Goal: Information Seeking & Learning: Check status

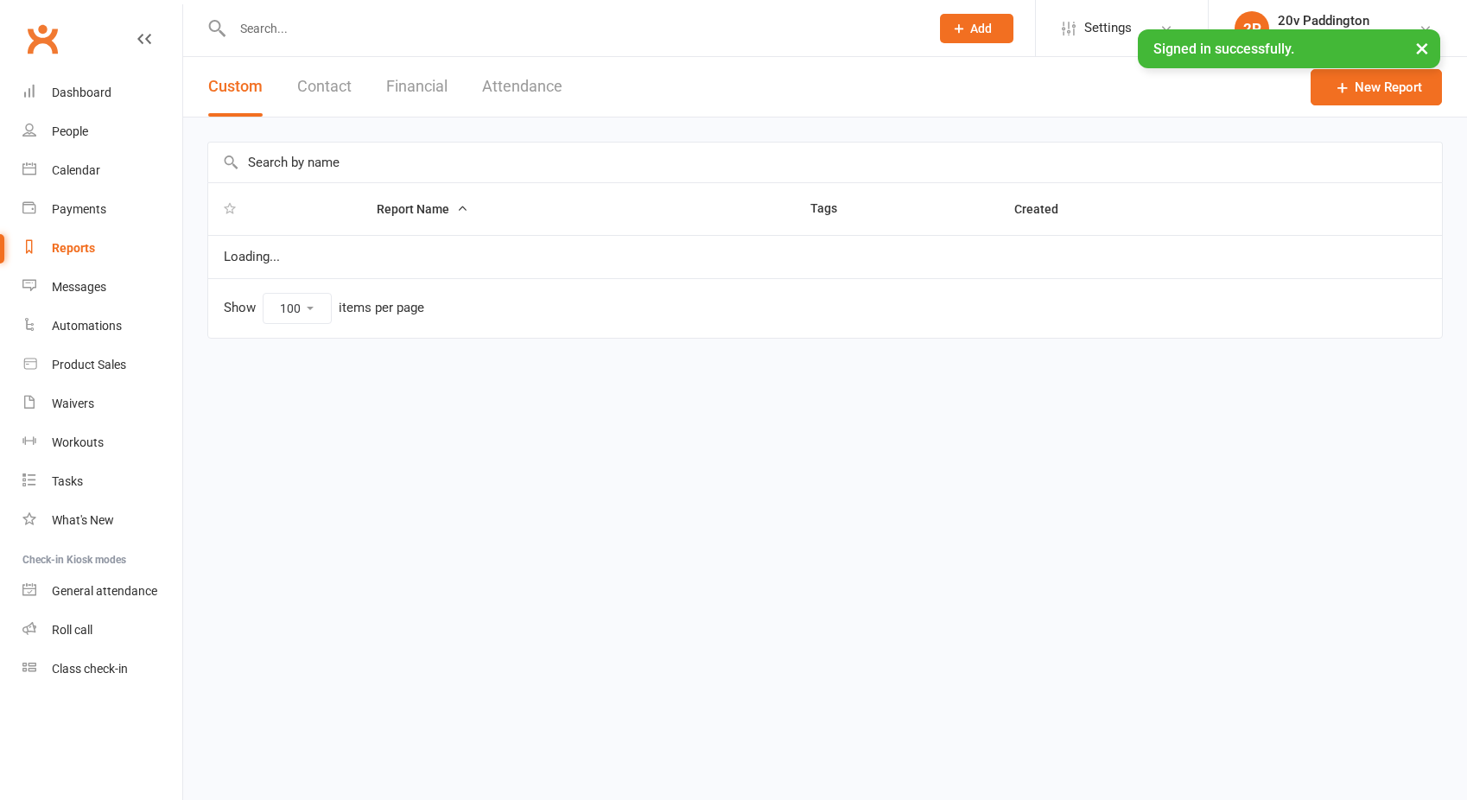
select select "100"
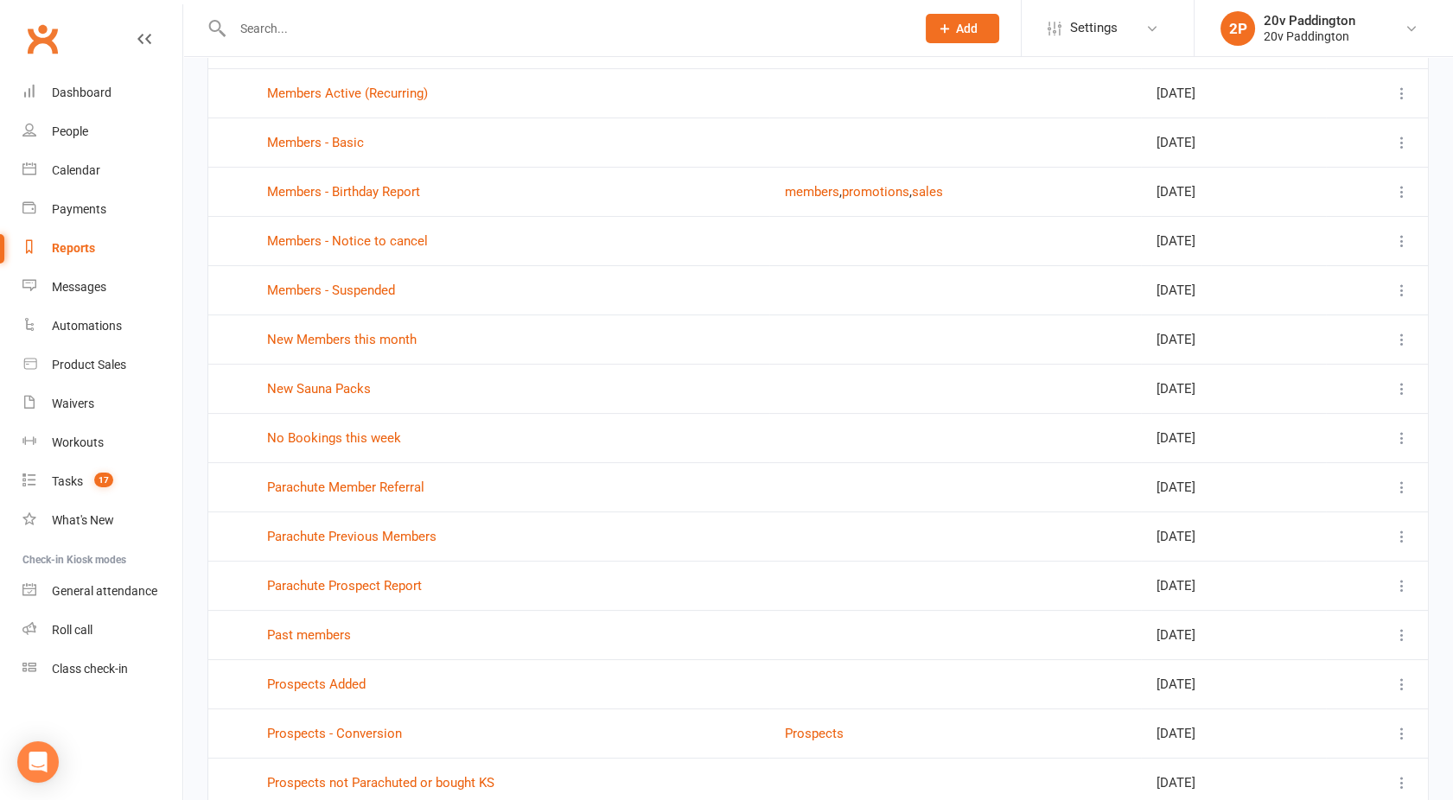
scroll to position [944, 0]
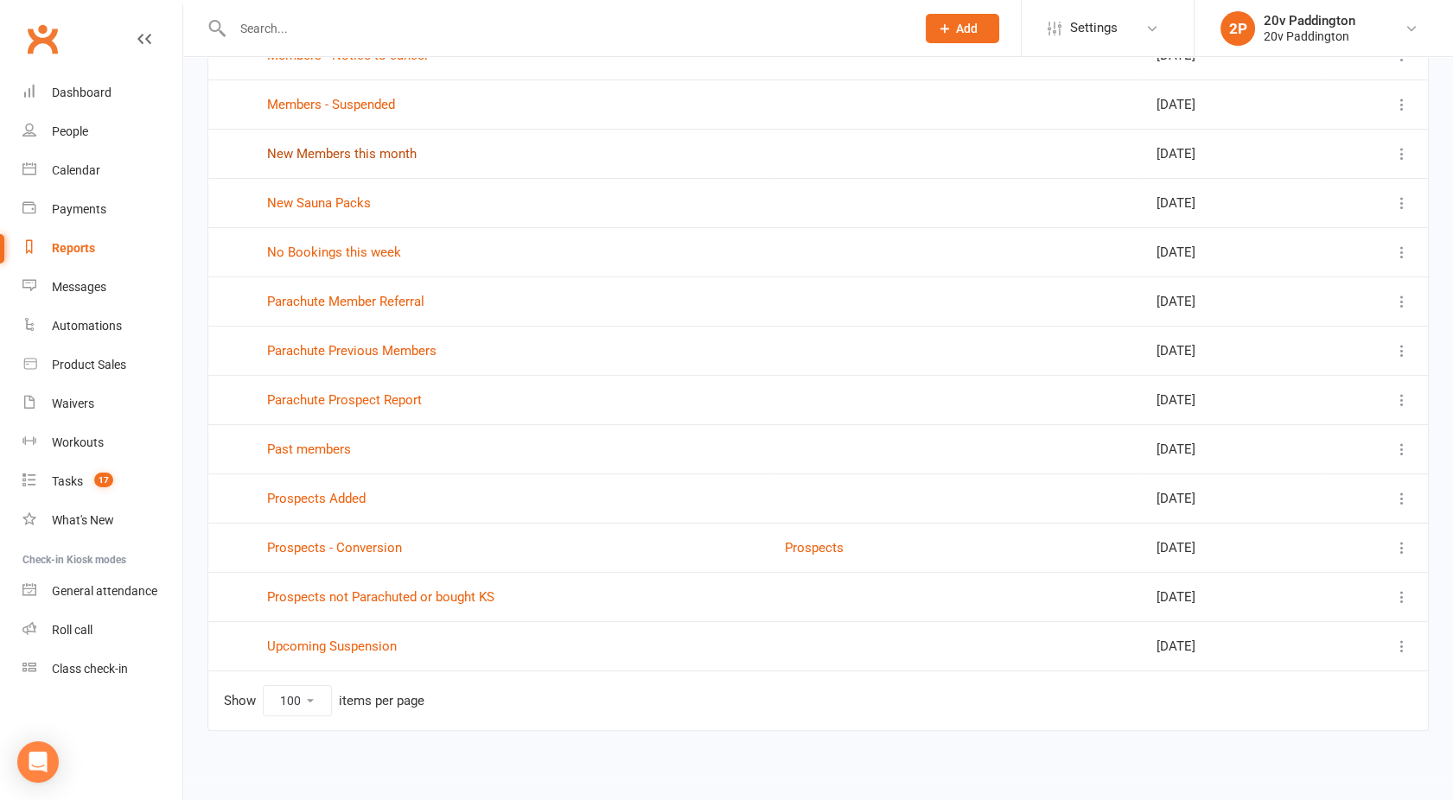
click at [344, 146] on link "New Members this month" at bounding box center [342, 154] width 150 height 16
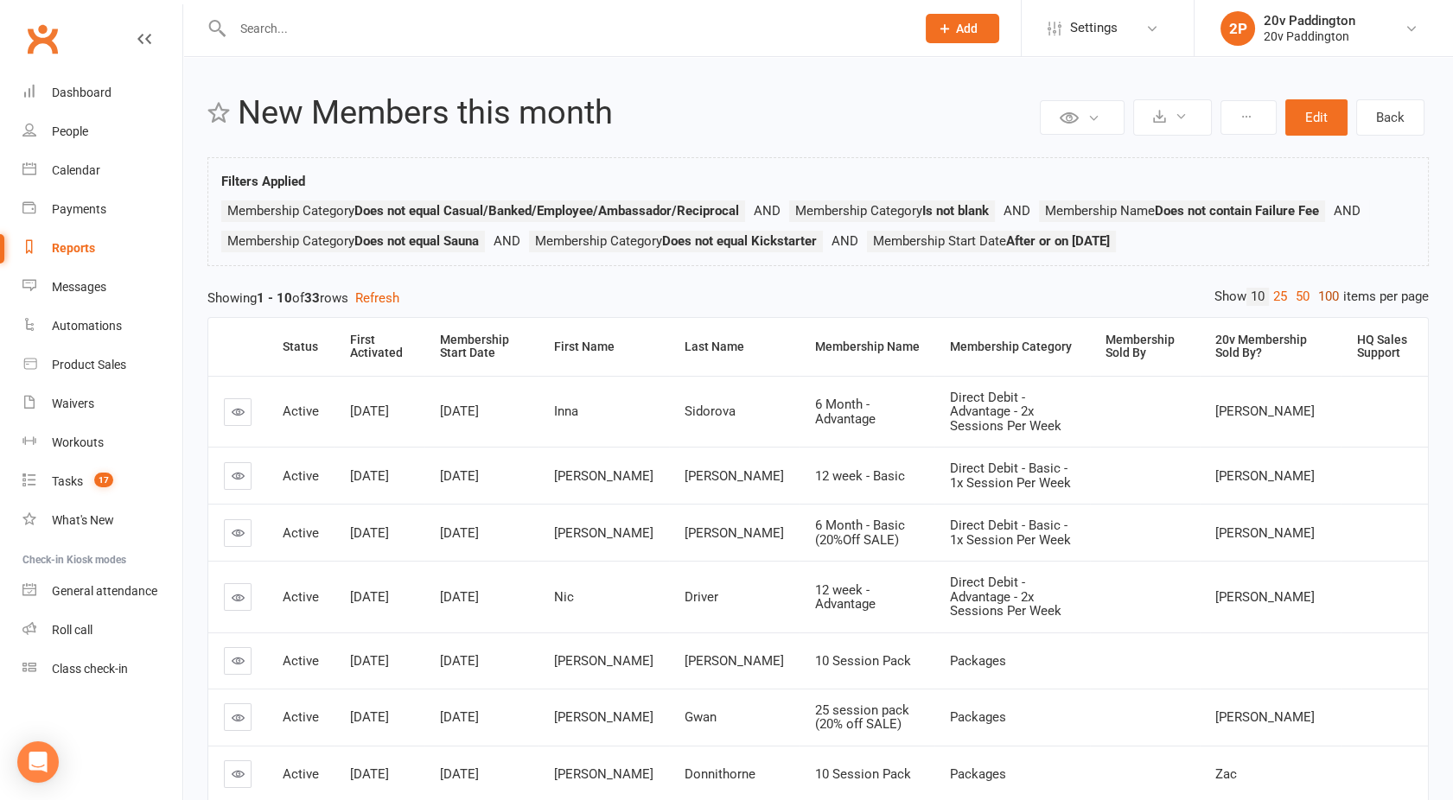
click at [1321, 299] on link "100" at bounding box center [1328, 297] width 29 height 18
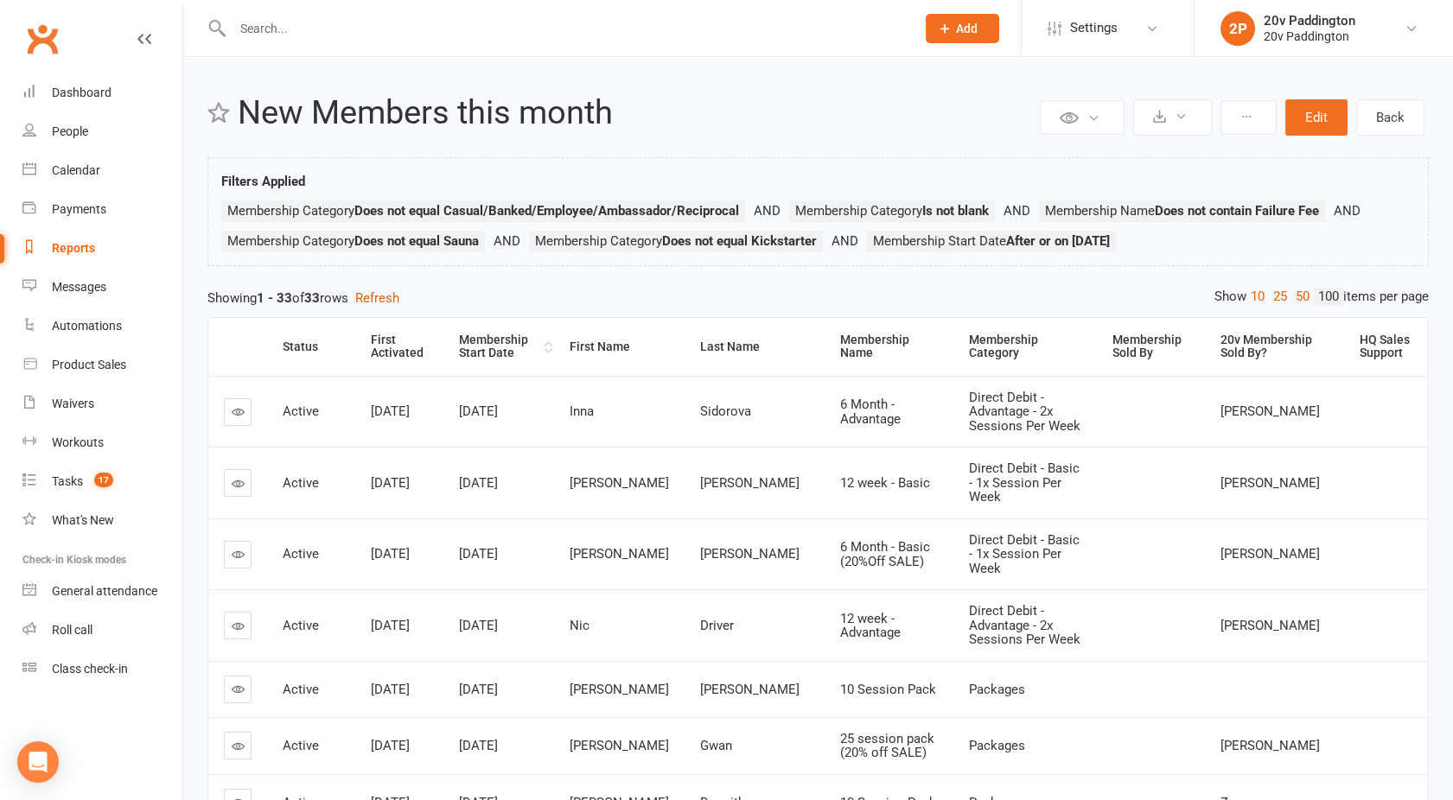
click at [473, 343] on div "Membership Start Date" at bounding box center [499, 347] width 81 height 27
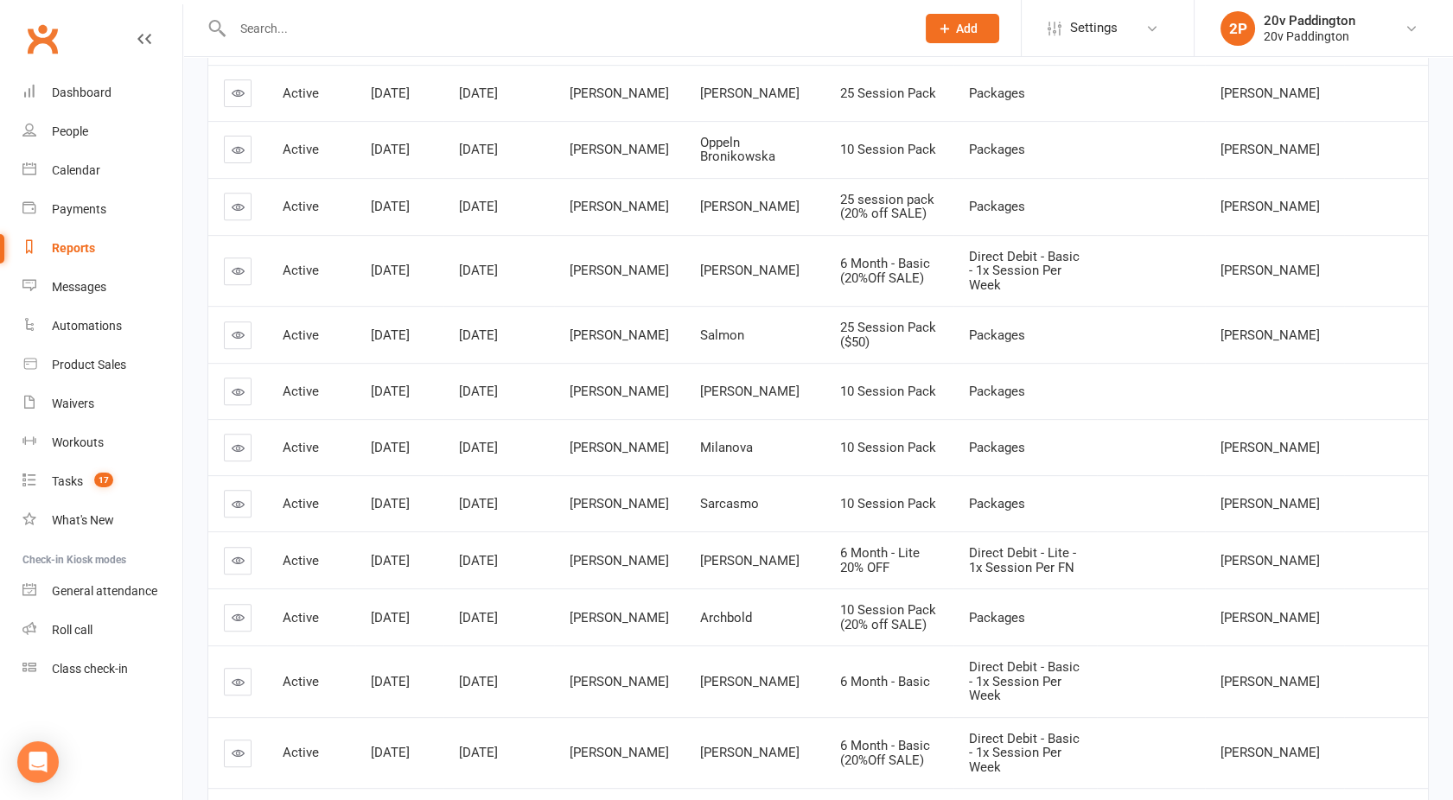
scroll to position [1594, 0]
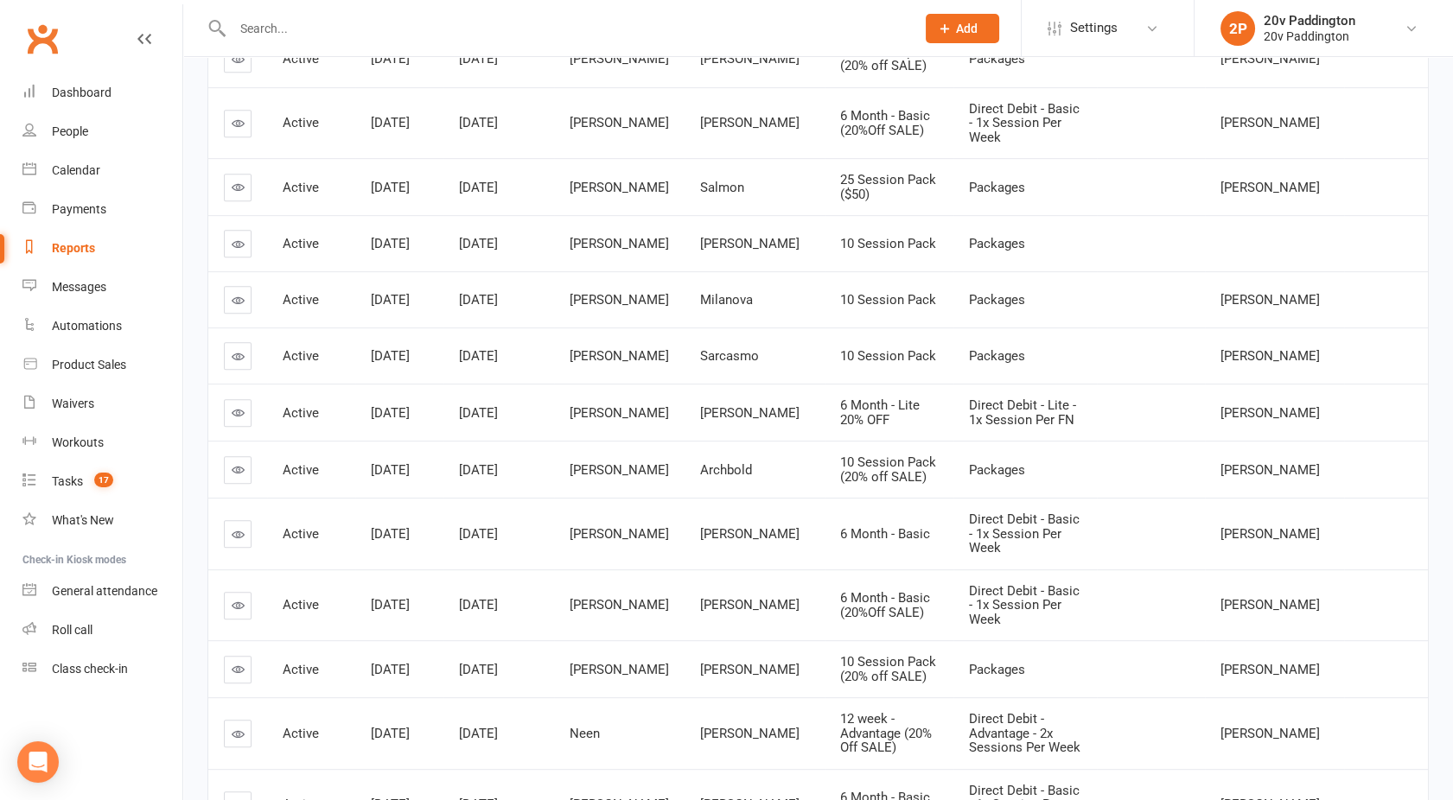
click at [554, 441] on td "[DATE]" at bounding box center [498, 469] width 111 height 57
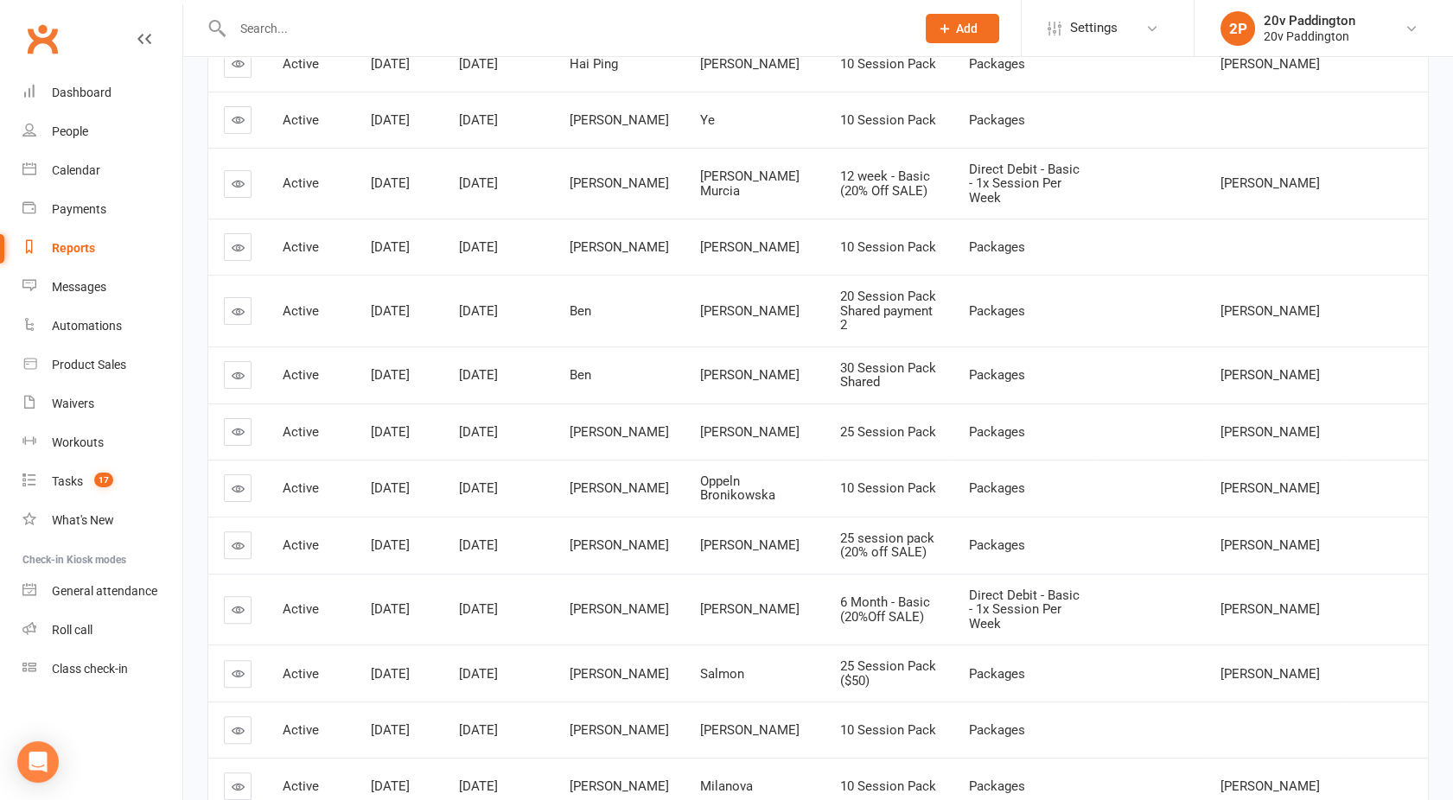
scroll to position [1109, 0]
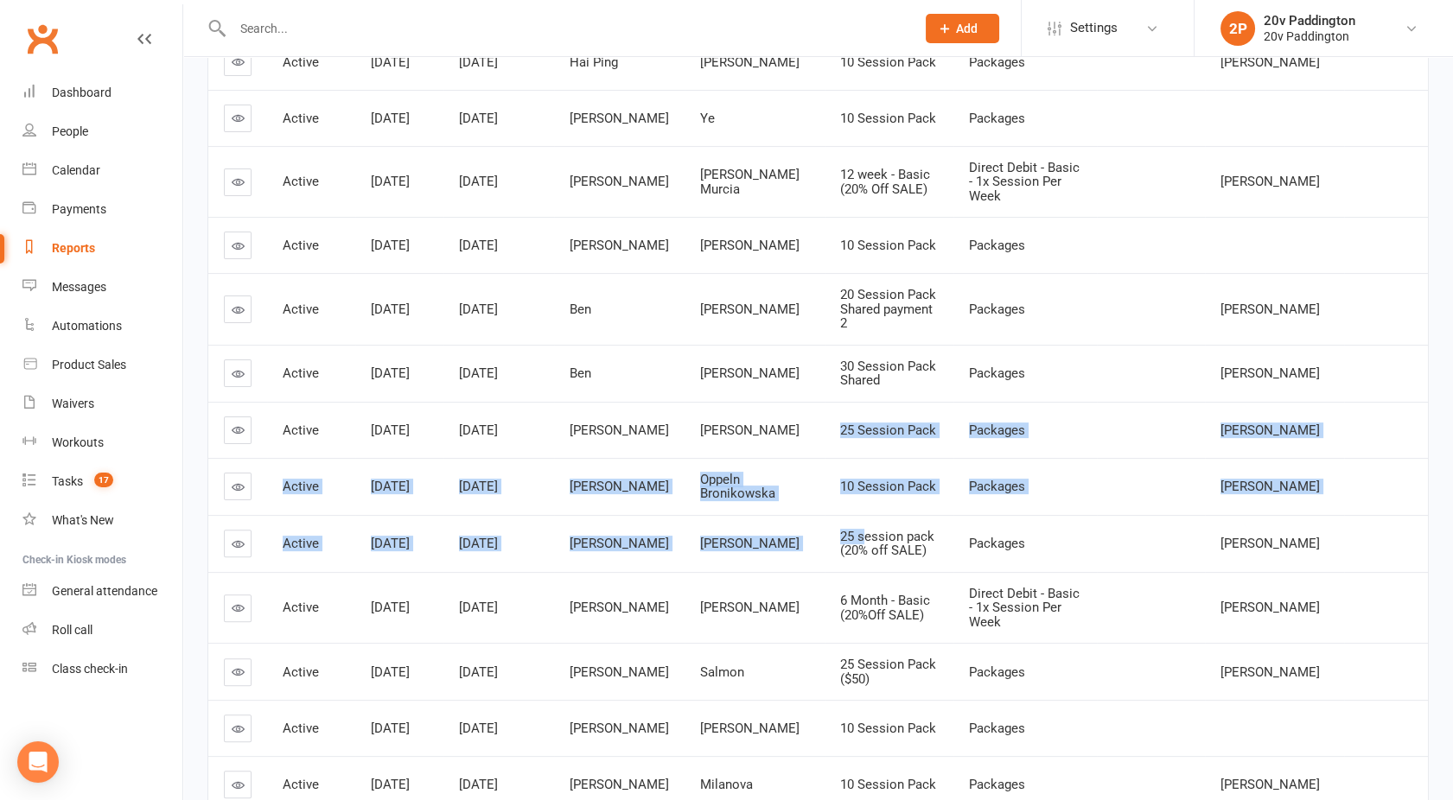
drag, startPoint x: 816, startPoint y: 433, endPoint x: 789, endPoint y: 347, distance: 90.5
click at [789, 347] on tbody "Active [DATE] [DATE] [PERSON_NAME] 6 Month - Advantage Direct Debit - Advantage…" at bounding box center [817, 296] width 1219 height 2059
click at [824, 402] on td "25 Session Pack" at bounding box center [888, 430] width 129 height 56
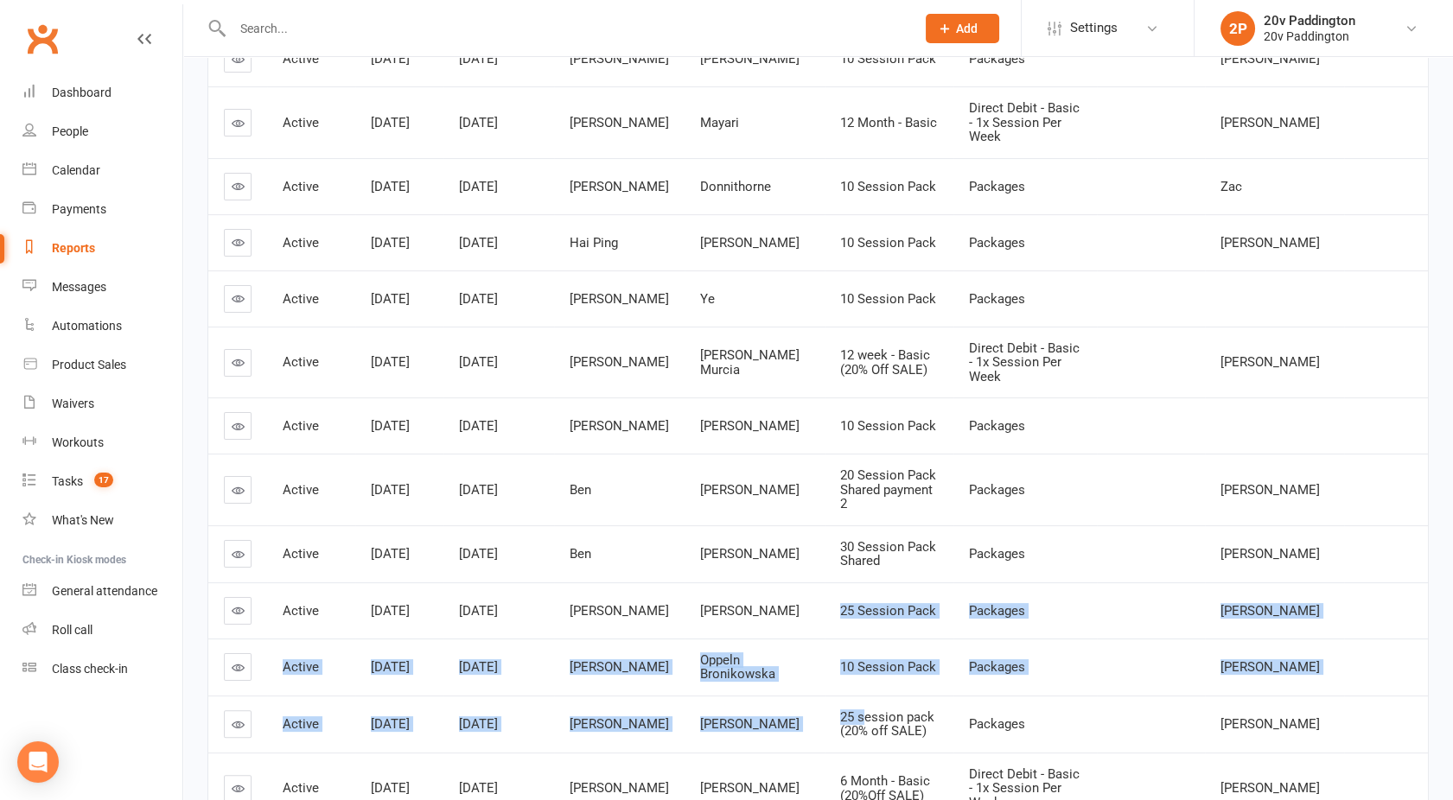
scroll to position [921, 0]
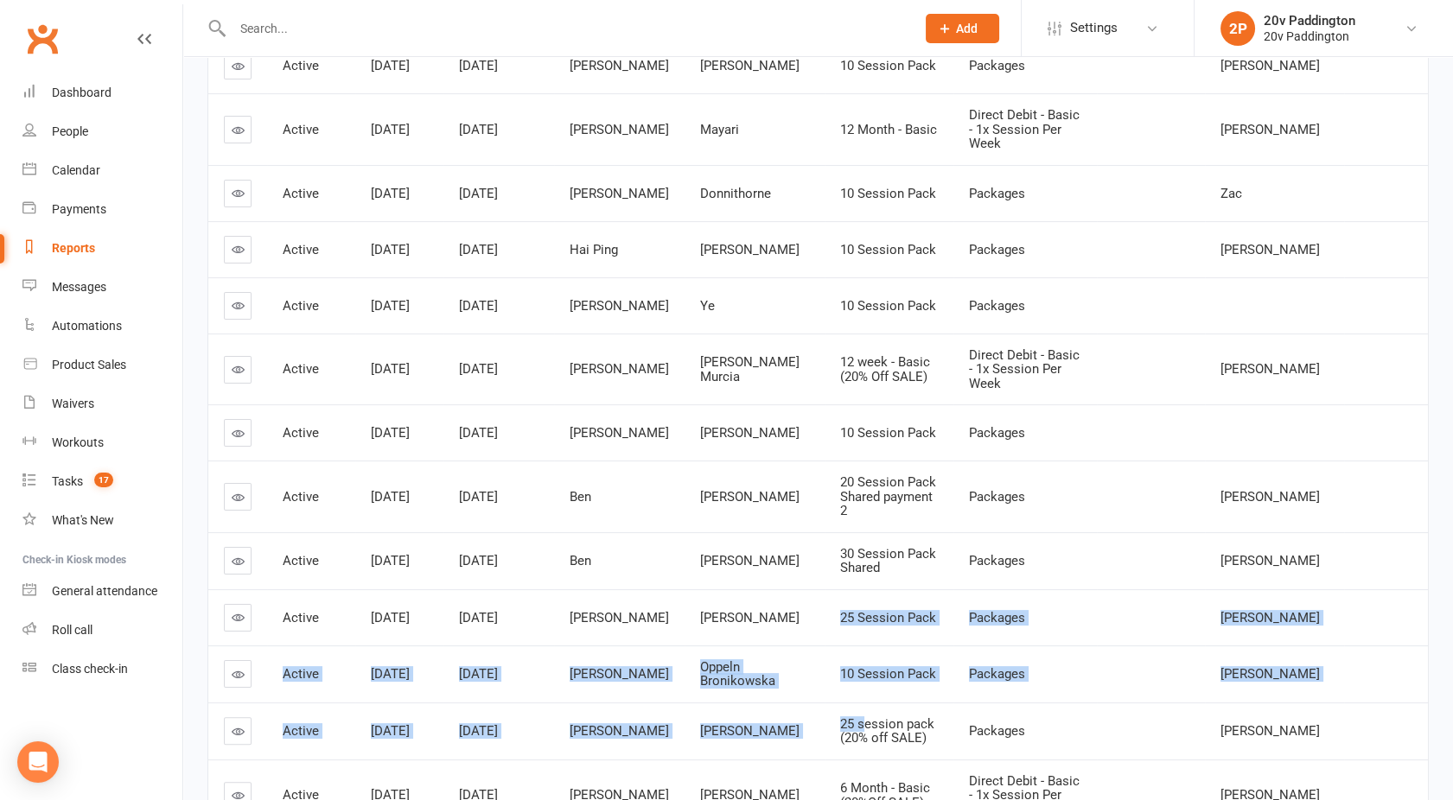
click at [56, 244] on div "Reports" at bounding box center [73, 248] width 43 height 14
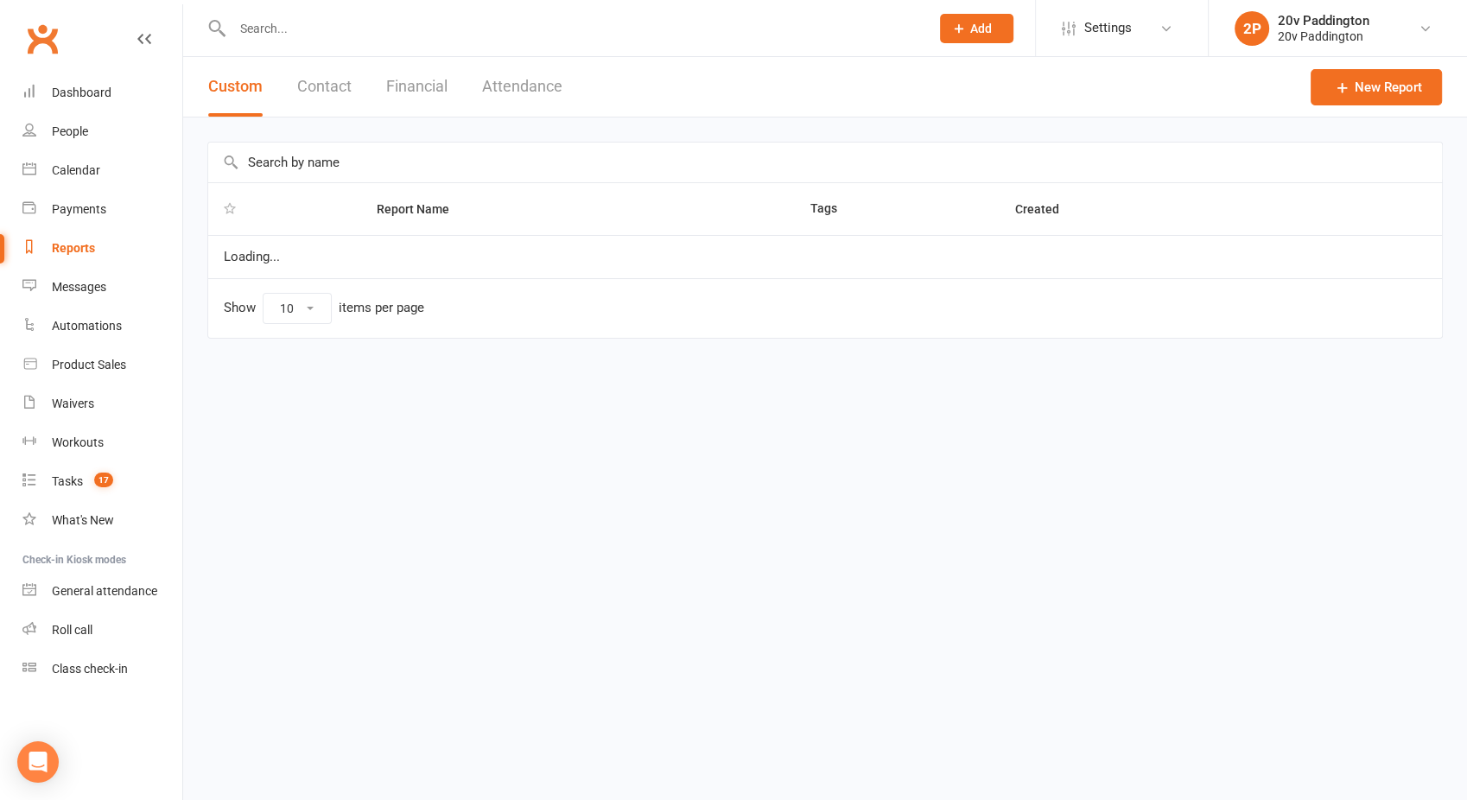
select select "100"
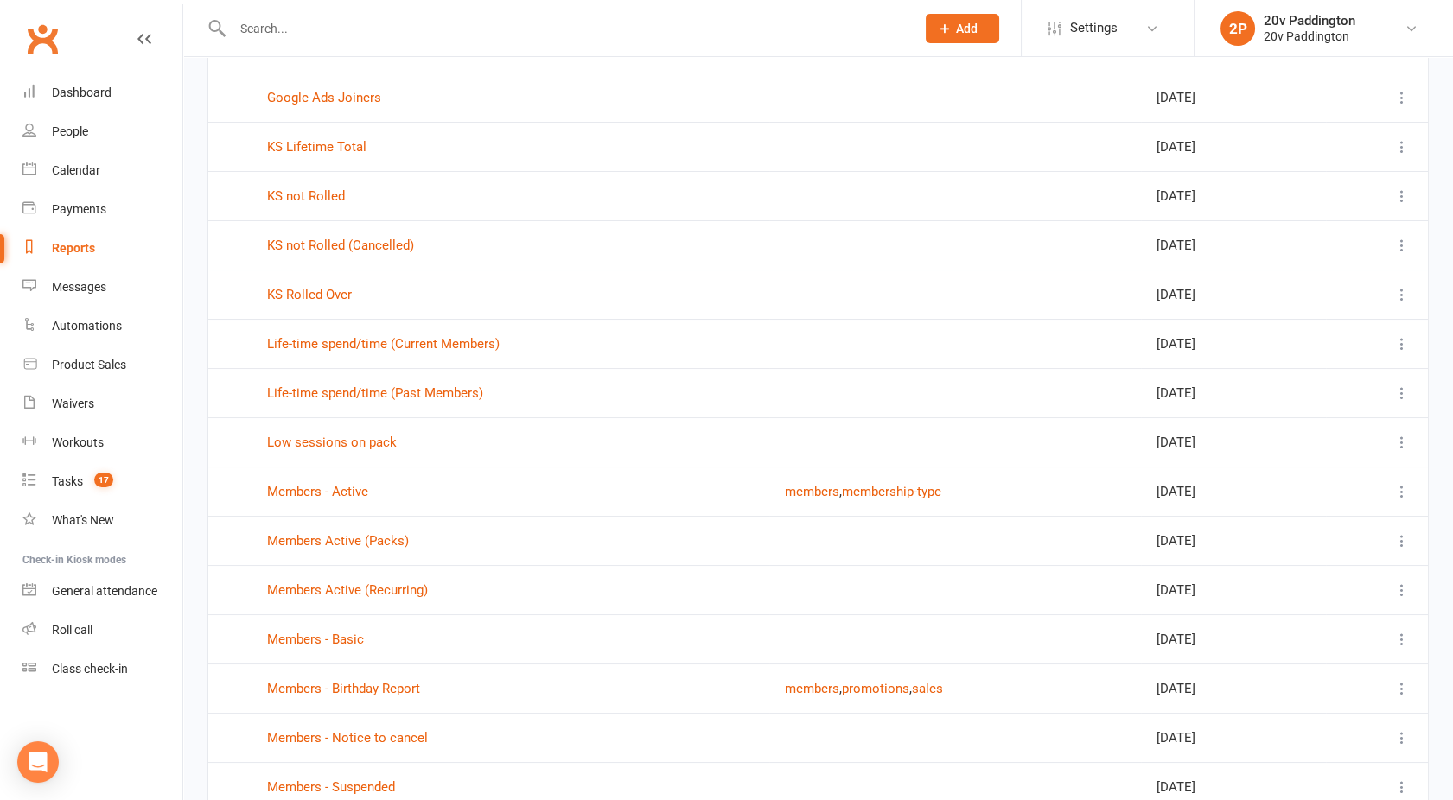
scroll to position [266, 0]
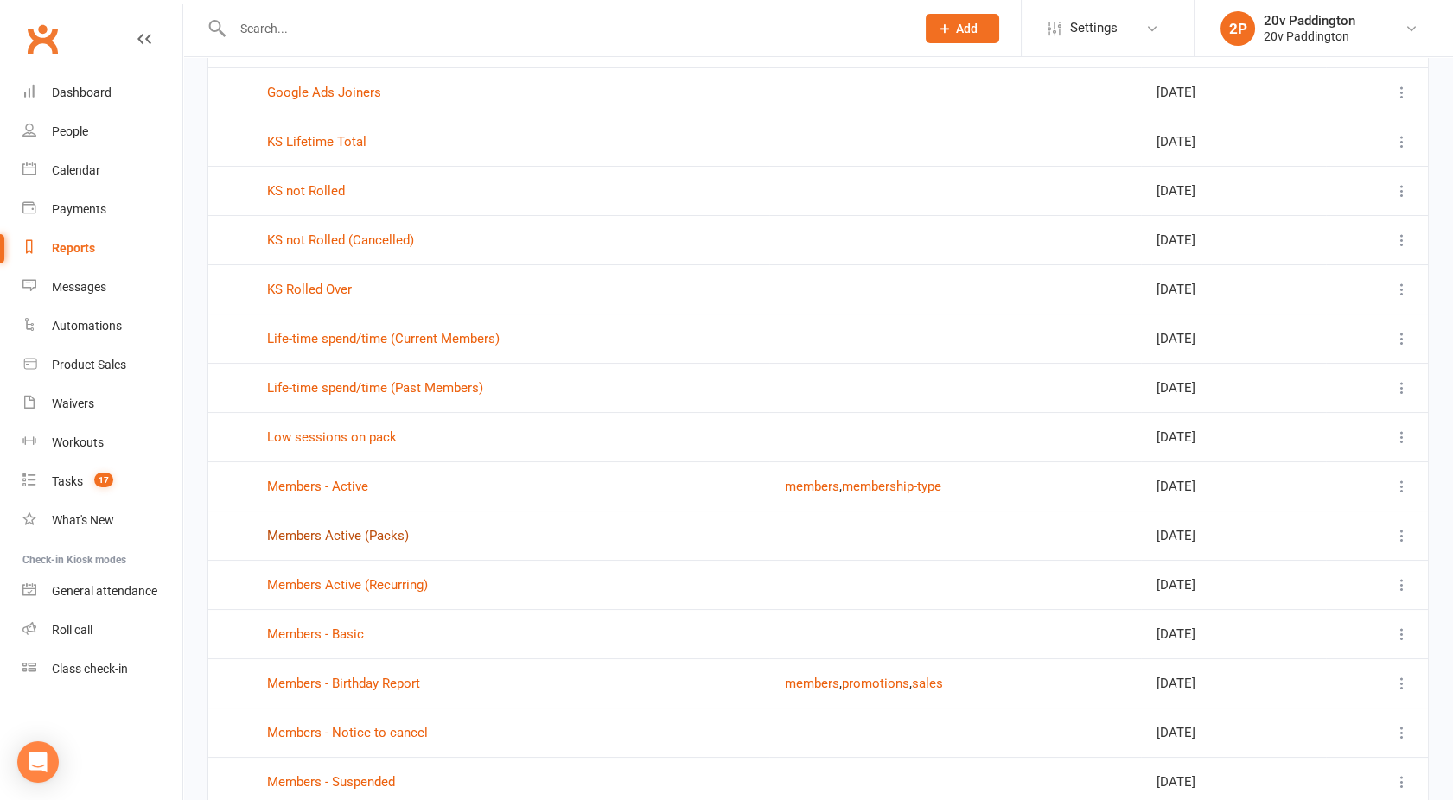
click at [338, 534] on link "Members Active (Packs)" at bounding box center [338, 536] width 142 height 16
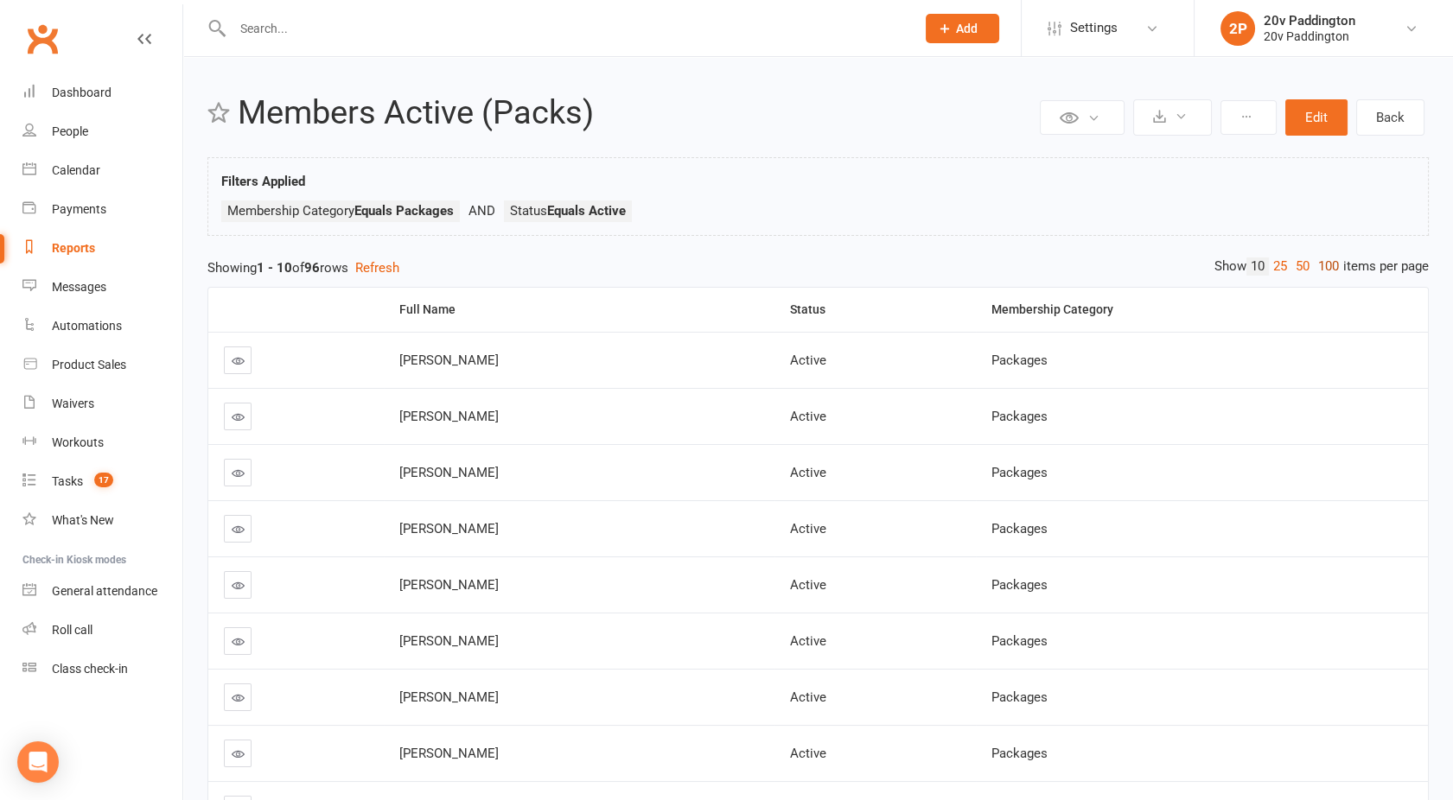
click at [1321, 268] on link "100" at bounding box center [1328, 267] width 29 height 18
click at [414, 303] on div "Full Name" at bounding box center [579, 309] width 360 height 13
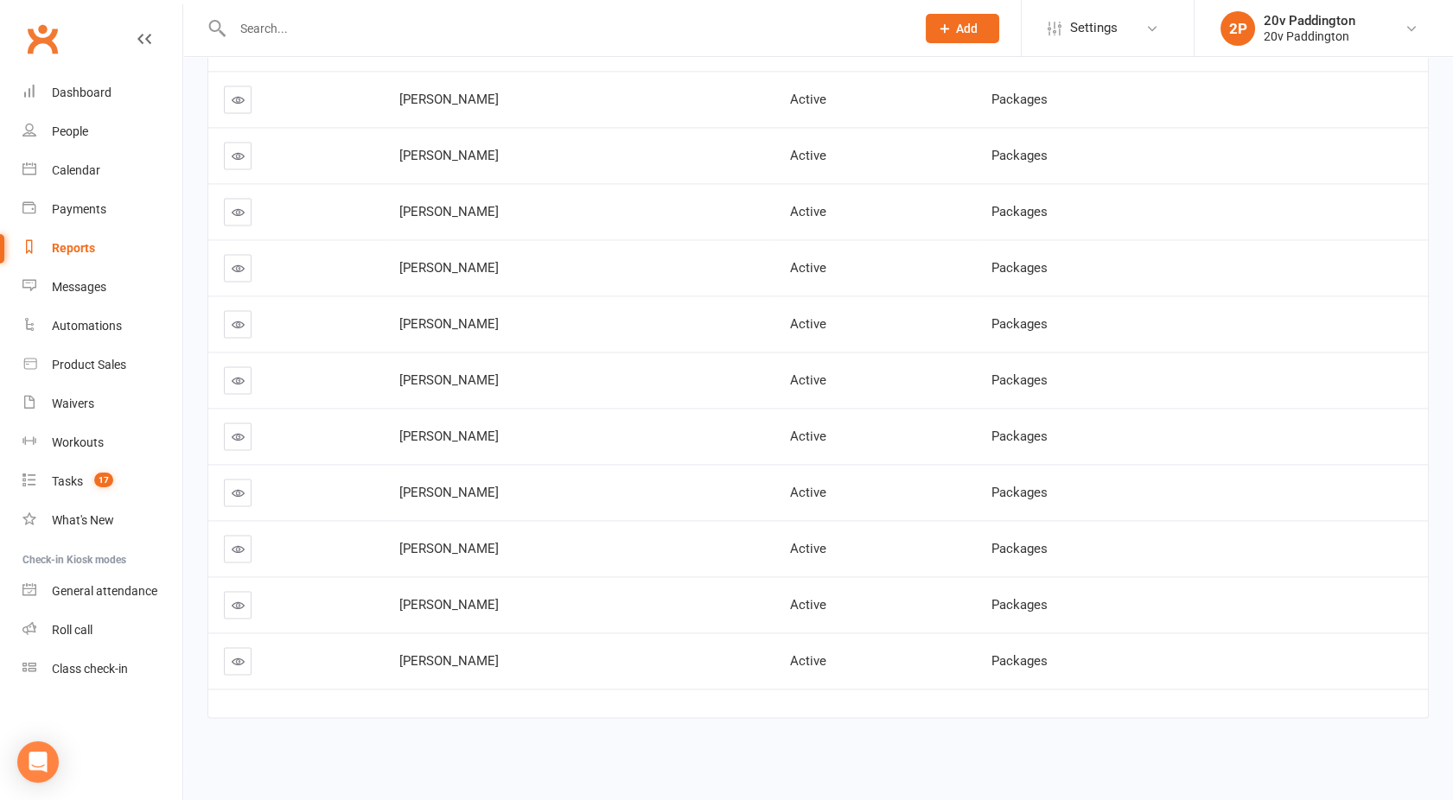
scroll to position [5040, 0]
click at [75, 245] on div "Reports" at bounding box center [73, 248] width 43 height 14
select select "100"
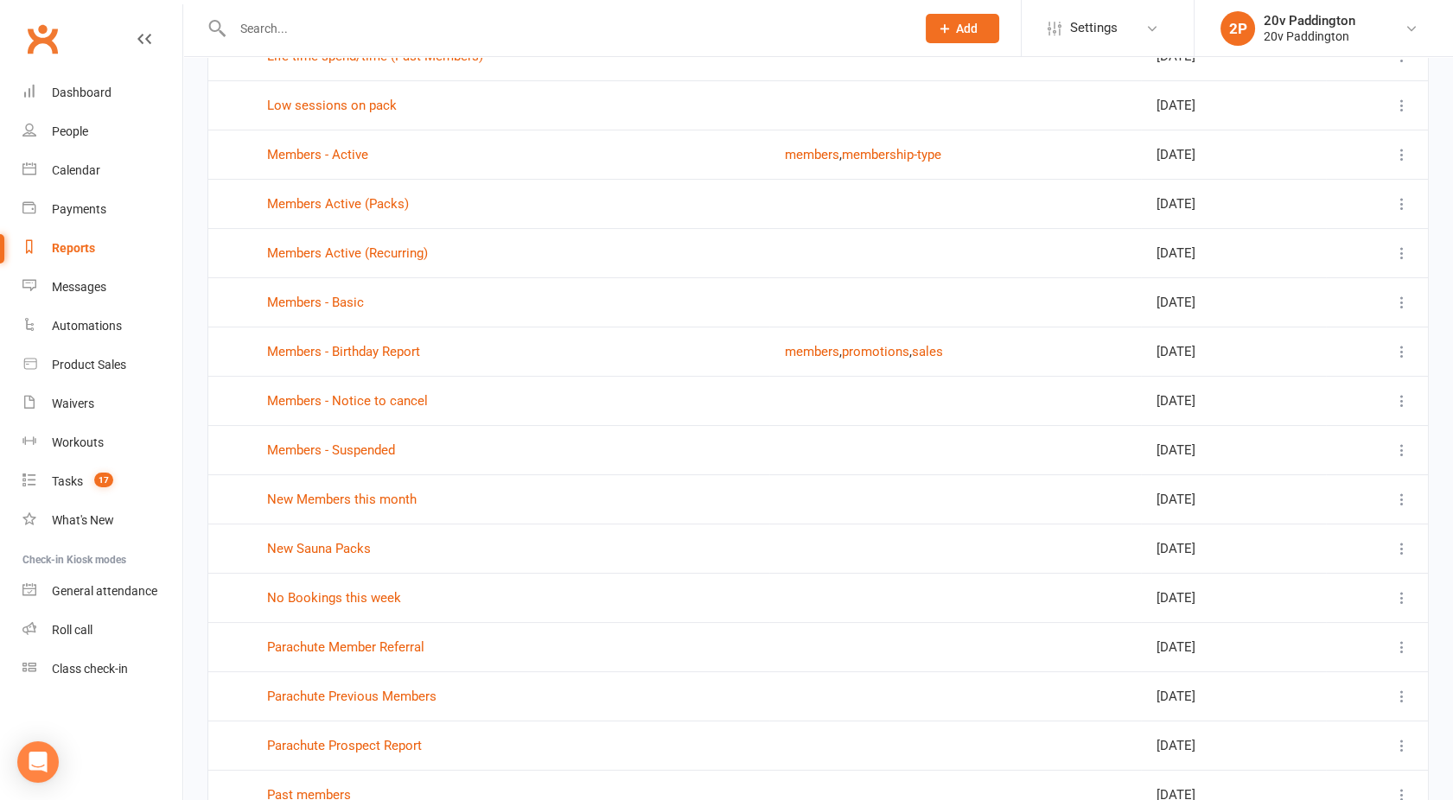
scroll to position [601, 0]
click at [342, 244] on link "Members Active (Recurring)" at bounding box center [347, 251] width 161 height 16
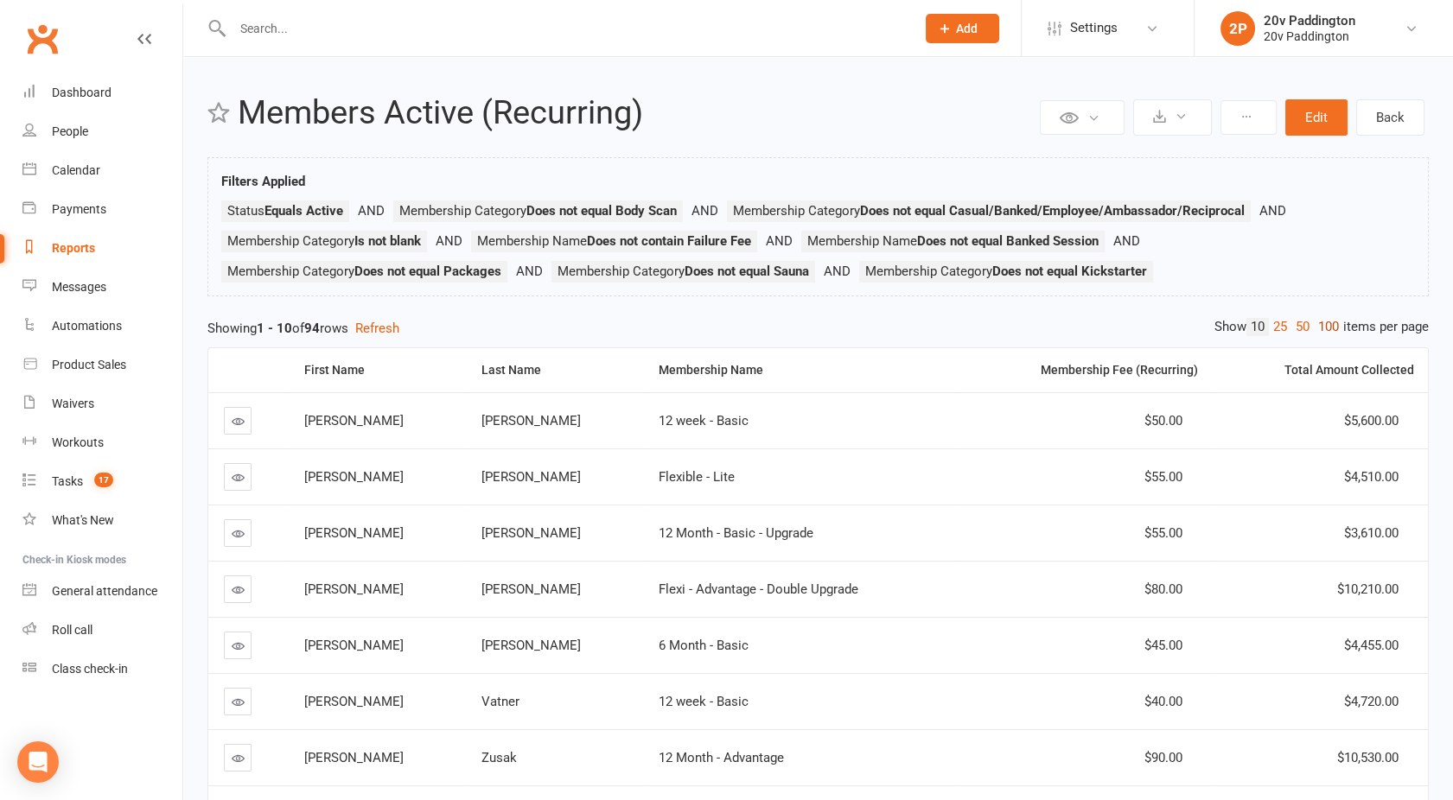
click at [1322, 319] on link "100" at bounding box center [1328, 327] width 29 height 18
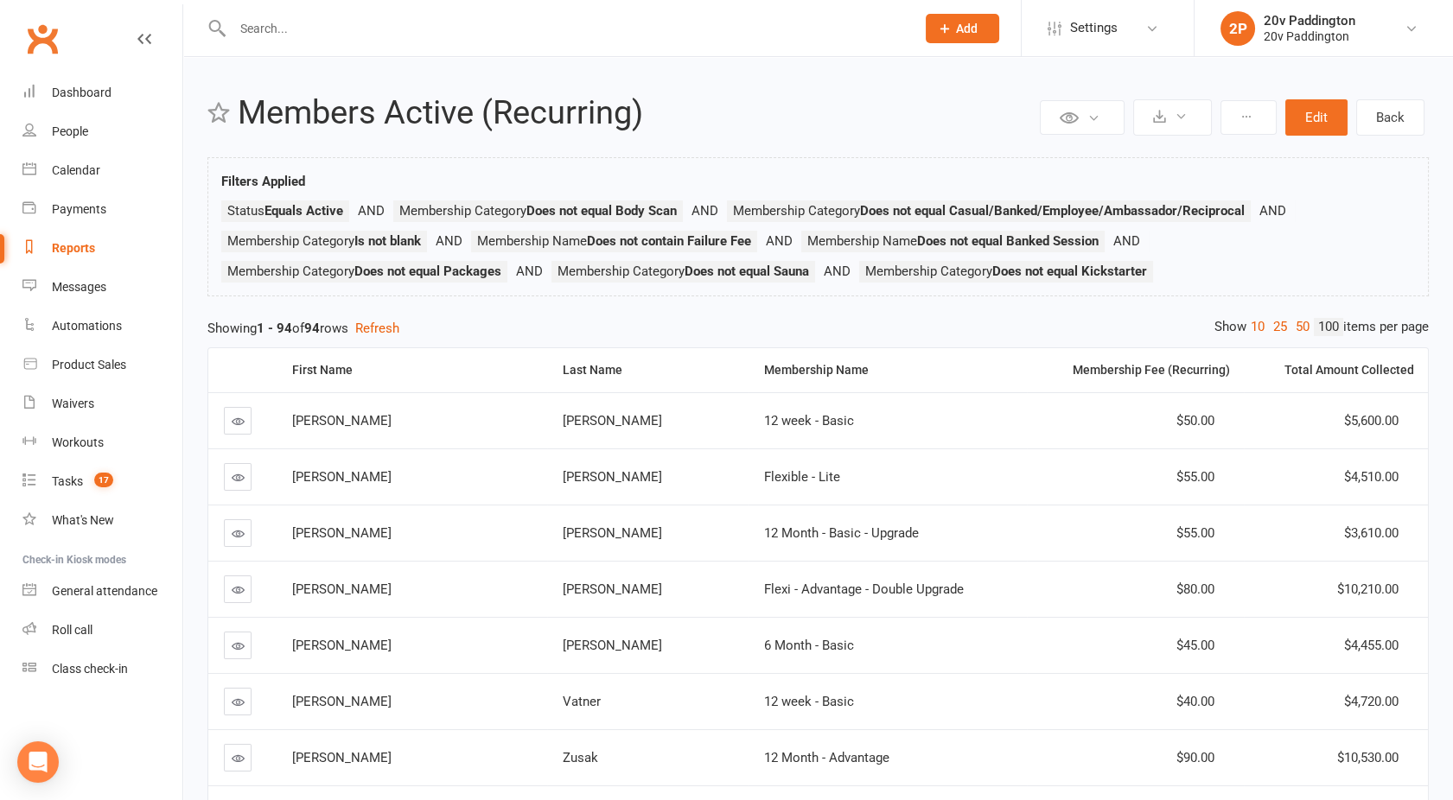
click at [563, 364] on div "Last Name" at bounding box center [649, 370] width 172 height 13
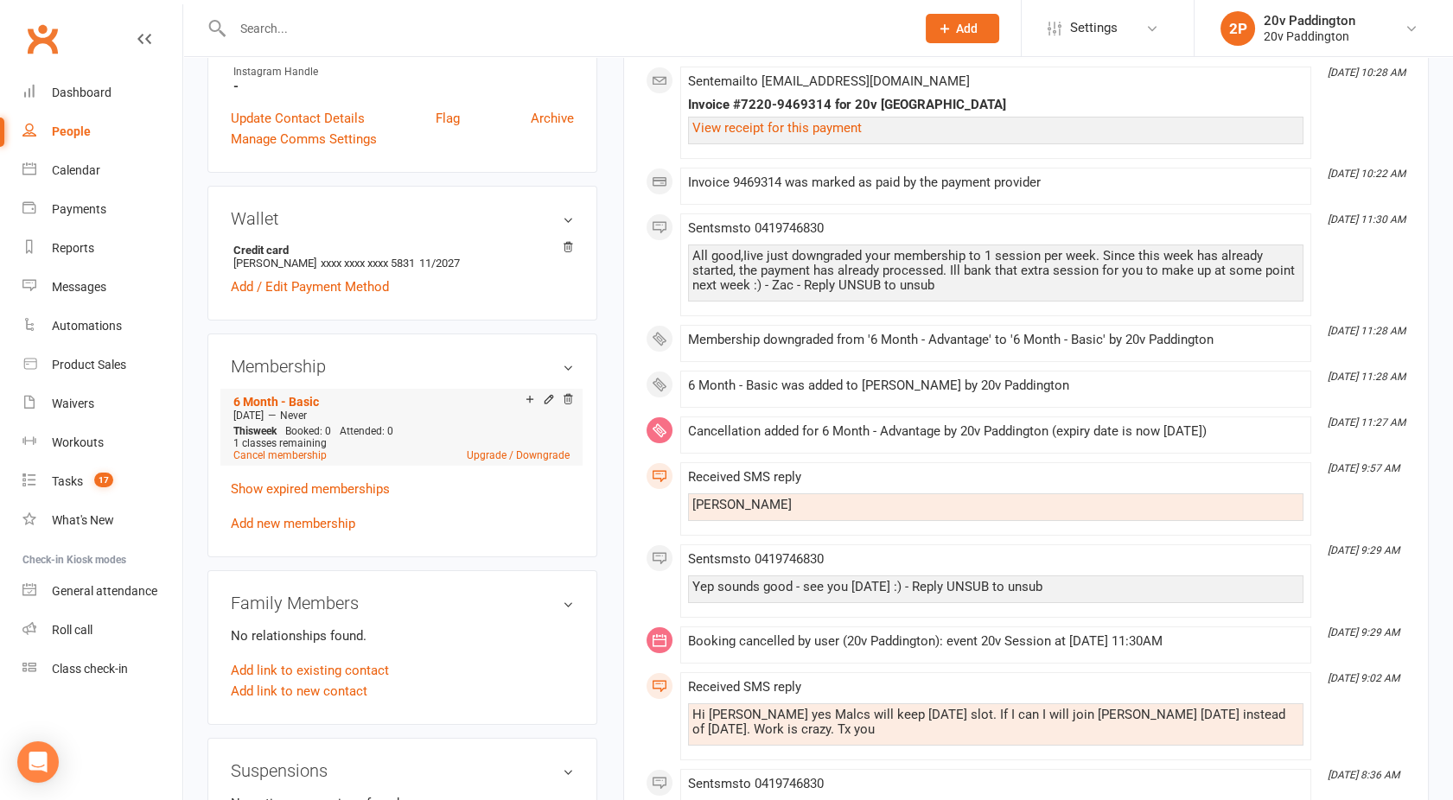
scroll to position [660, 0]
click at [279, 483] on link "Show expired memberships" at bounding box center [310, 489] width 159 height 16
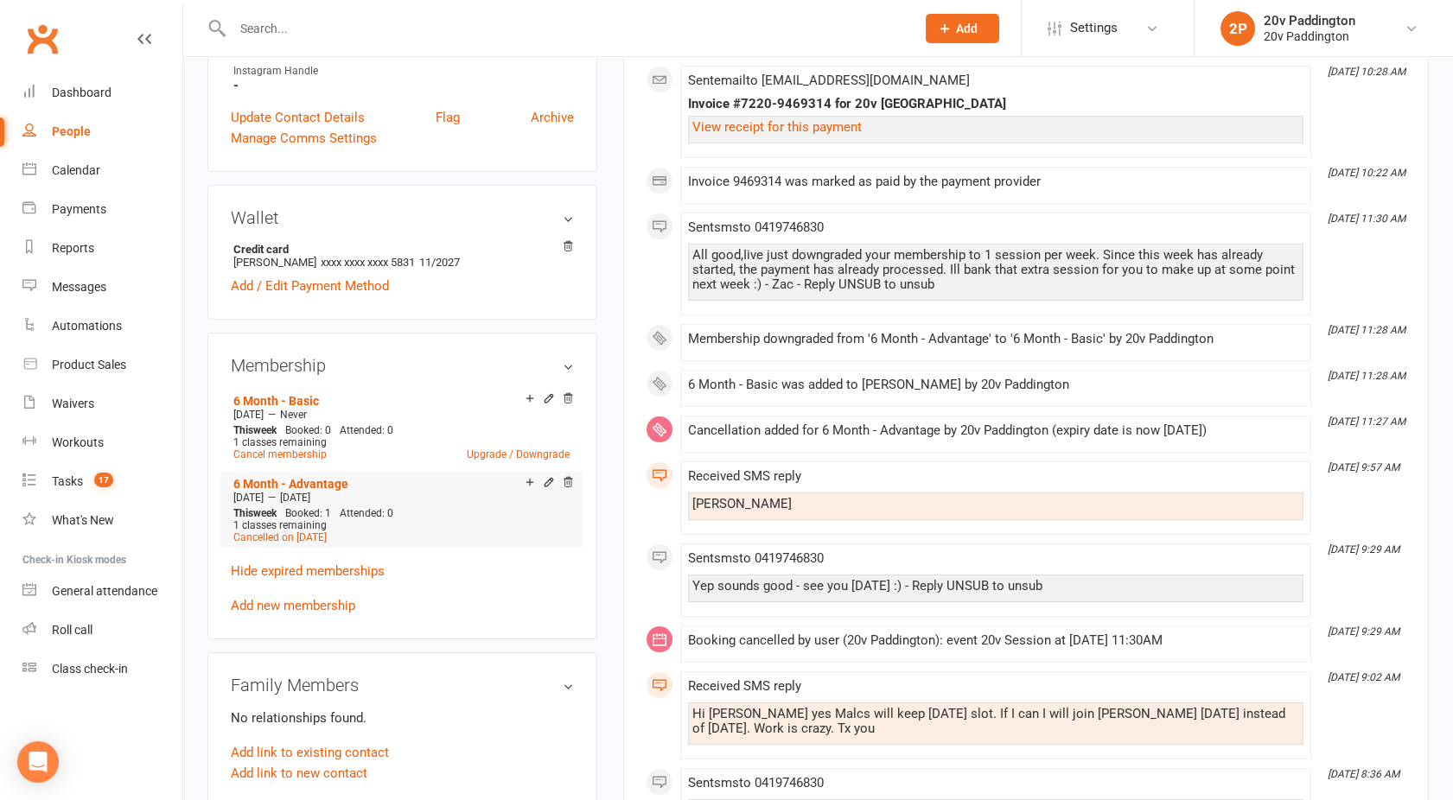
click at [550, 477] on div "Add make-up class" at bounding box center [590, 483] width 97 height 18
click at [548, 478] on icon at bounding box center [548, 482] width 8 height 8
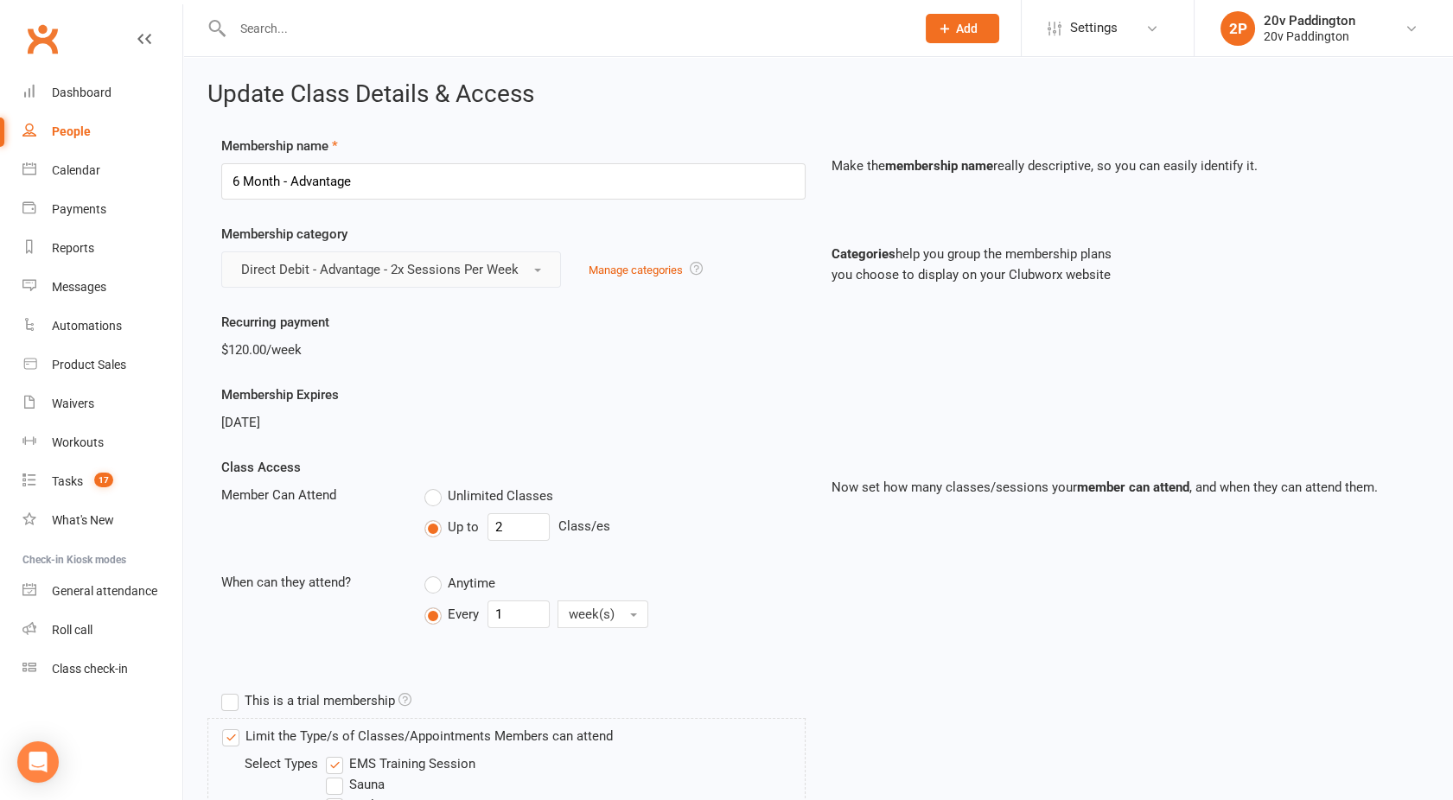
click at [334, 282] on button "Direct Debit - Advantage - 2x Sessions Per Week" at bounding box center [391, 269] width 340 height 36
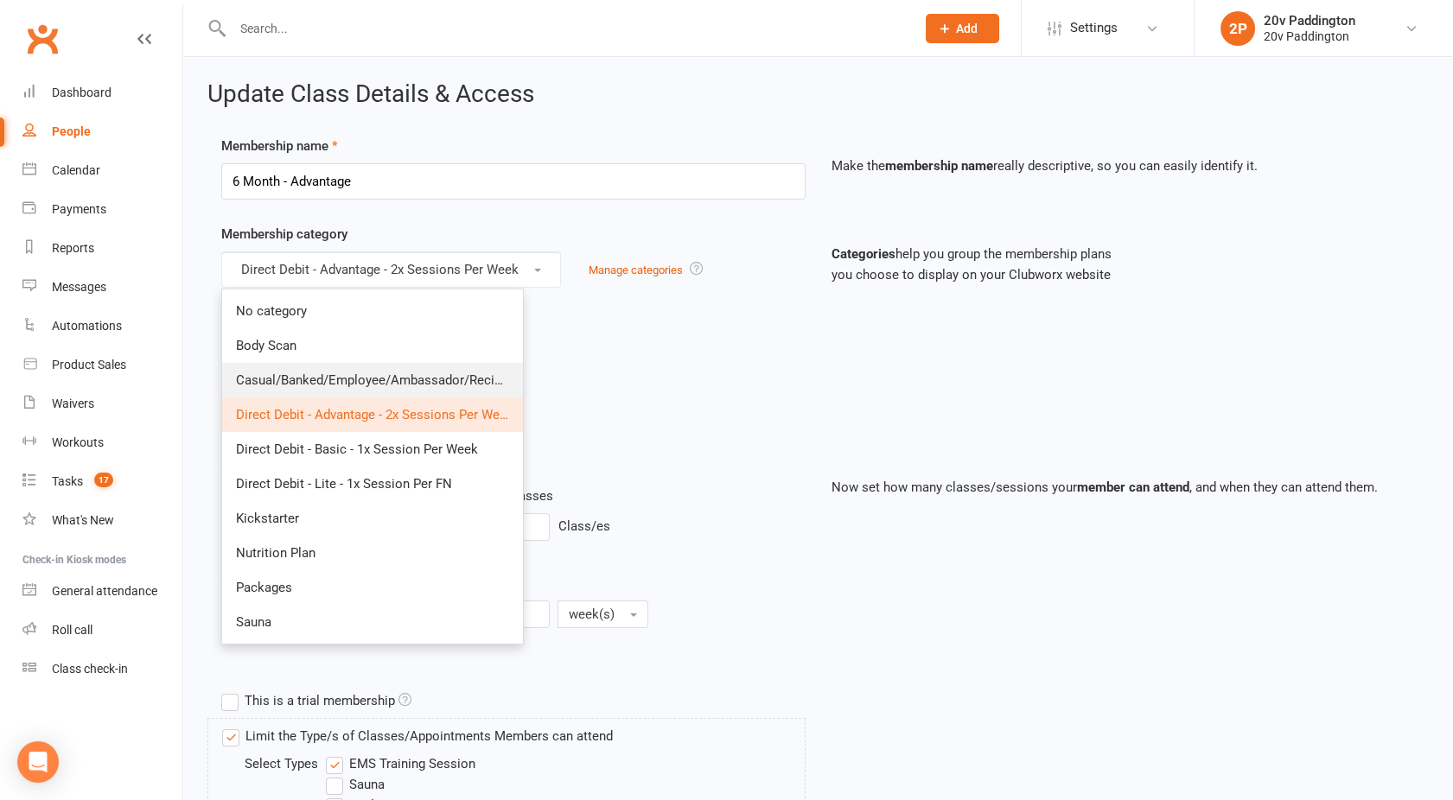
click at [448, 380] on span "Casual/Banked/Employee/Ambassador/Reciprocal" at bounding box center [383, 380] width 295 height 16
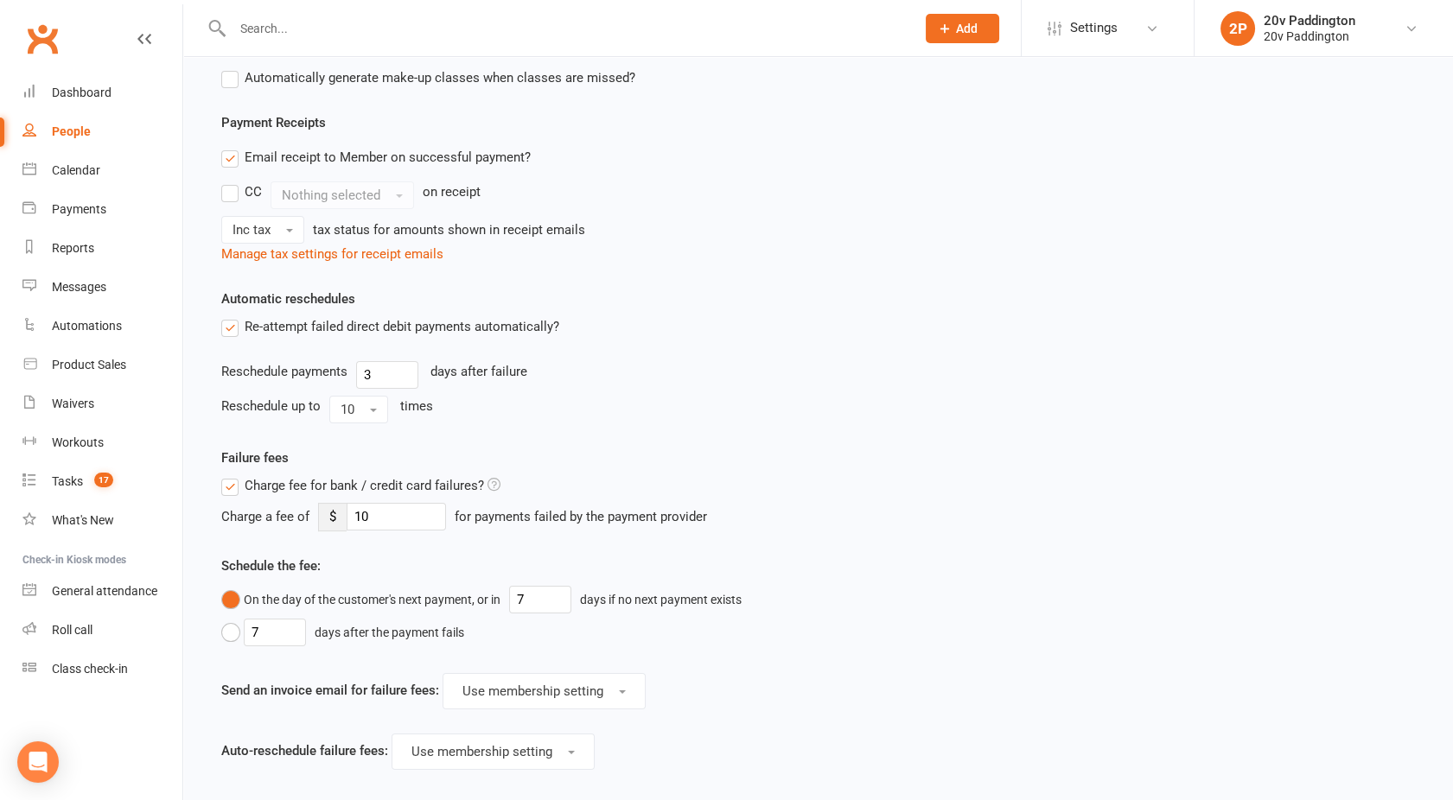
scroll to position [1017, 0]
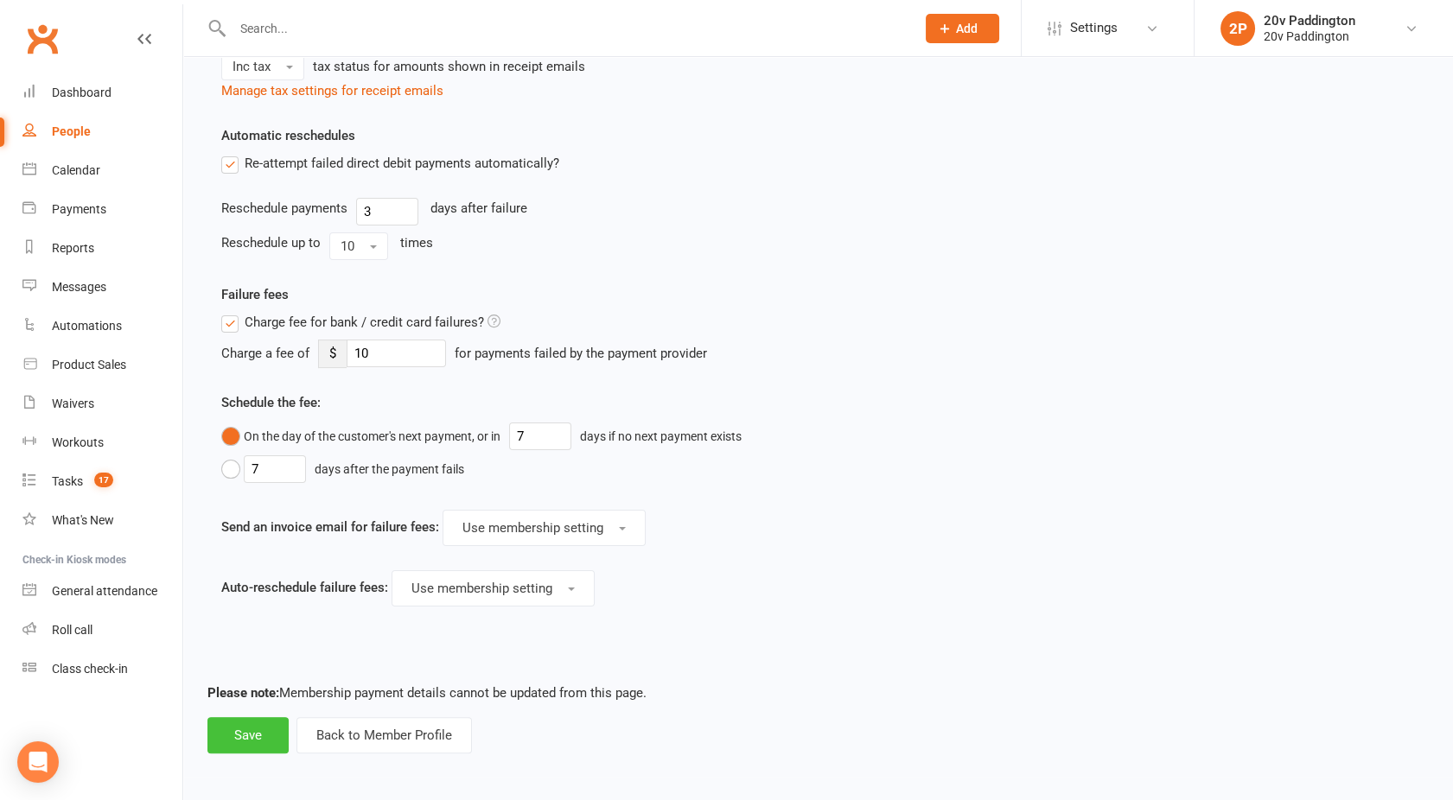
click at [237, 722] on button "Save" at bounding box center [247, 735] width 81 height 36
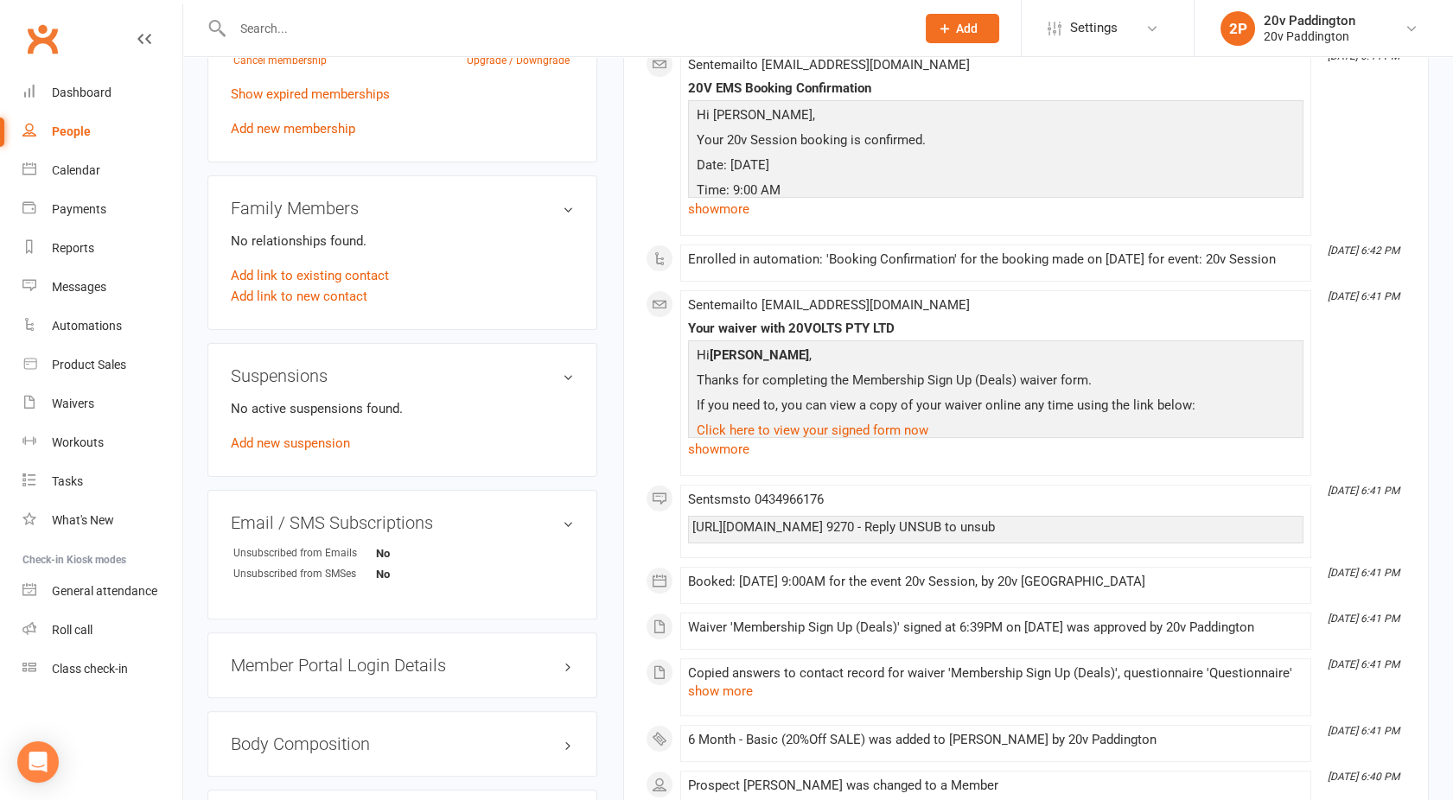
scroll to position [799, 0]
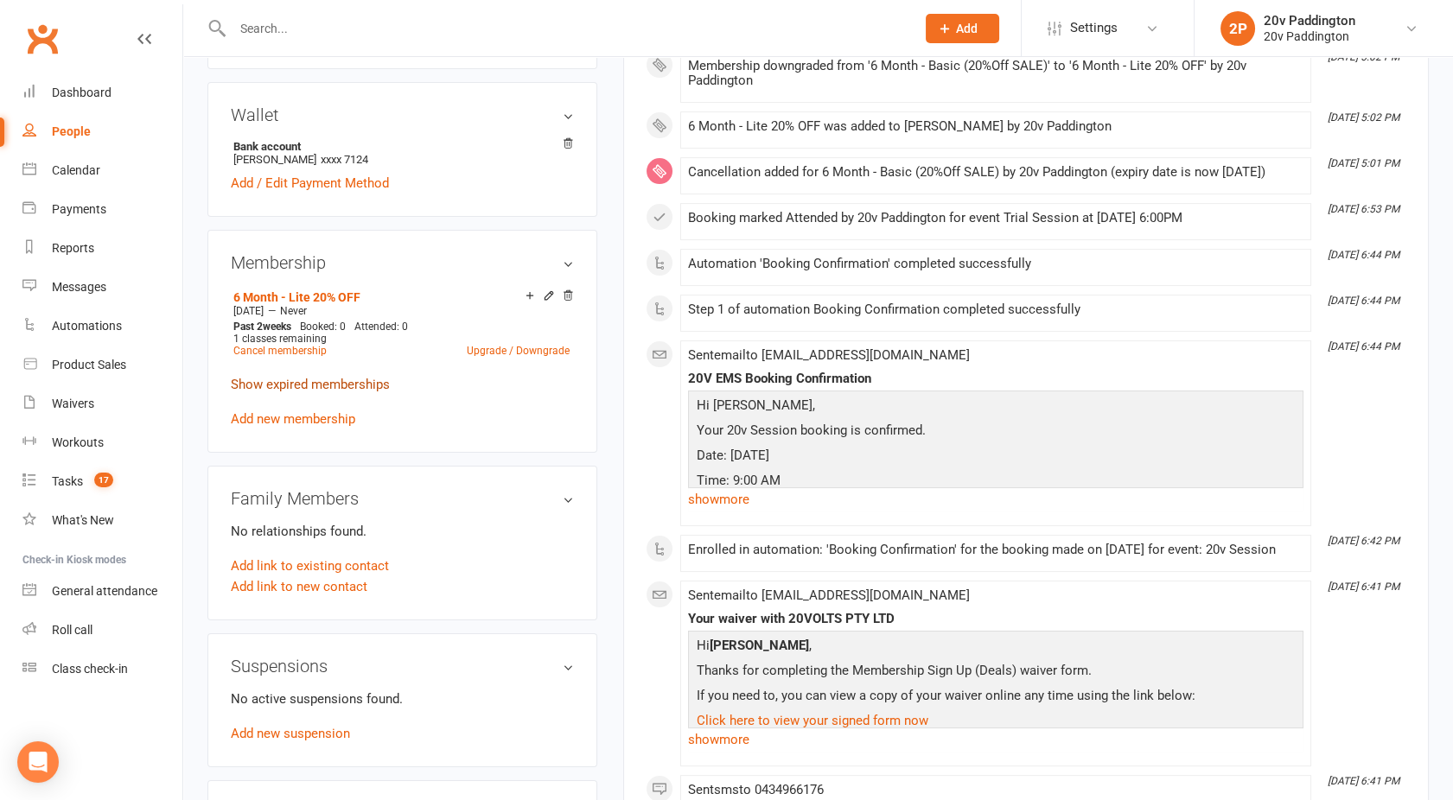
click at [277, 381] on link "Show expired memberships" at bounding box center [310, 385] width 159 height 16
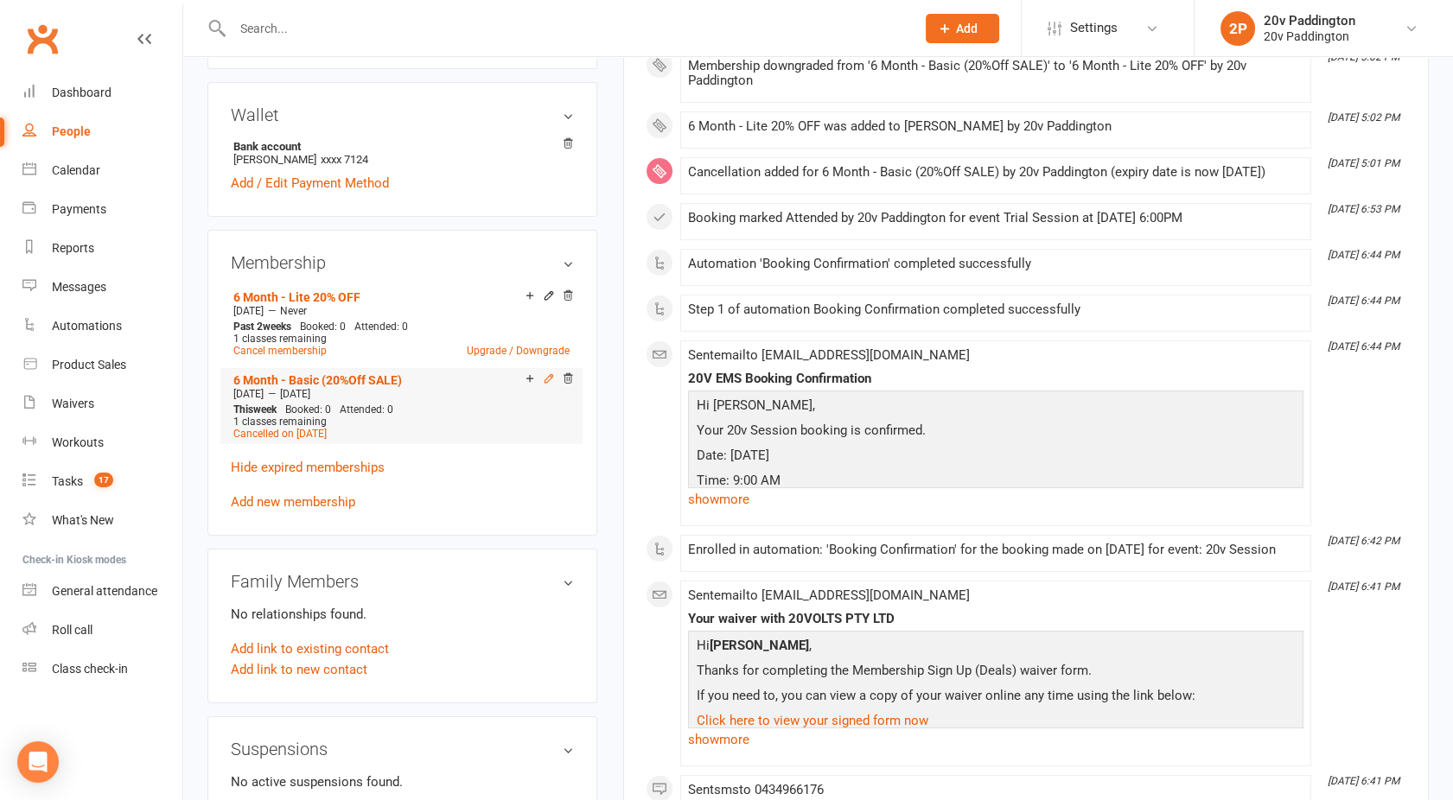
click at [549, 377] on icon at bounding box center [548, 378] width 8 height 8
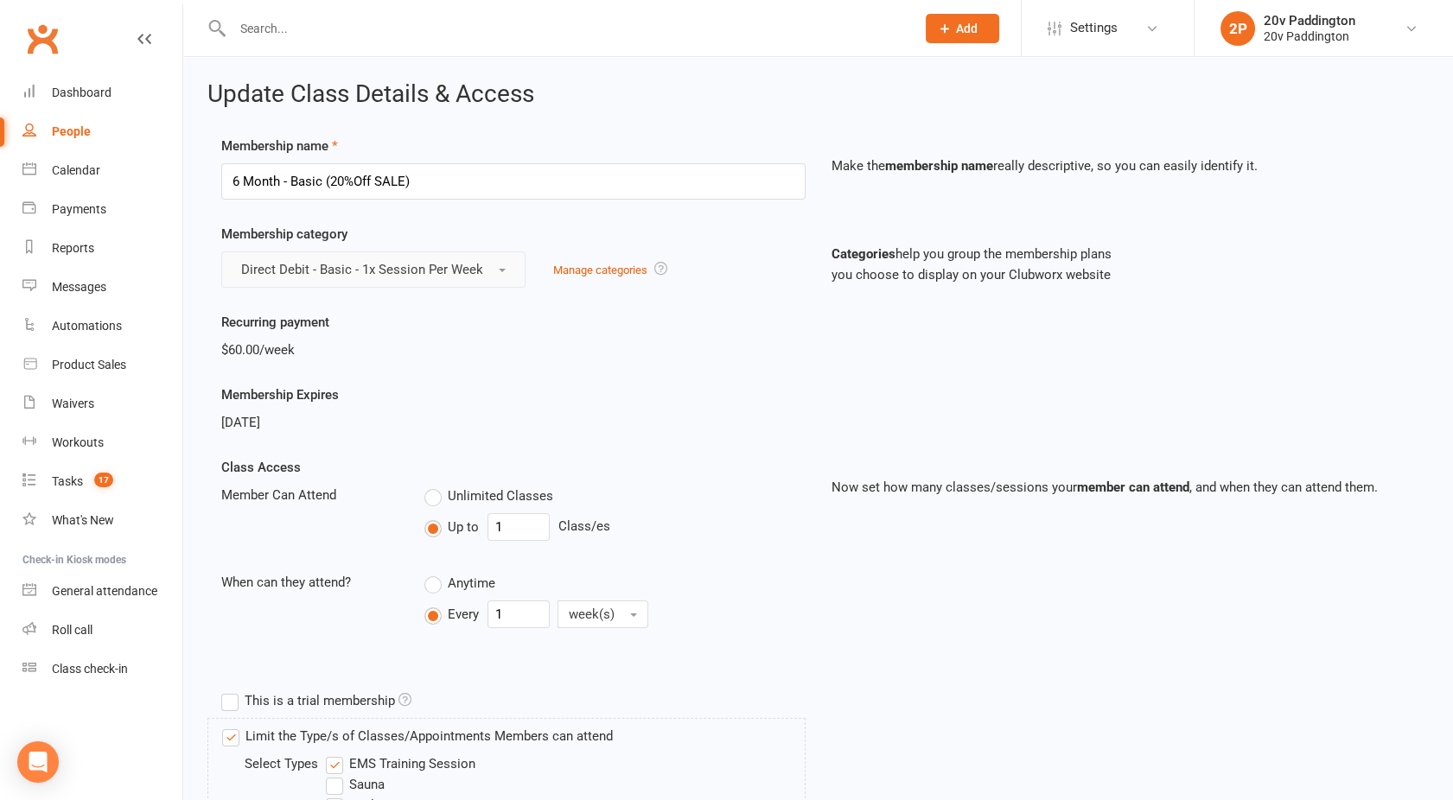
click at [350, 259] on button "Direct Debit - Basic - 1x Session Per Week" at bounding box center [373, 269] width 304 height 36
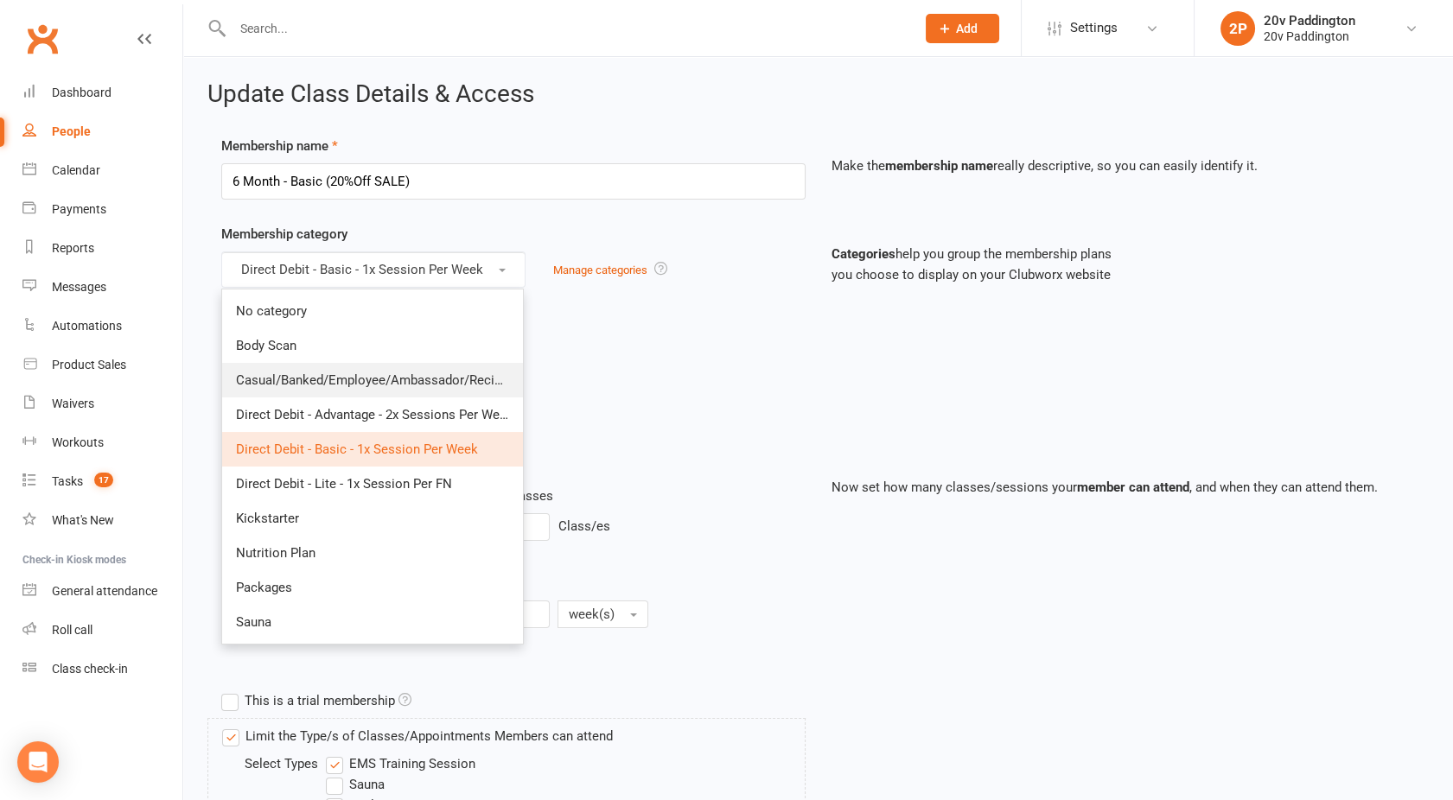
click at [307, 374] on span "Casual/Banked/Employee/Ambassador/Reciprocal" at bounding box center [383, 380] width 295 height 16
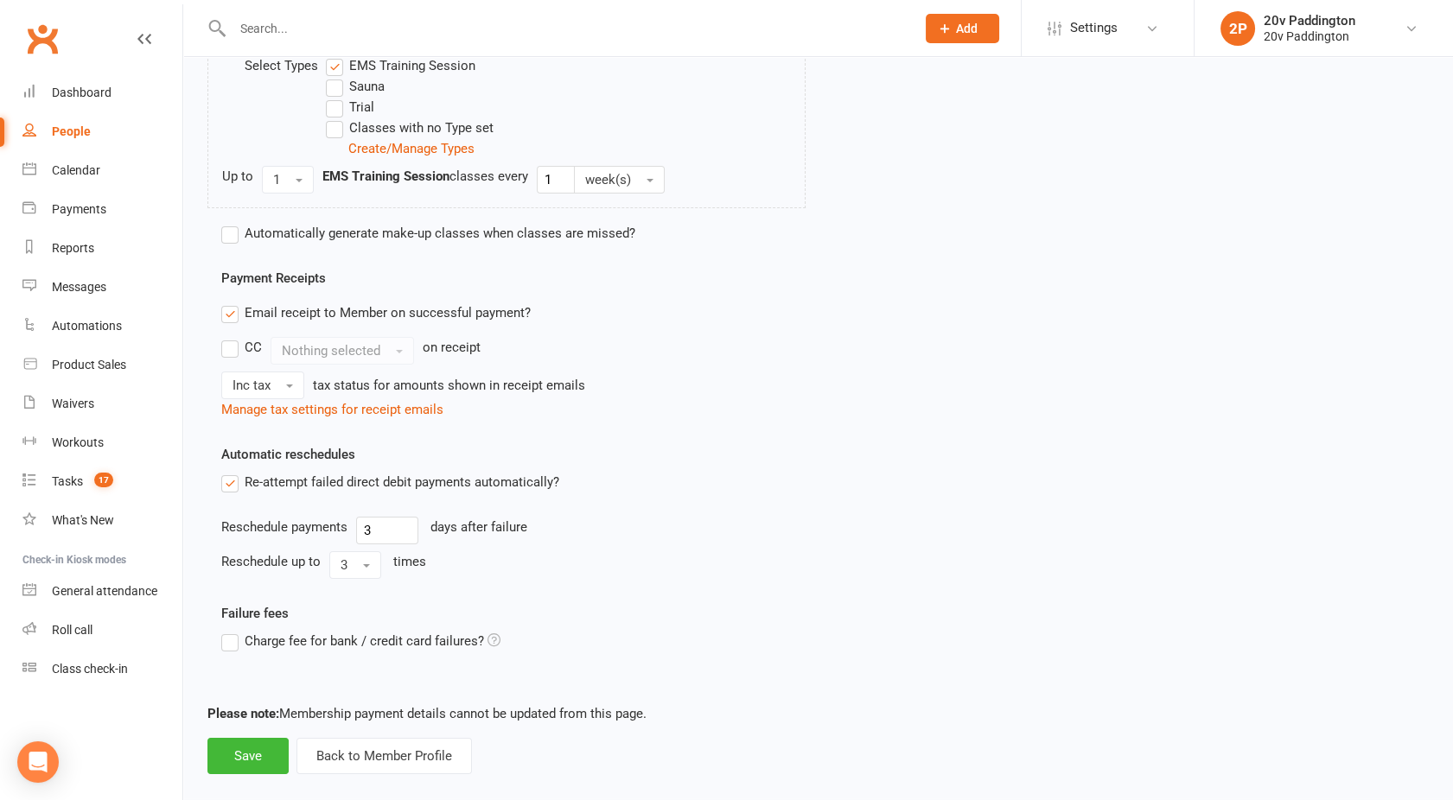
scroll to position [720, 0]
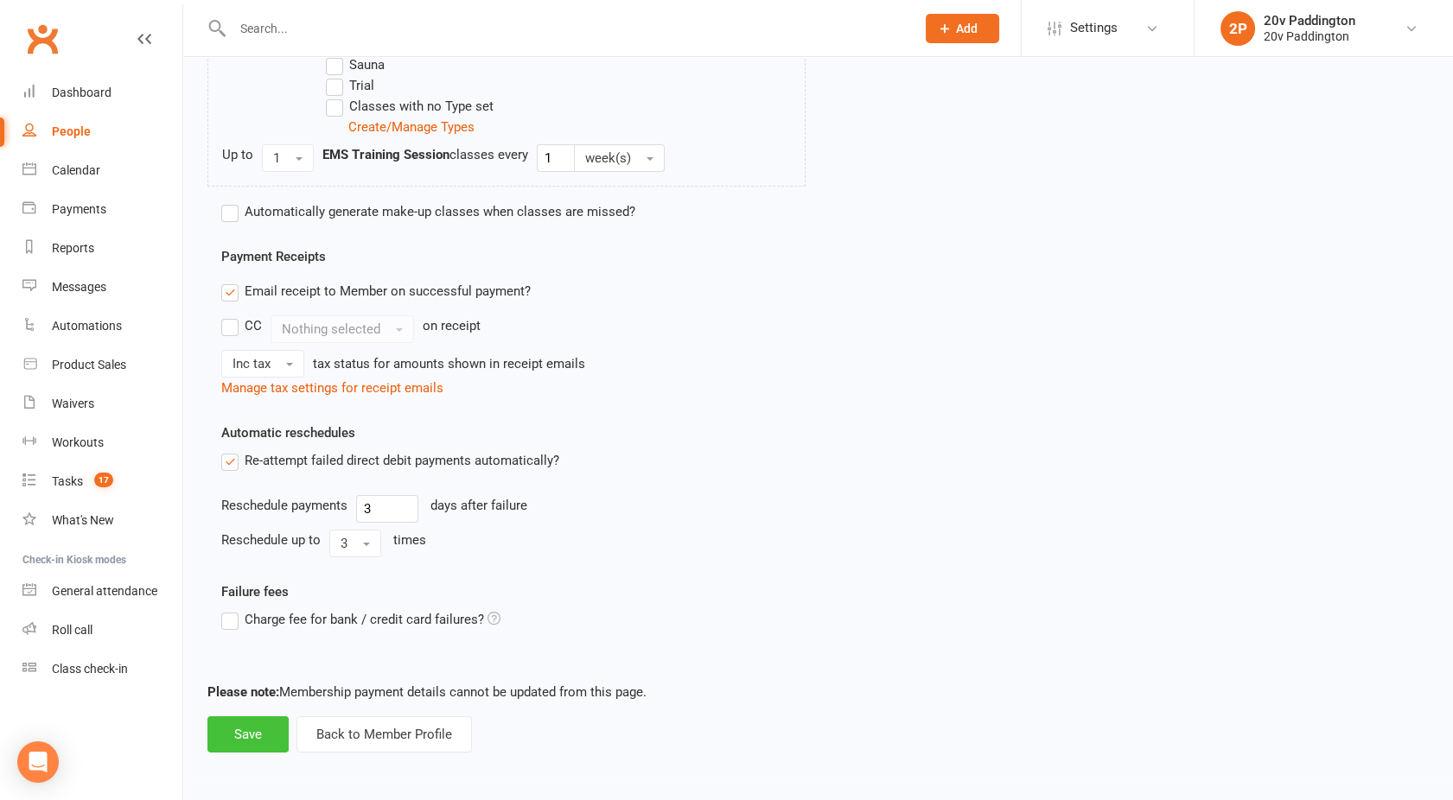
click at [245, 730] on button "Save" at bounding box center [247, 734] width 81 height 36
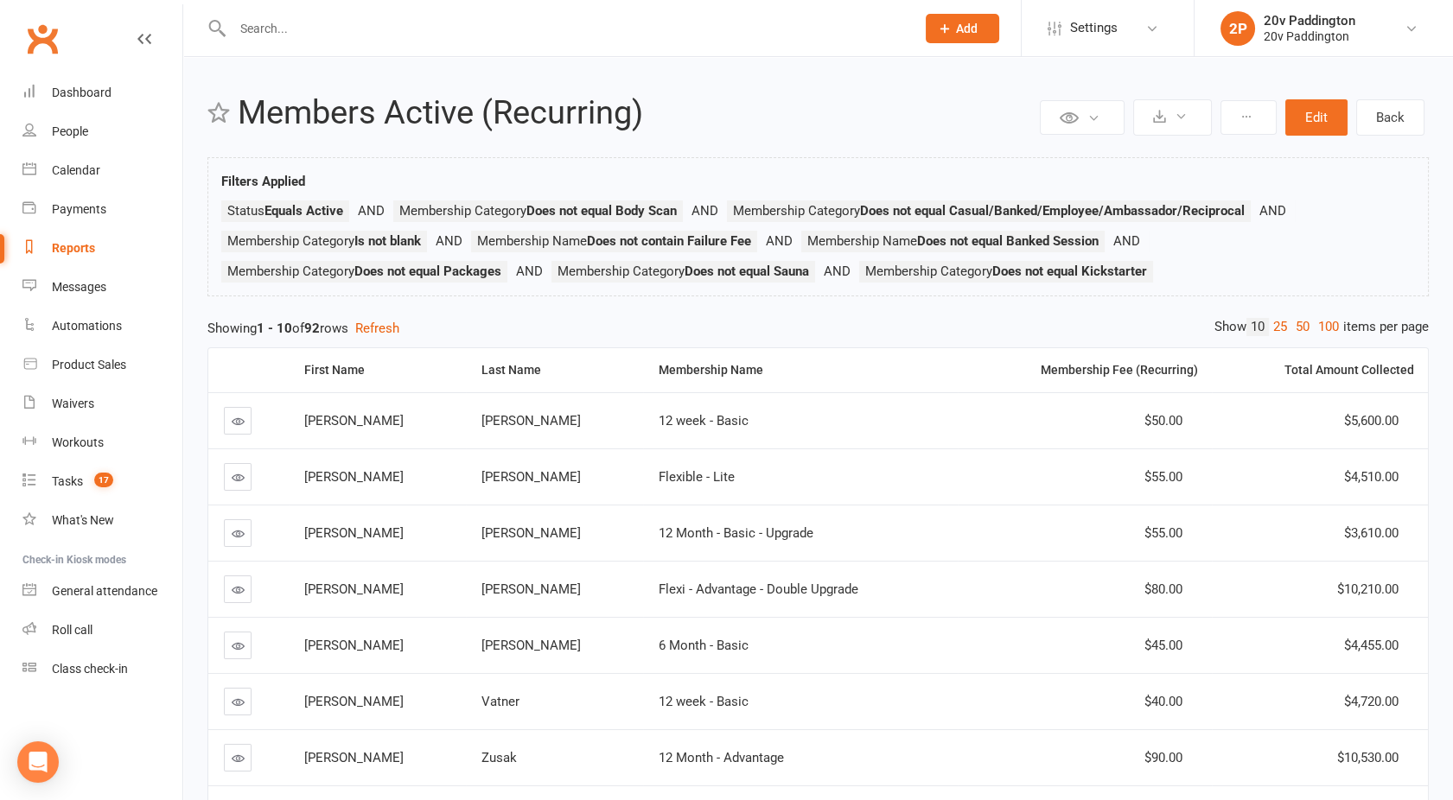
click at [67, 255] on div "Reports" at bounding box center [73, 248] width 43 height 14
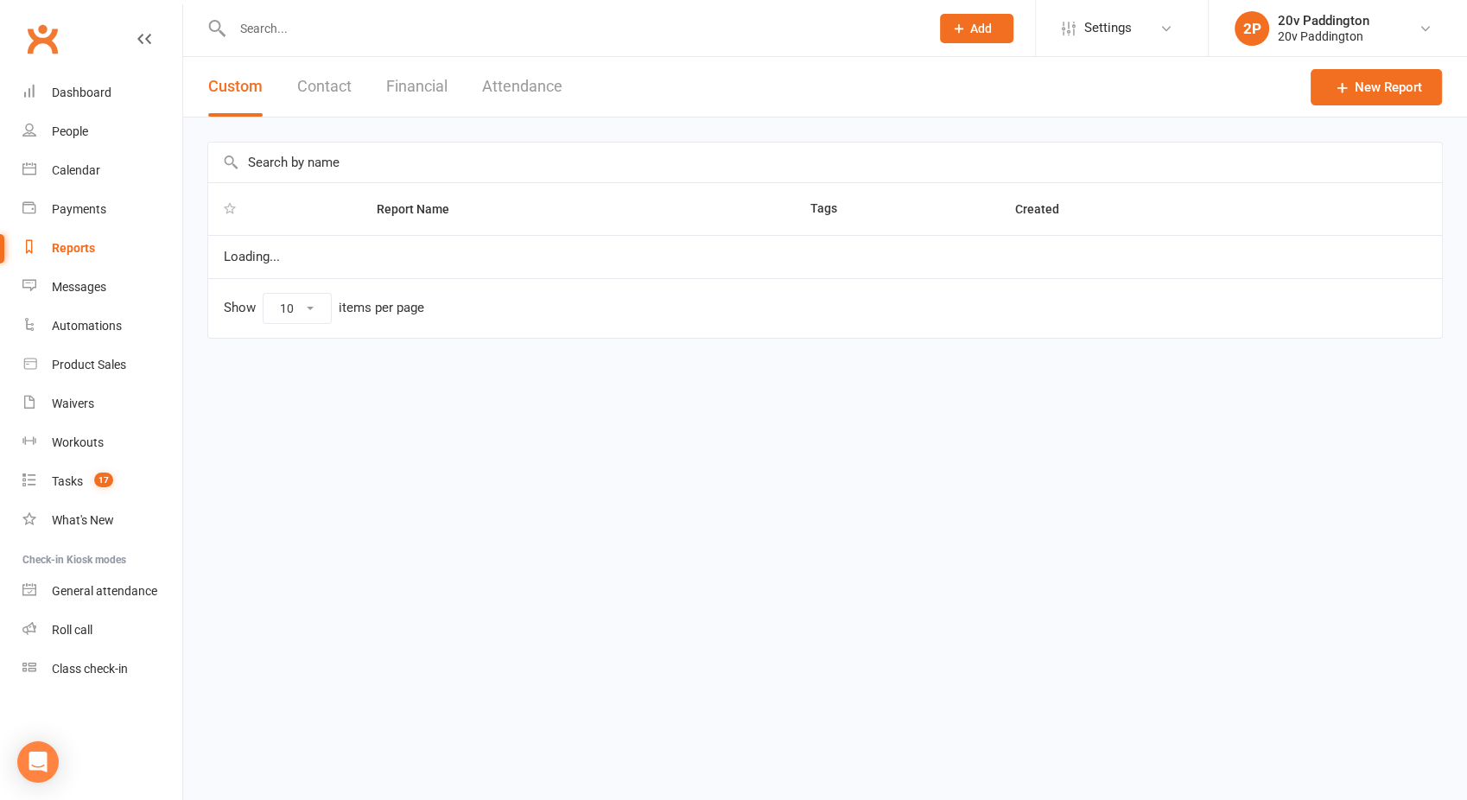
select select "100"
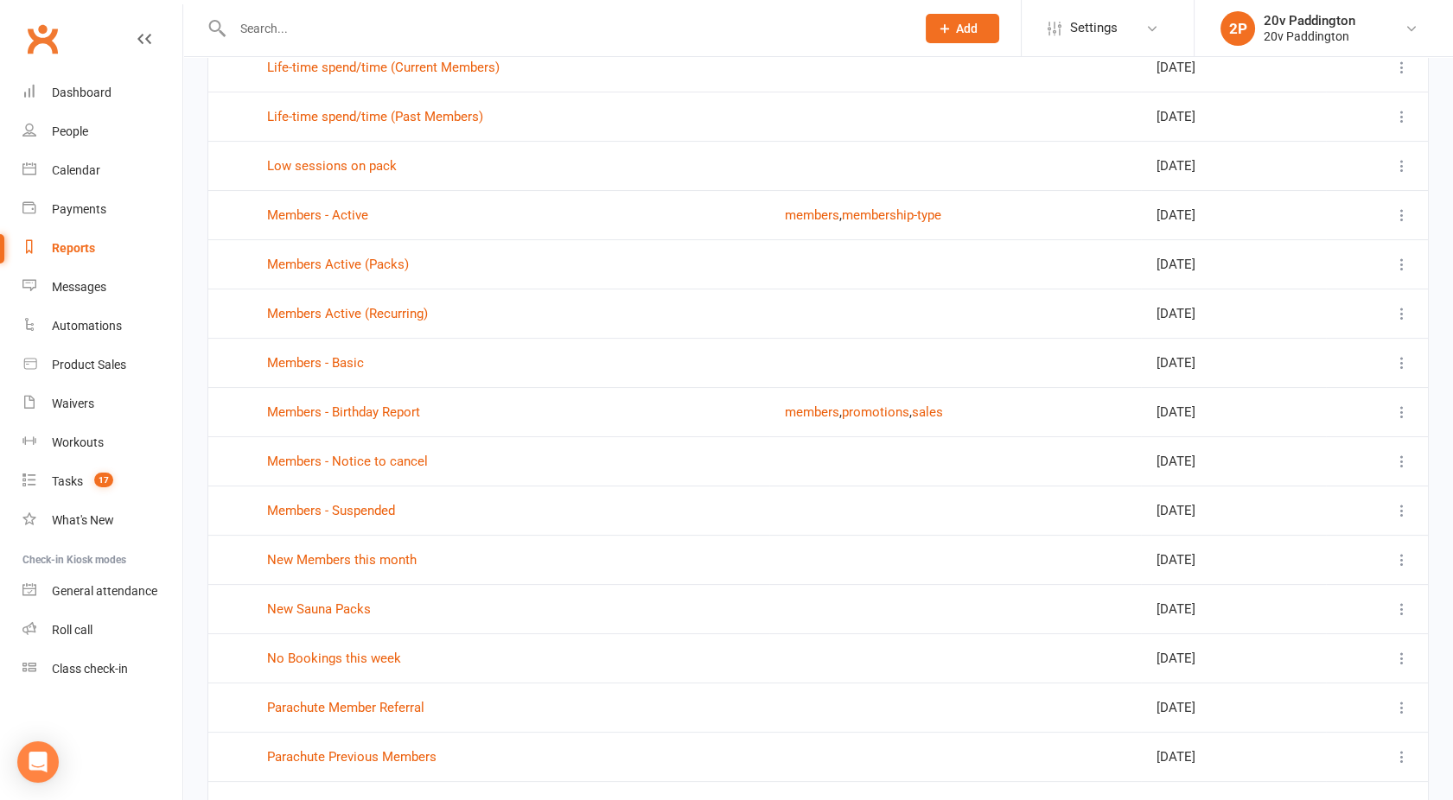
scroll to position [540, 0]
click at [348, 504] on link "Members - Suspended" at bounding box center [331, 508] width 128 height 16
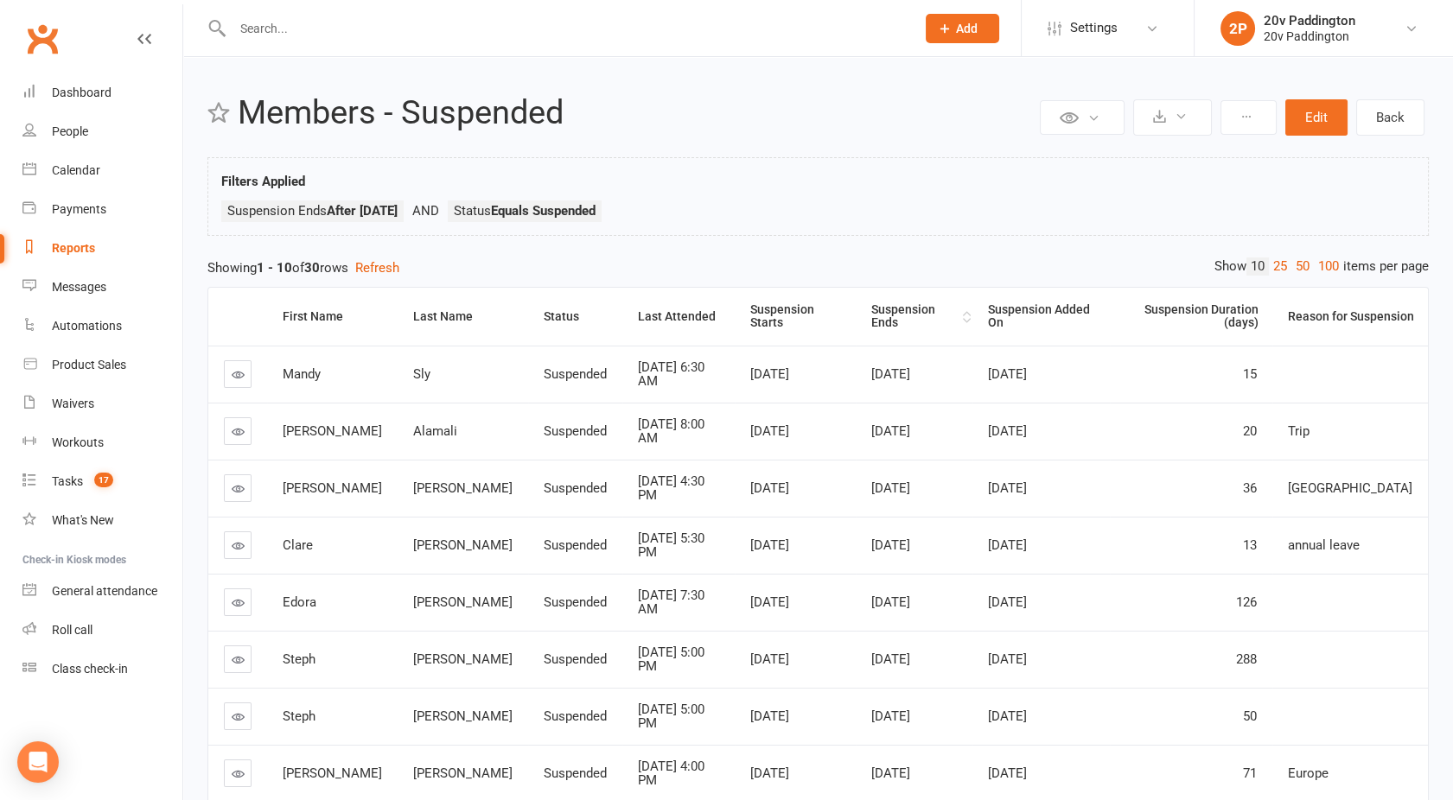
click at [878, 308] on div "Suspension Ends" at bounding box center [914, 316] width 87 height 27
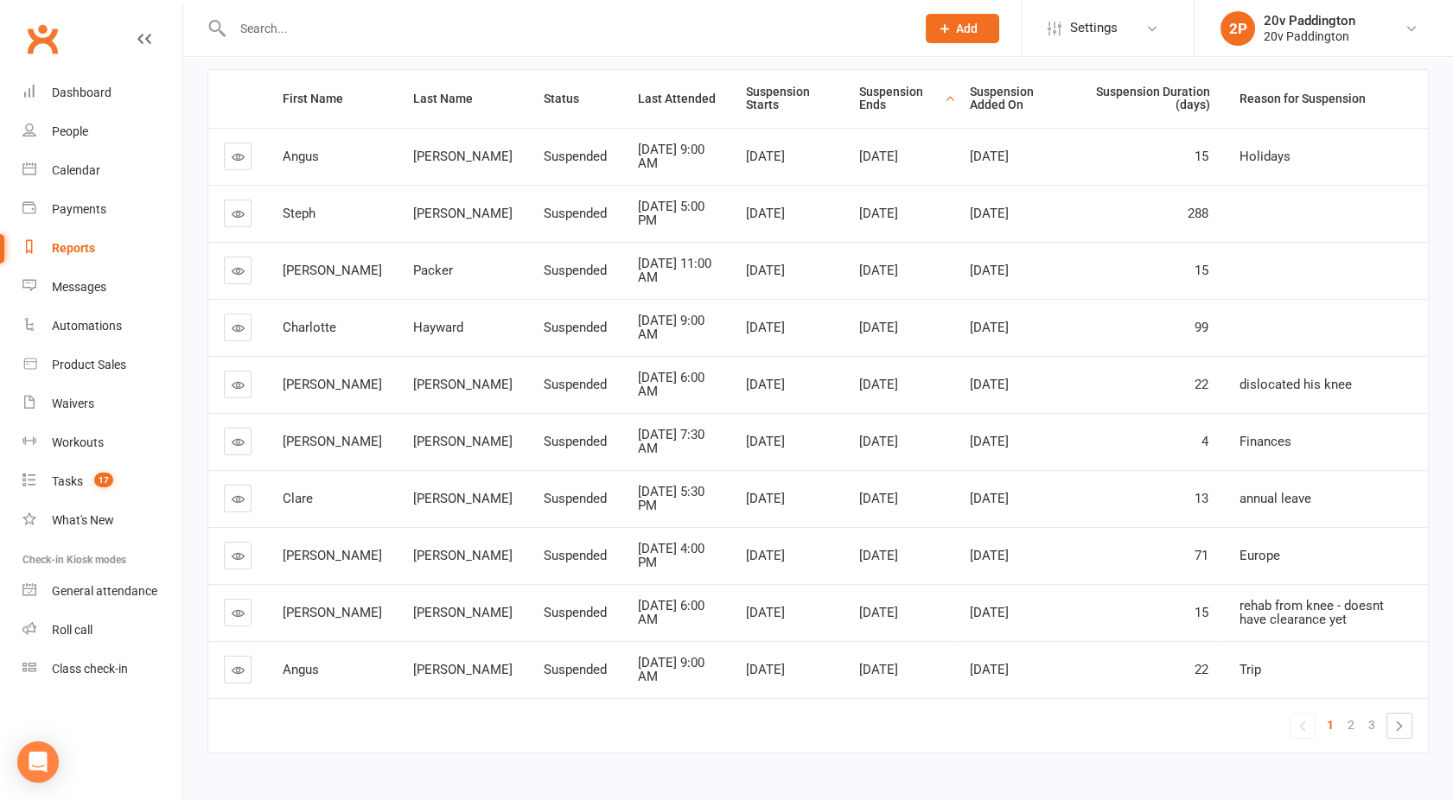
scroll to position [265, 0]
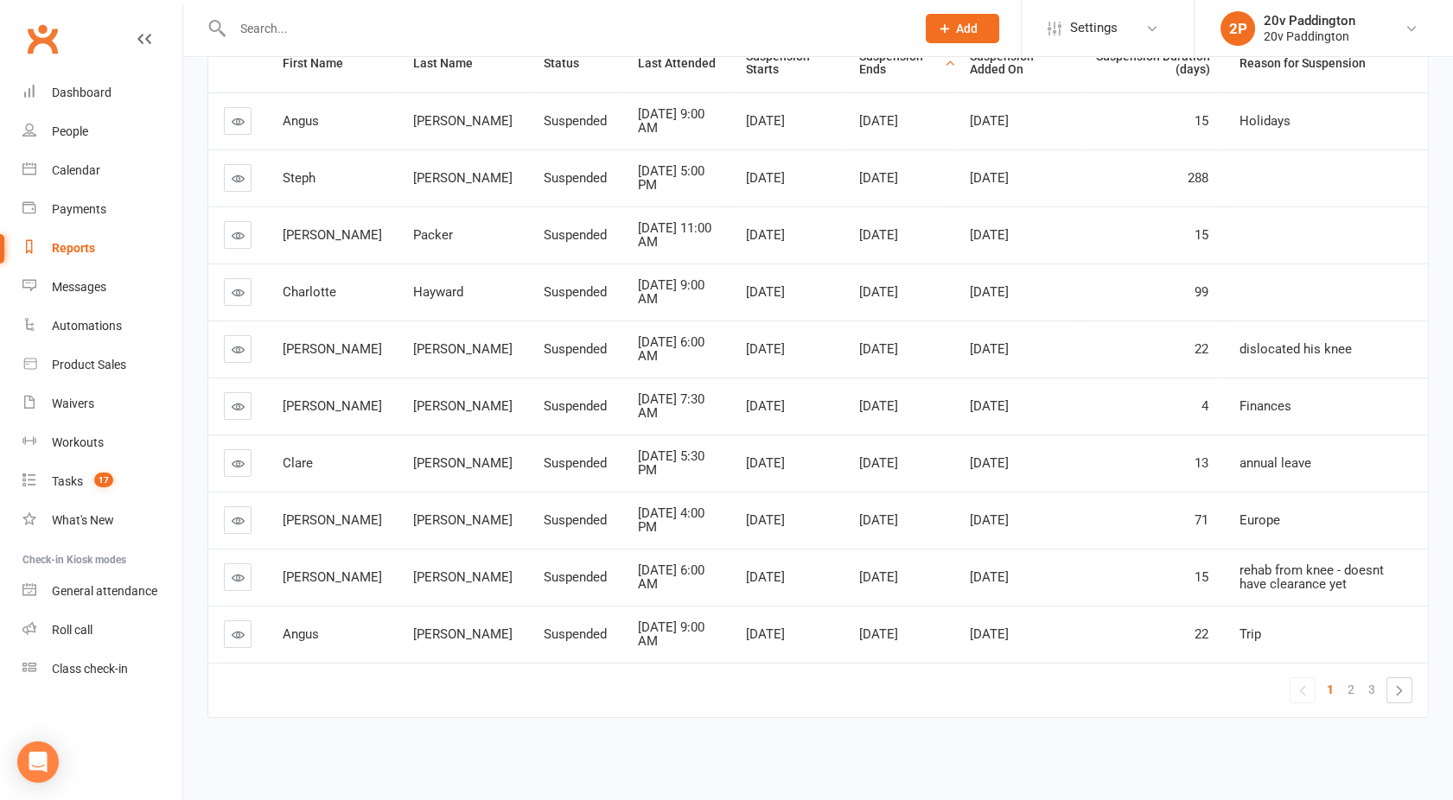
click at [290, 455] on span "Clare" at bounding box center [298, 463] width 30 height 16
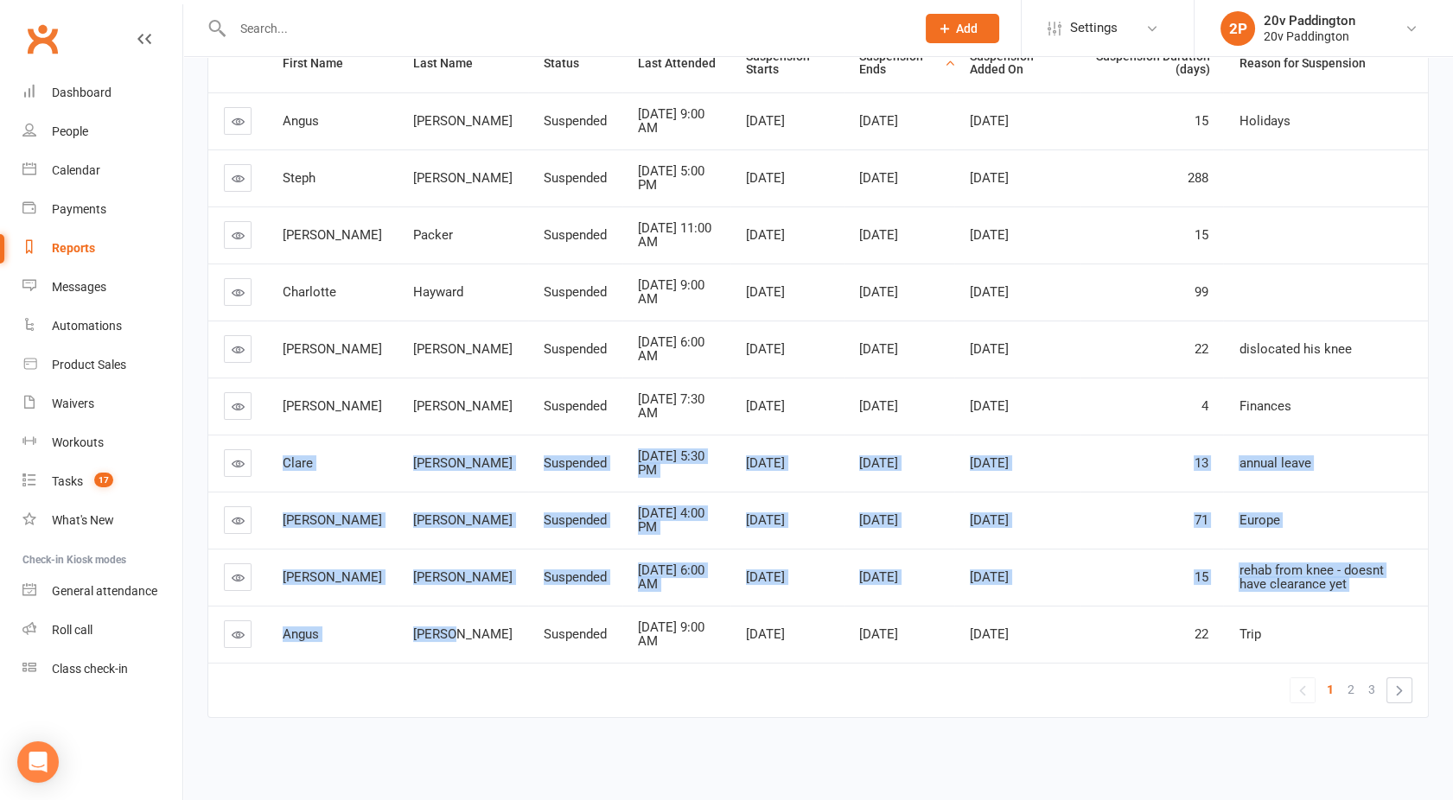
drag, startPoint x: 290, startPoint y: 450, endPoint x: 393, endPoint y: 614, distance: 193.8
click at [393, 614] on tbody "Angus dawson Suspended Aug 18, 2025 9:00 AM Jun 22, 2025 Jul 6, 2025 Jun 17, 20…" at bounding box center [817, 377] width 1219 height 570
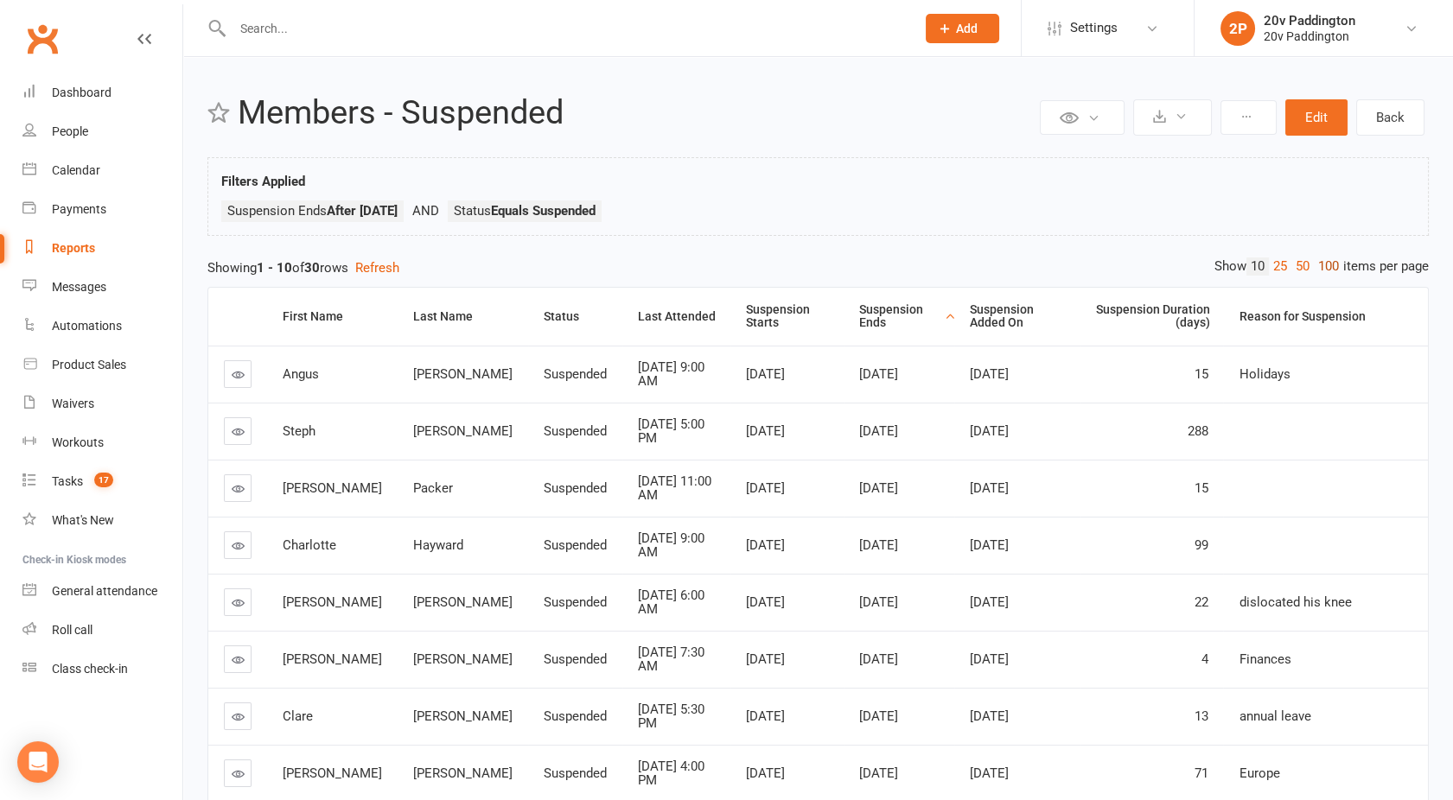
click at [1325, 265] on link "100" at bounding box center [1328, 267] width 29 height 18
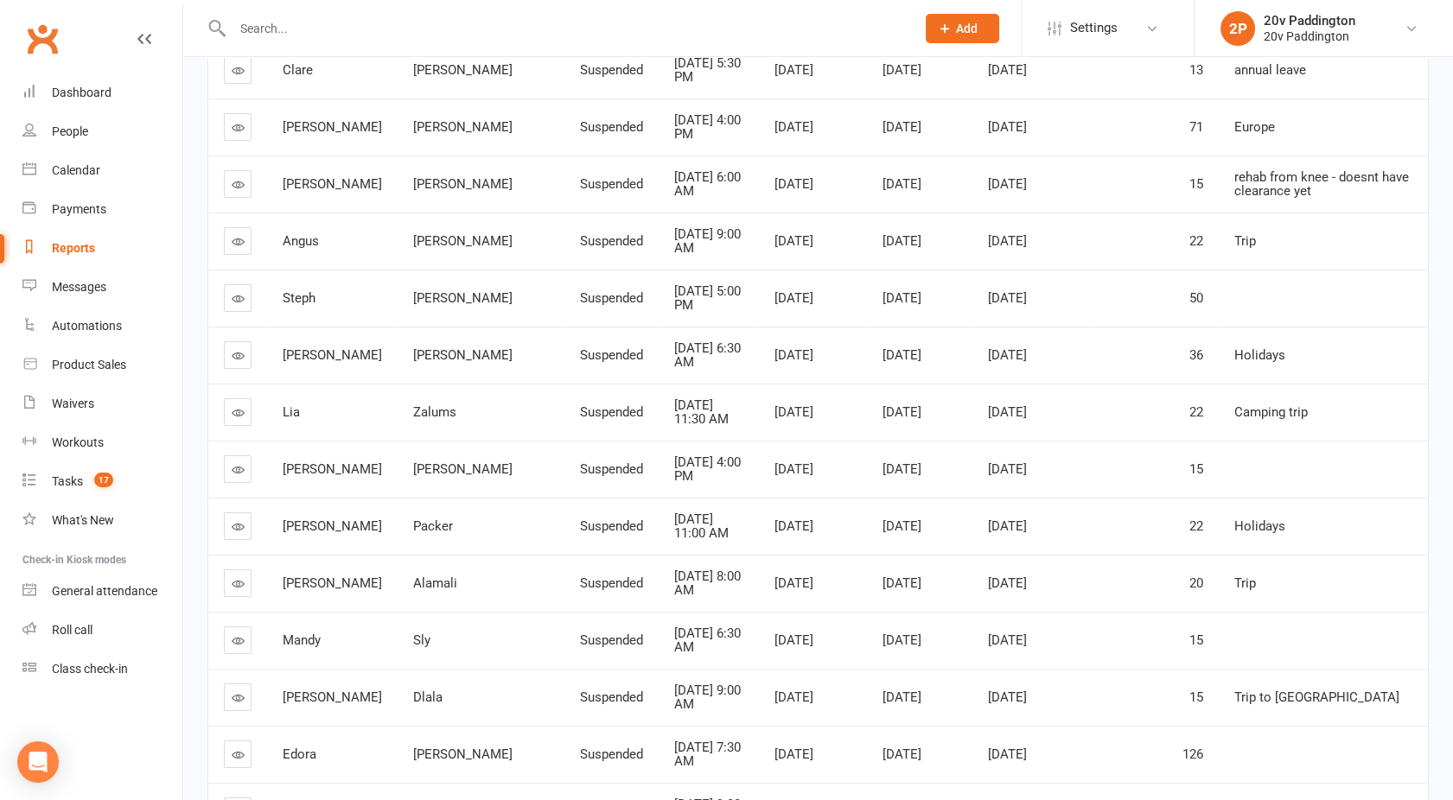
scroll to position [639, 0]
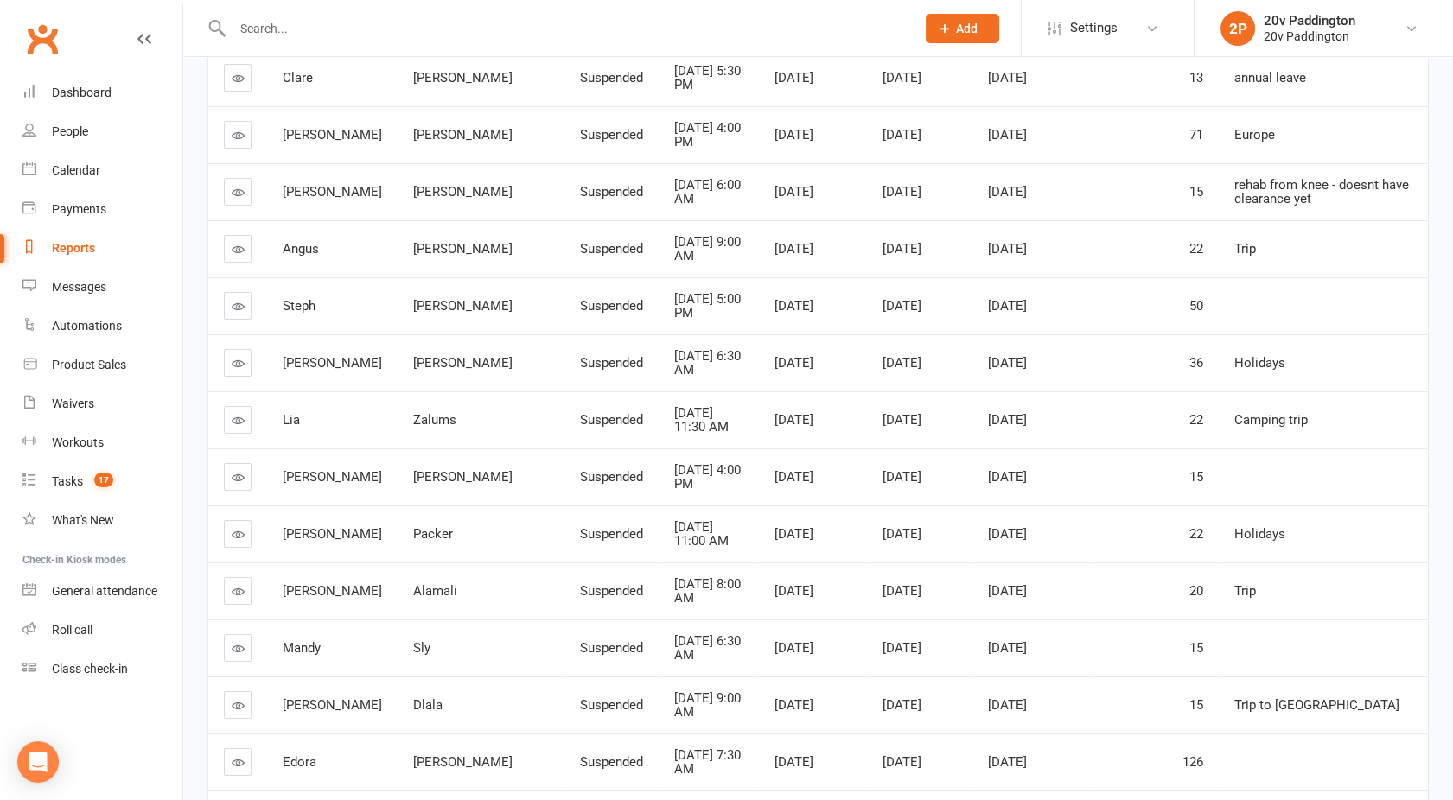
click at [55, 247] on div "Reports" at bounding box center [73, 248] width 43 height 14
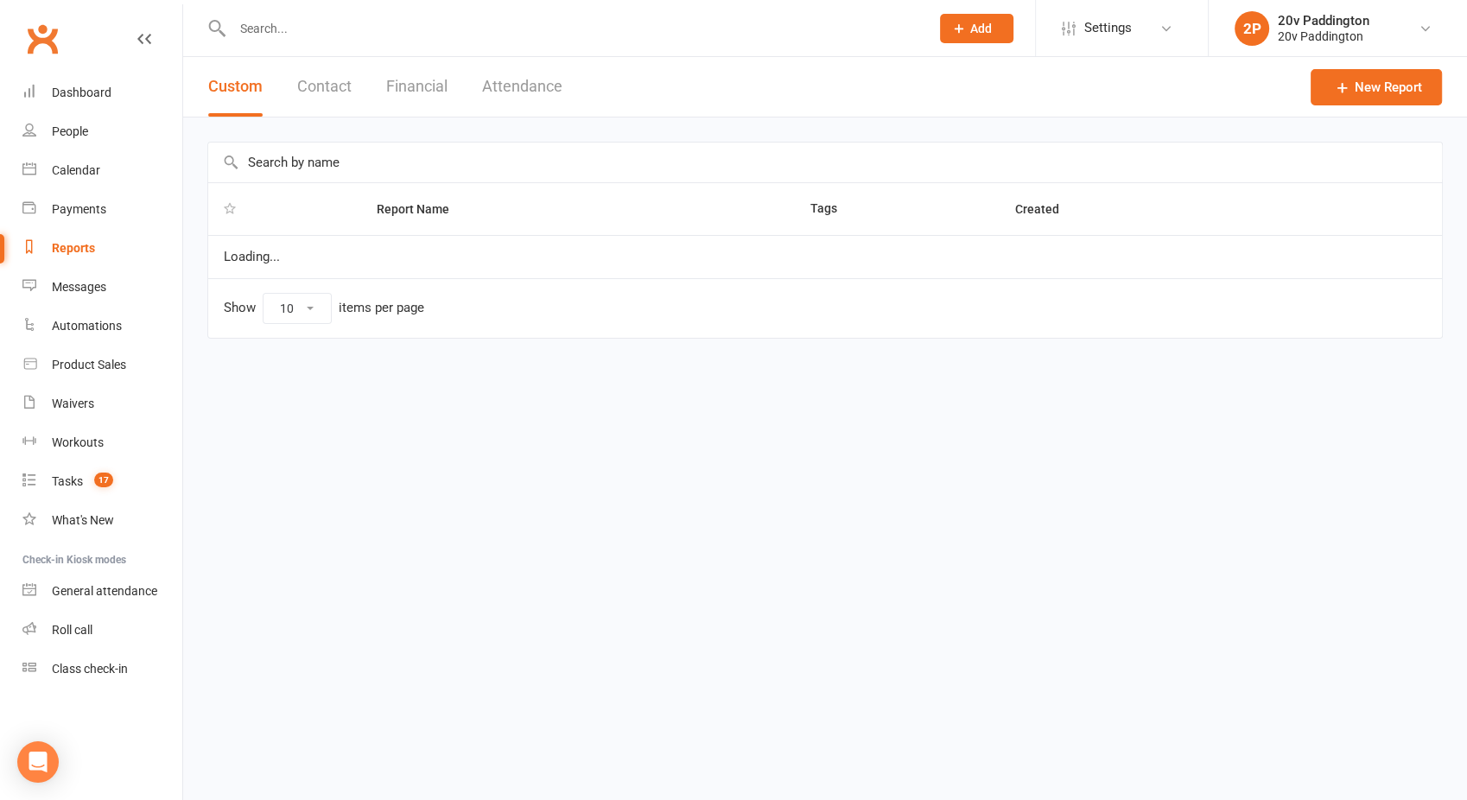
select select "100"
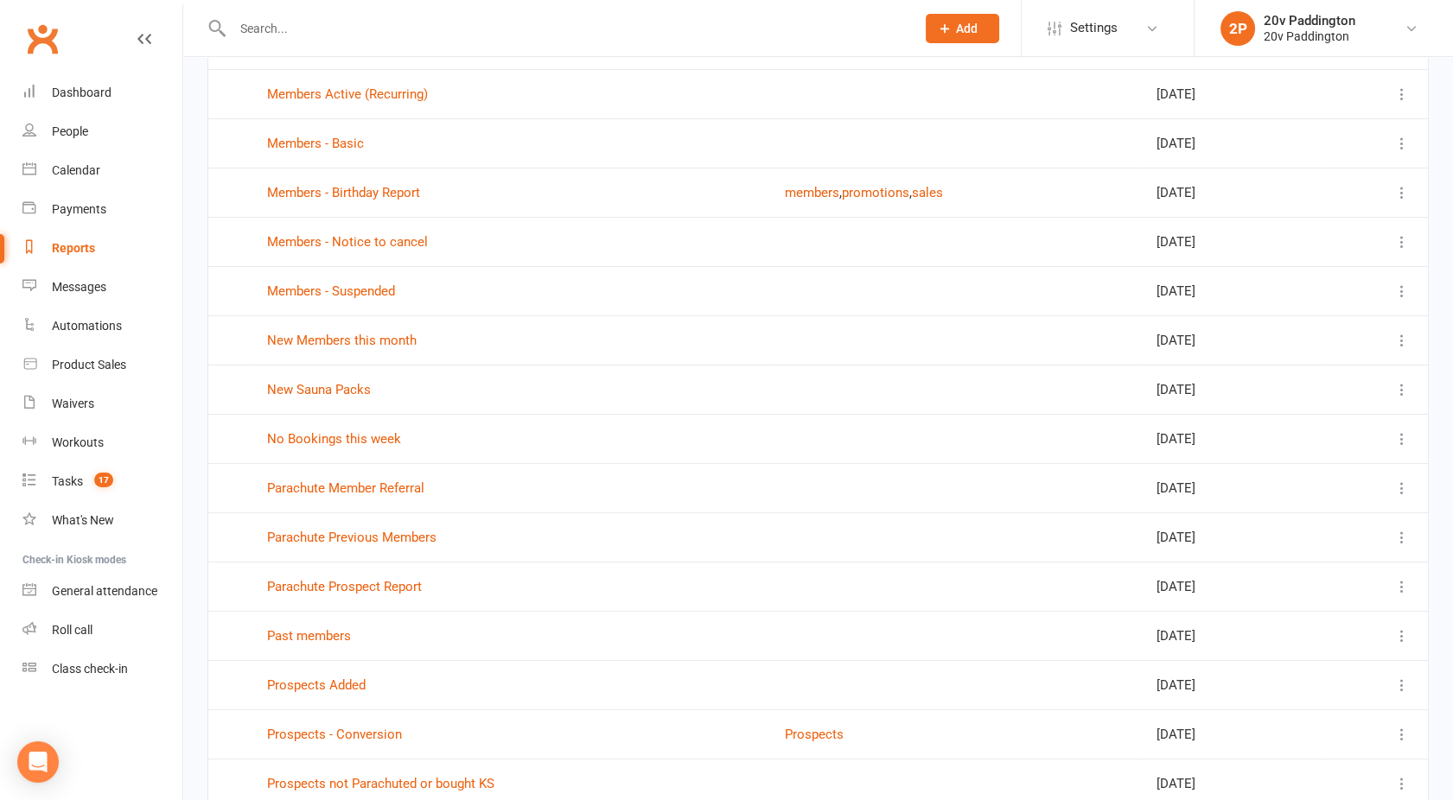
scroll to position [944, 0]
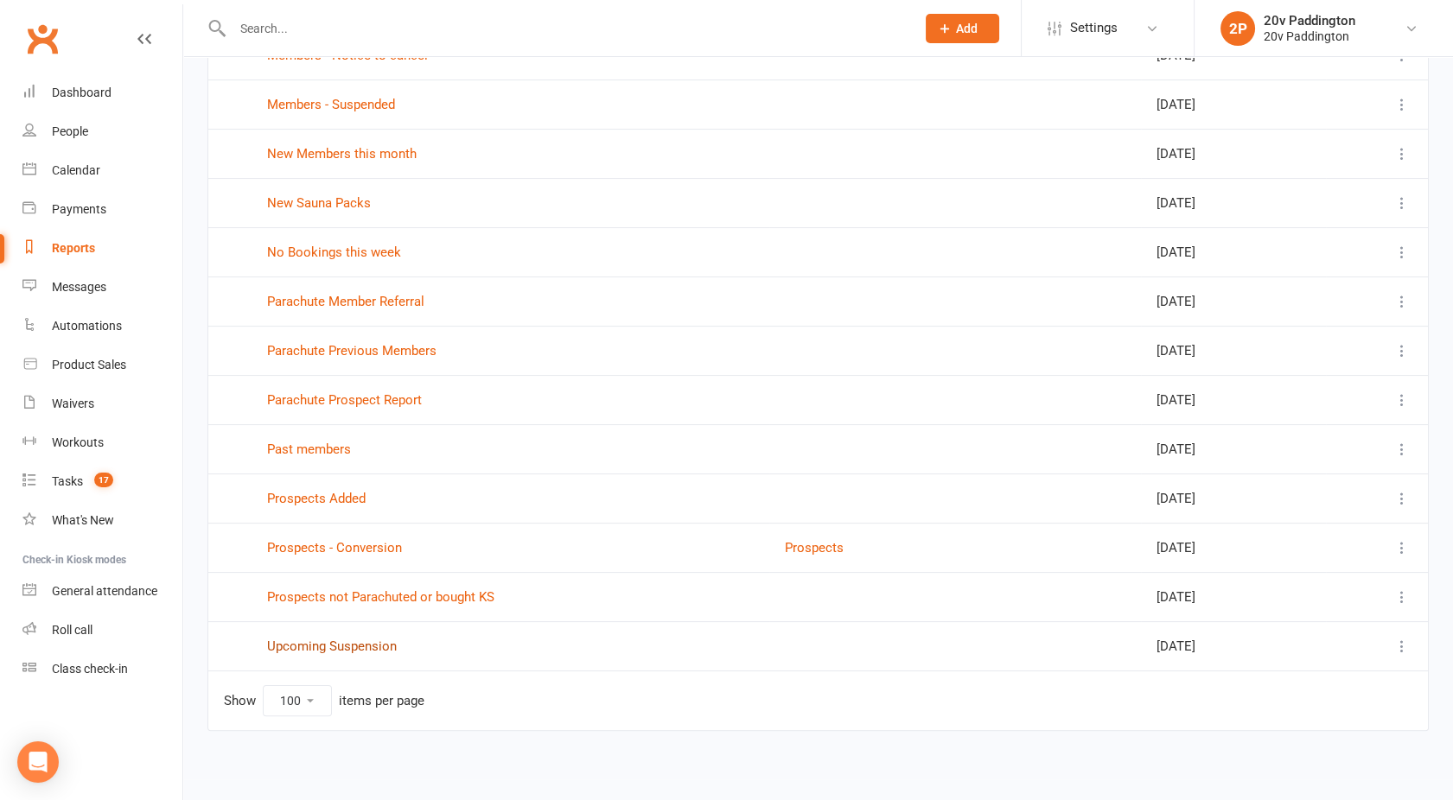
click at [315, 639] on link "Upcoming Suspension" at bounding box center [332, 647] width 130 height 16
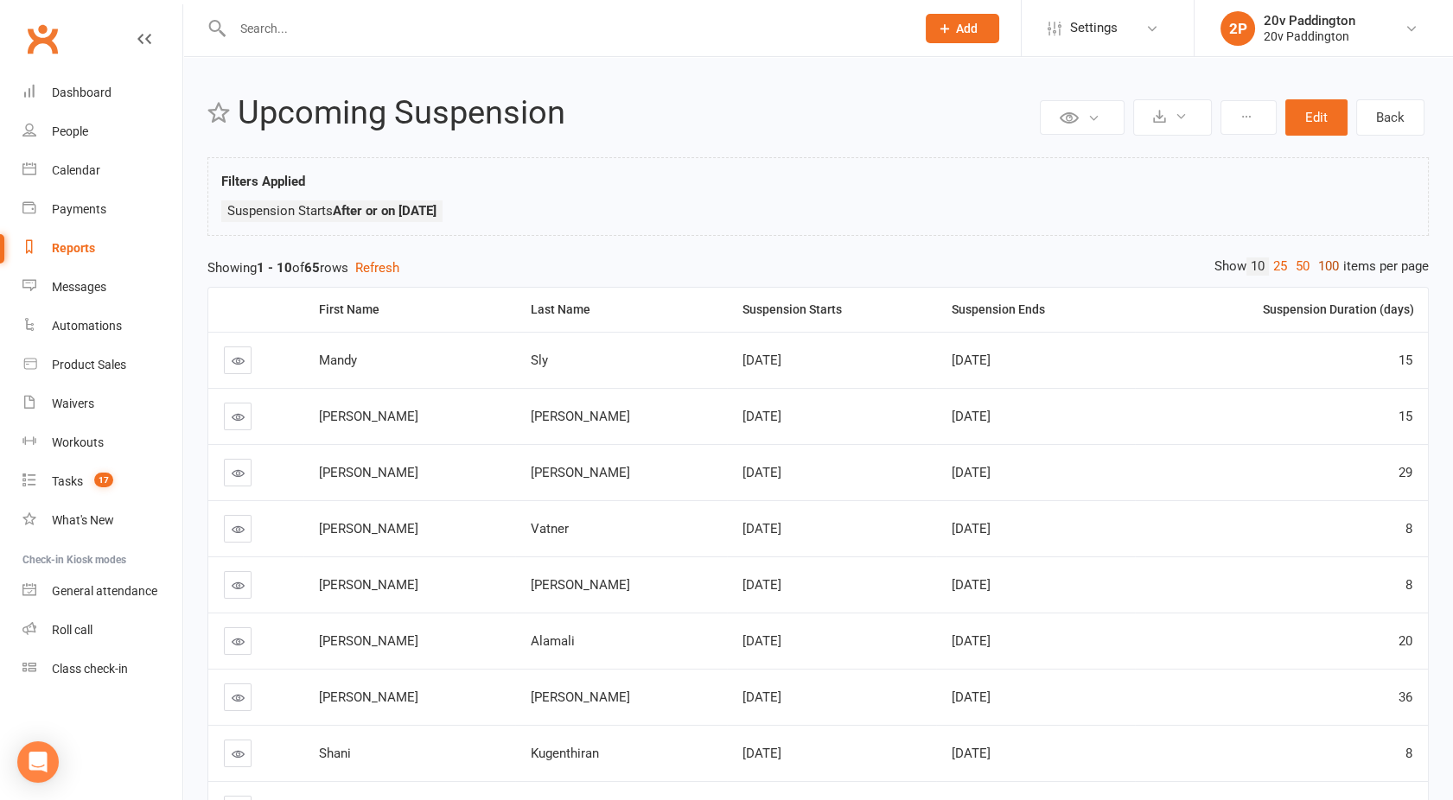
click at [1331, 260] on link "100" at bounding box center [1328, 267] width 29 height 18
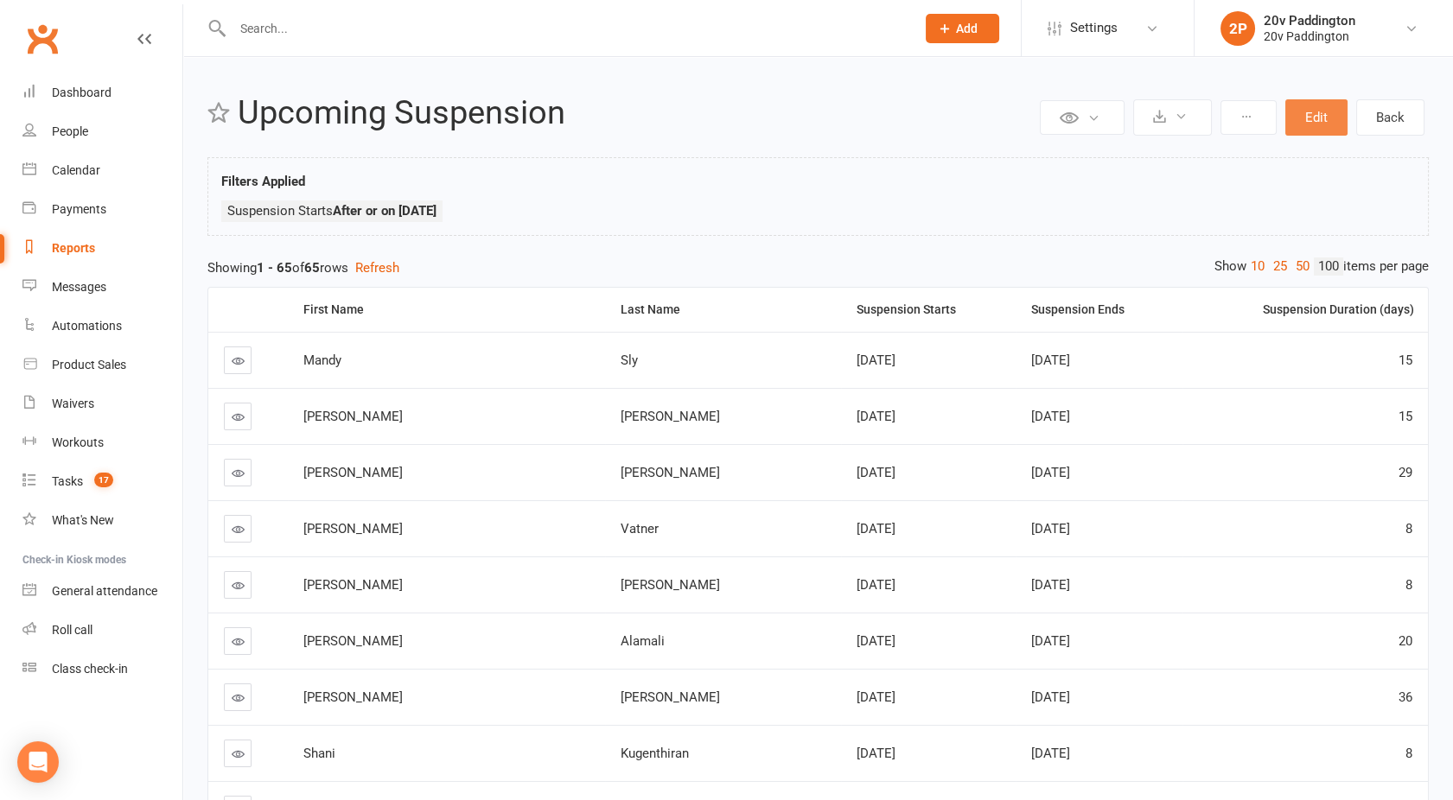
click at [1331, 120] on button "Edit" at bounding box center [1316, 117] width 62 height 36
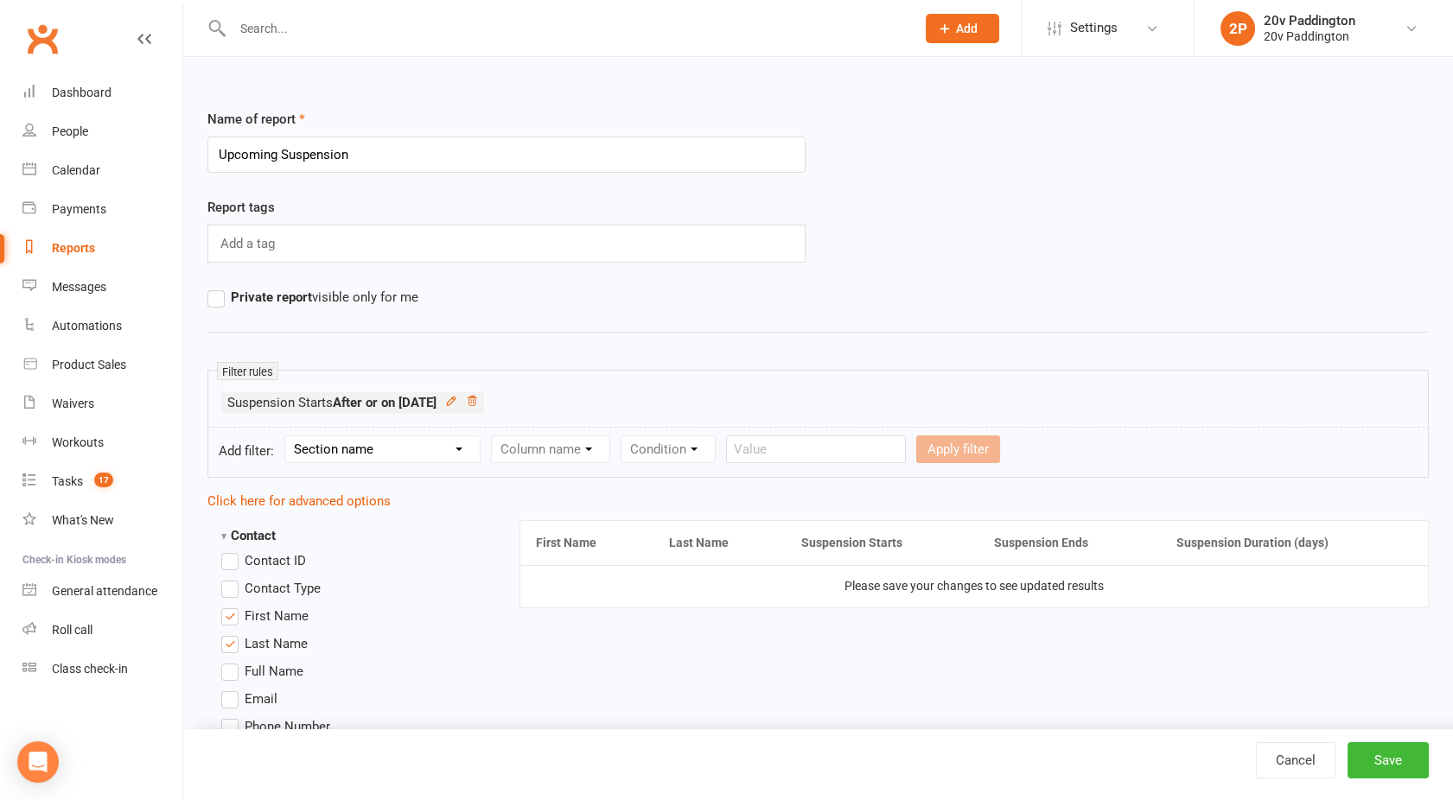
click at [328, 443] on select "Section name Contact Attendance Aggregate Payment Booking Waitlist Attendees Ca…" at bounding box center [382, 449] width 194 height 26
click at [288, 436] on select "Section name Contact Attendance Aggregate Payment Booking Waitlist Attendees Ca…" at bounding box center [382, 449] width 194 height 26
click at [615, 452] on select "Column name Membership ID Membership Name Membership Category Membership Start …" at bounding box center [660, 449] width 337 height 26
click at [342, 456] on select "Section name Contact Attendance Aggregate Payment Booking Waitlist Attendees Ca…" at bounding box center [382, 449] width 194 height 26
select select "12"
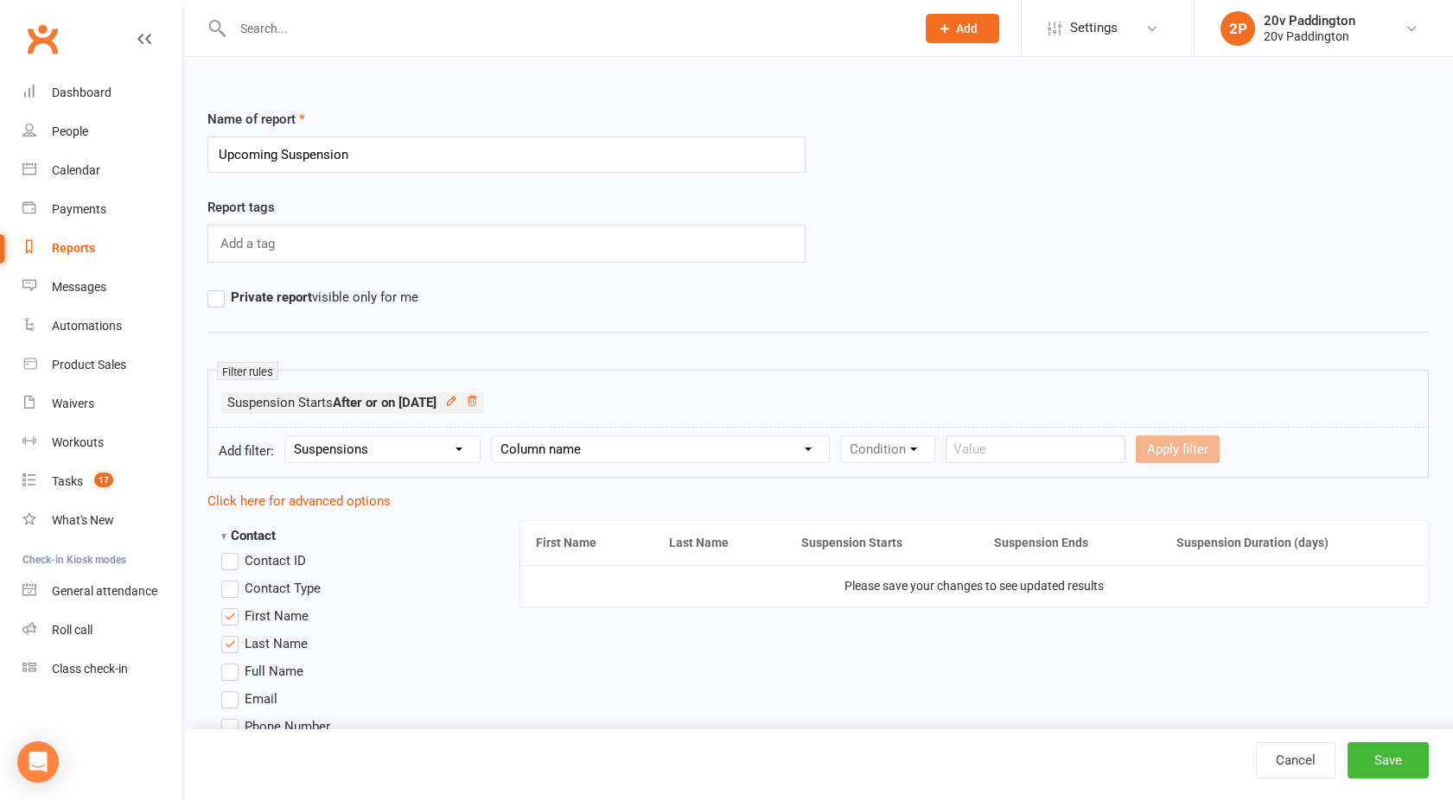
click at [288, 436] on select "Section name Contact Attendance Aggregate Payment Booking Waitlist Attendees Ca…" at bounding box center [382, 449] width 194 height 26
click at [614, 458] on select "Column name Suspension Current? Suspension Starts Suspension Ends Suspension Ad…" at bounding box center [590, 449] width 196 height 26
select select "1"
click at [493, 436] on select "Column name Suspension Current? Suspension Starts Suspension Ends Suspension Ad…" at bounding box center [590, 449] width 196 height 26
click at [754, 437] on select "Condition Is Is not Before After Before or on After or on Is blank Is not blank" at bounding box center [754, 449] width 109 height 26
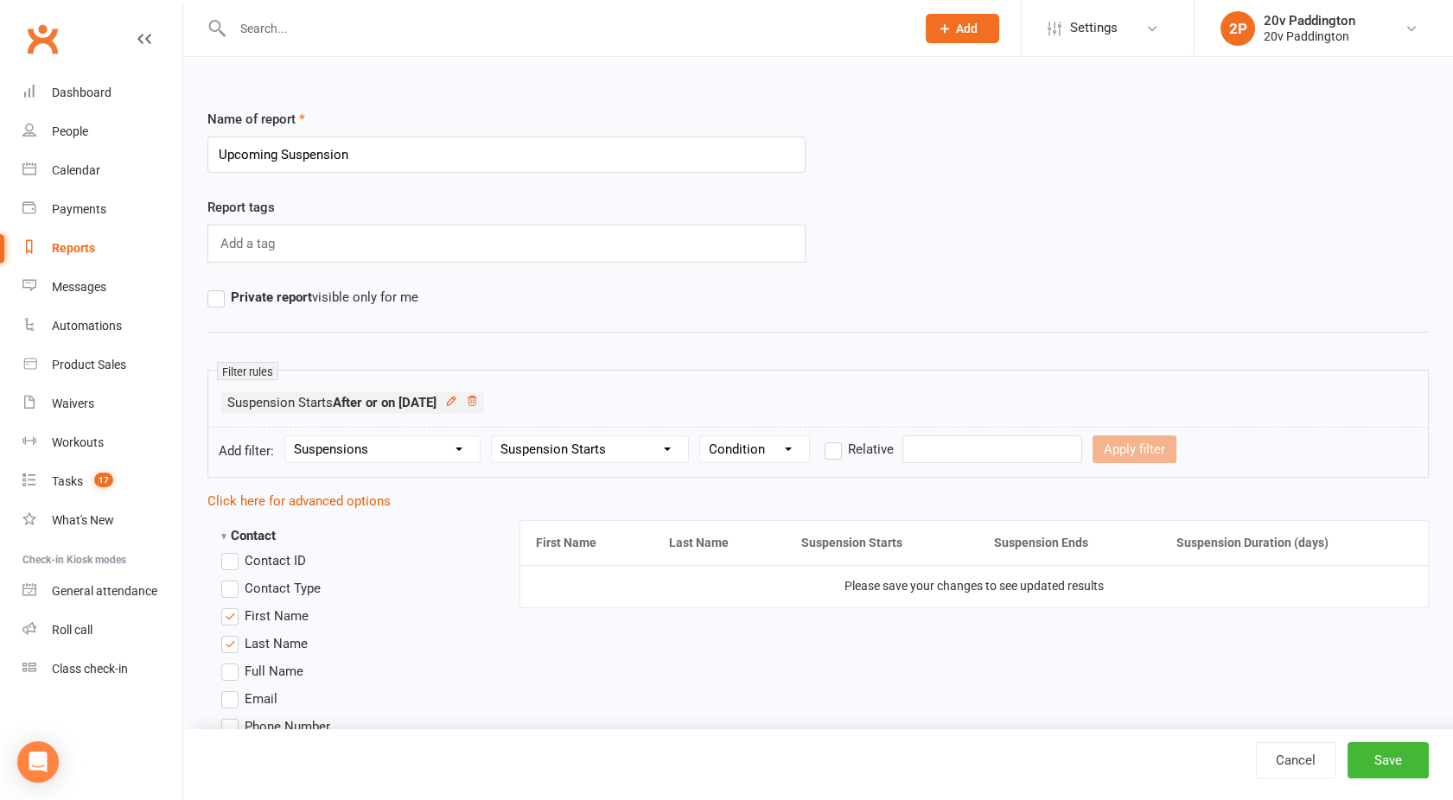
select select "3"
click at [700, 436] on select "Condition Is Is not Before After Before or on After or on Is blank Is not blank" at bounding box center [754, 449] width 109 height 26
click at [933, 460] on input "text" at bounding box center [992, 450] width 180 height 28
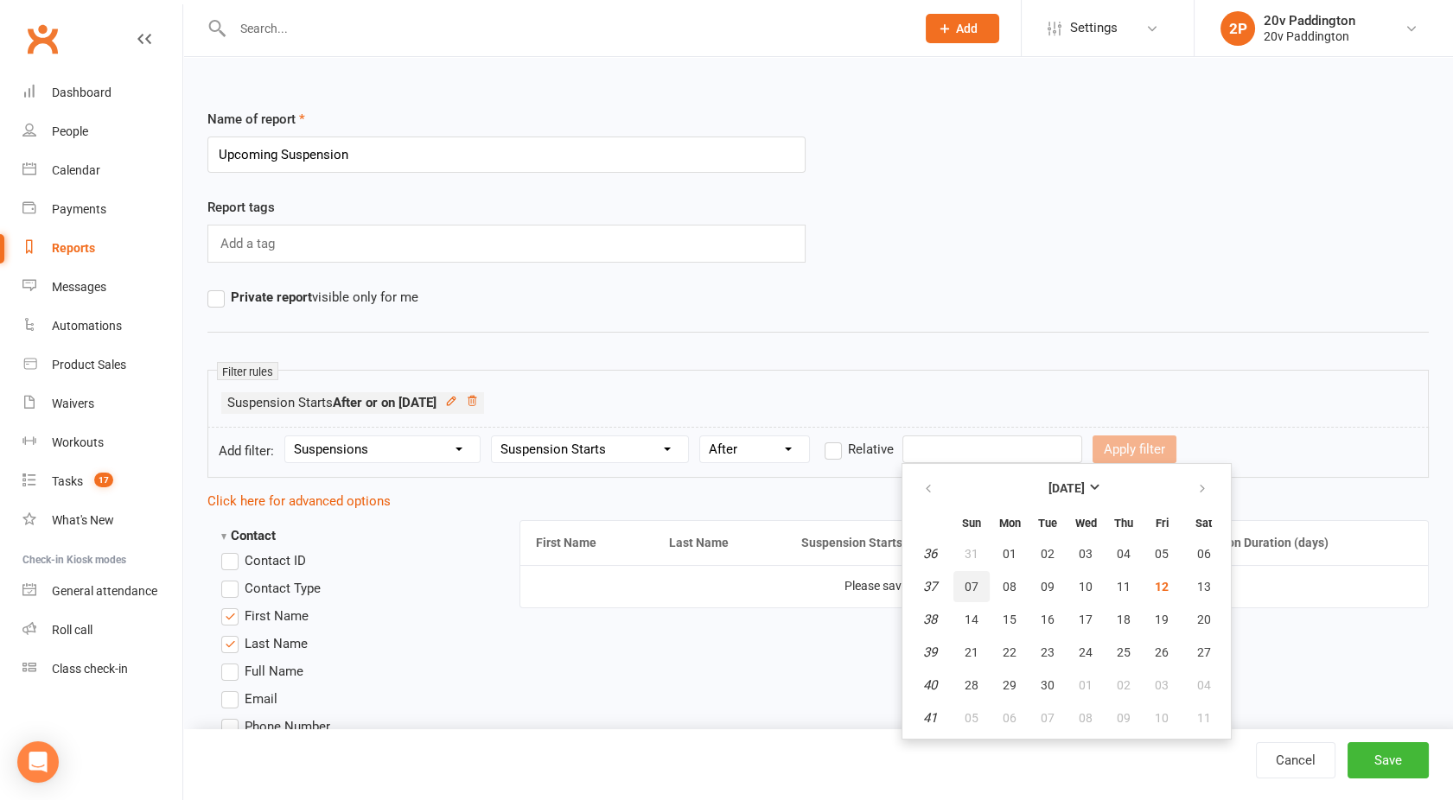
click at [967, 584] on span "07" at bounding box center [971, 587] width 14 height 14
type input "07 Sep 2025"
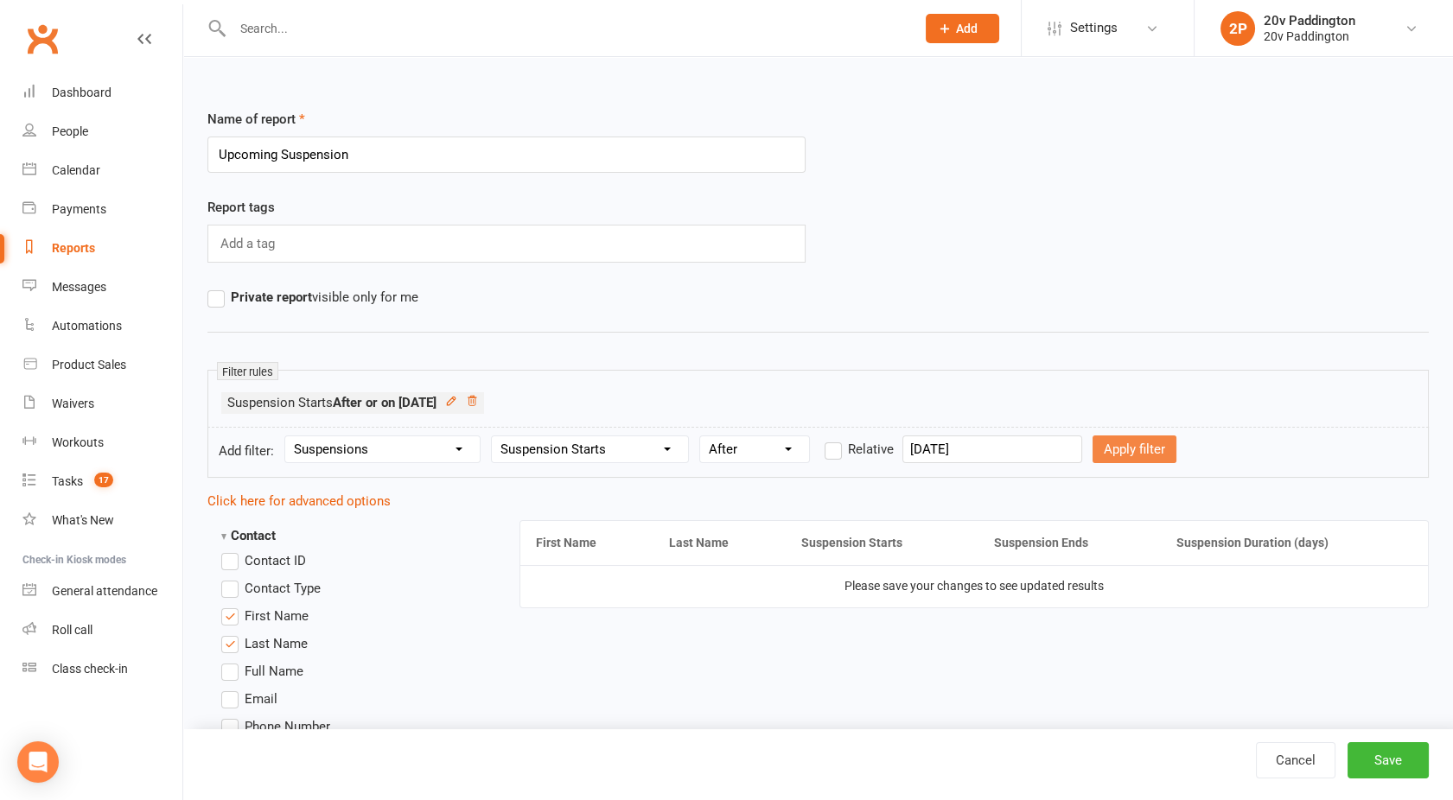
click at [1107, 449] on button "Apply filter" at bounding box center [1134, 450] width 84 height 28
select select
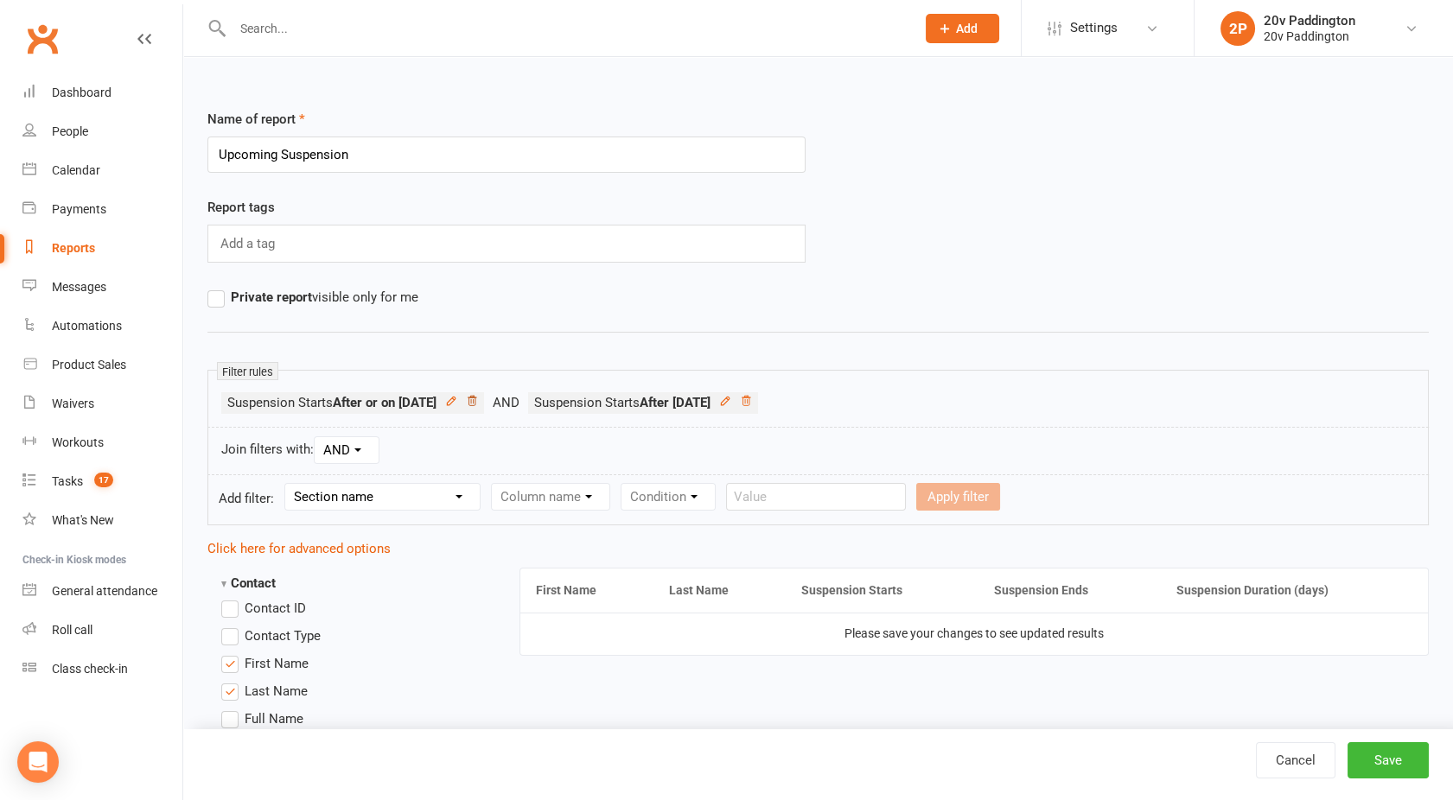
click at [478, 399] on icon at bounding box center [472, 401] width 12 height 12
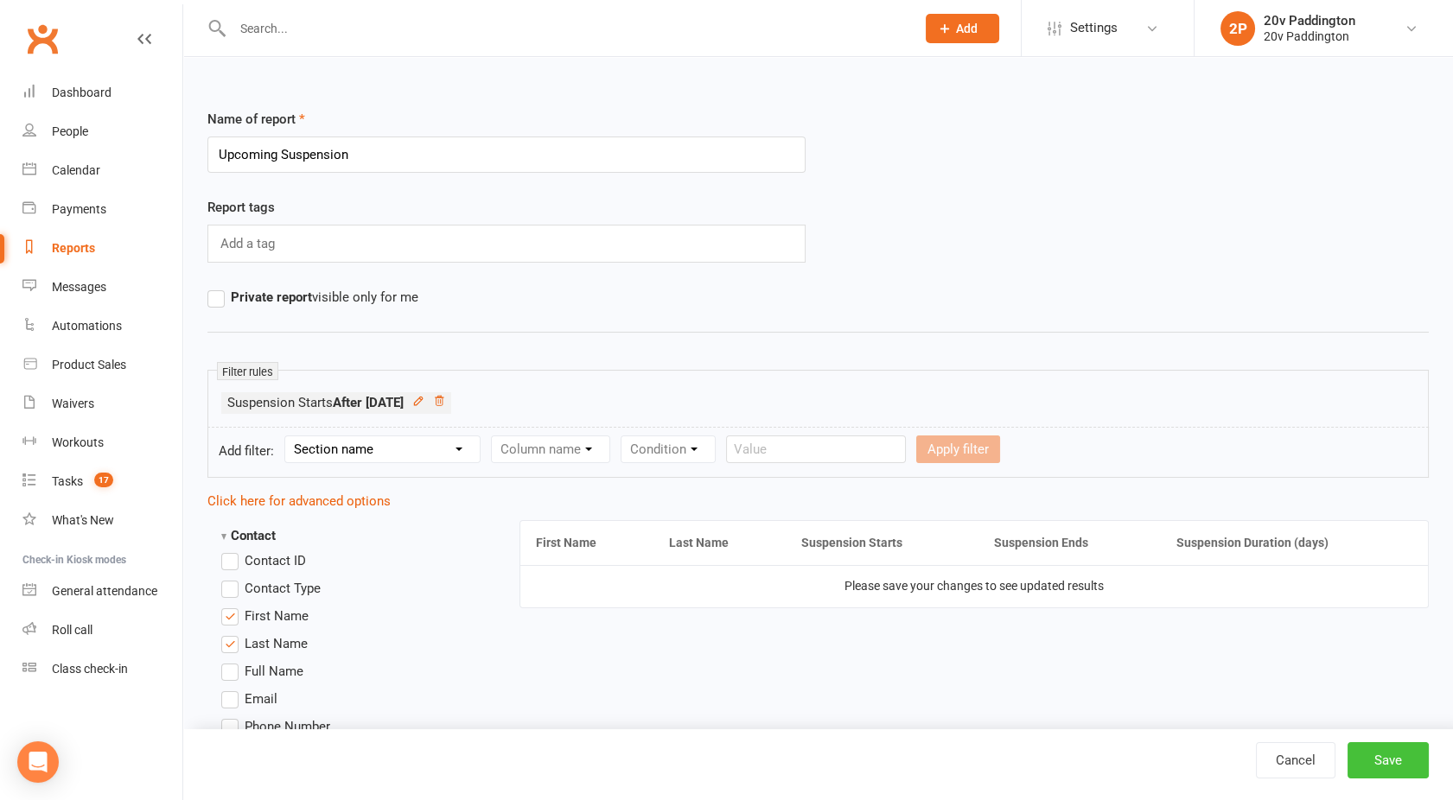
click at [1385, 754] on button "Save" at bounding box center [1387, 760] width 81 height 36
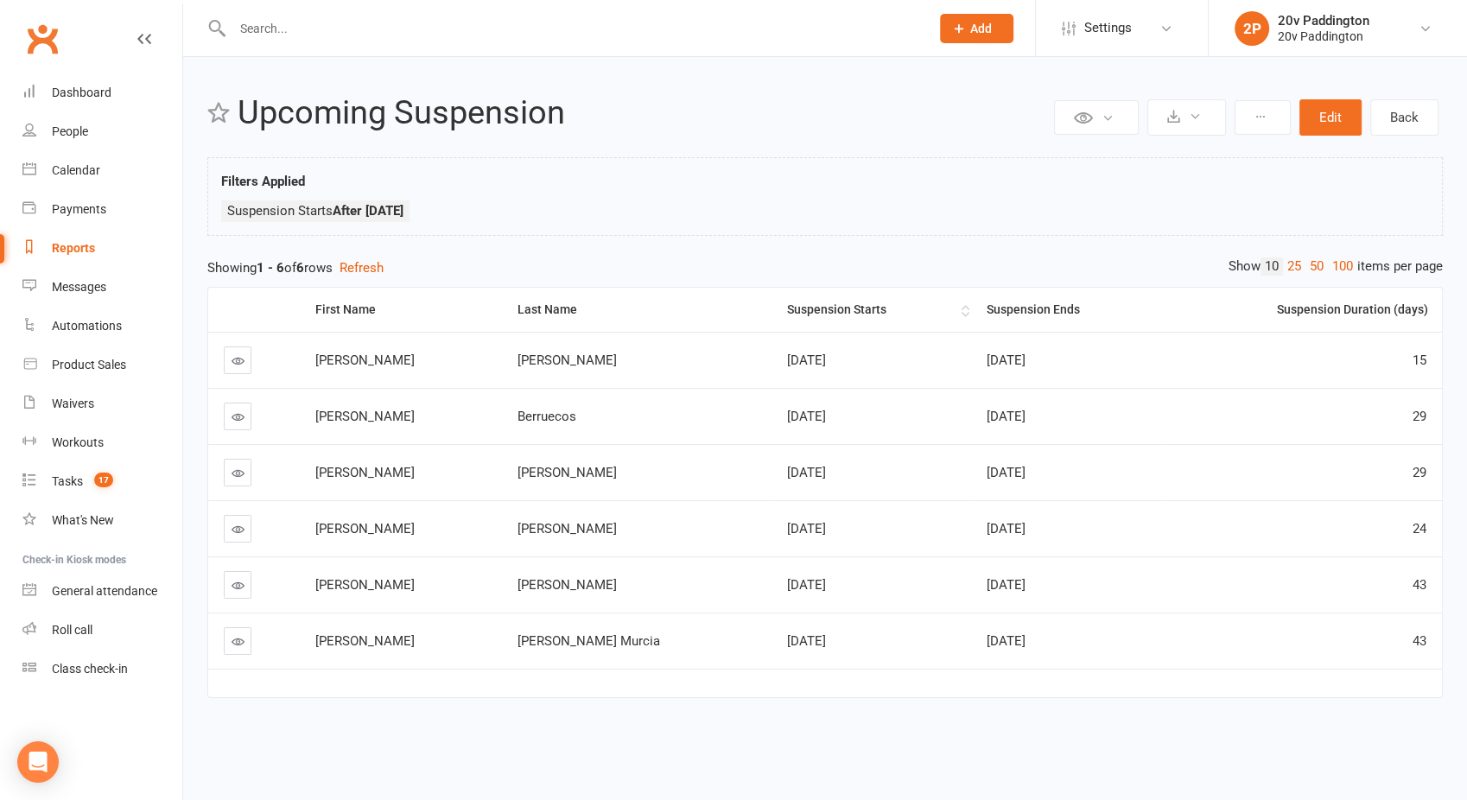
click at [772, 318] on th "Suspension Starts" at bounding box center [872, 310] width 200 height 44
drag, startPoint x: 710, startPoint y: 417, endPoint x: 756, endPoint y: 423, distance: 47.1
click at [787, 423] on span "Sep 14, 2025" at bounding box center [806, 417] width 39 height 16
drag, startPoint x: 756, startPoint y: 423, endPoint x: 814, endPoint y: 425, distance: 58.0
click at [814, 425] on td "Sep 14, 2025" at bounding box center [872, 416] width 200 height 56
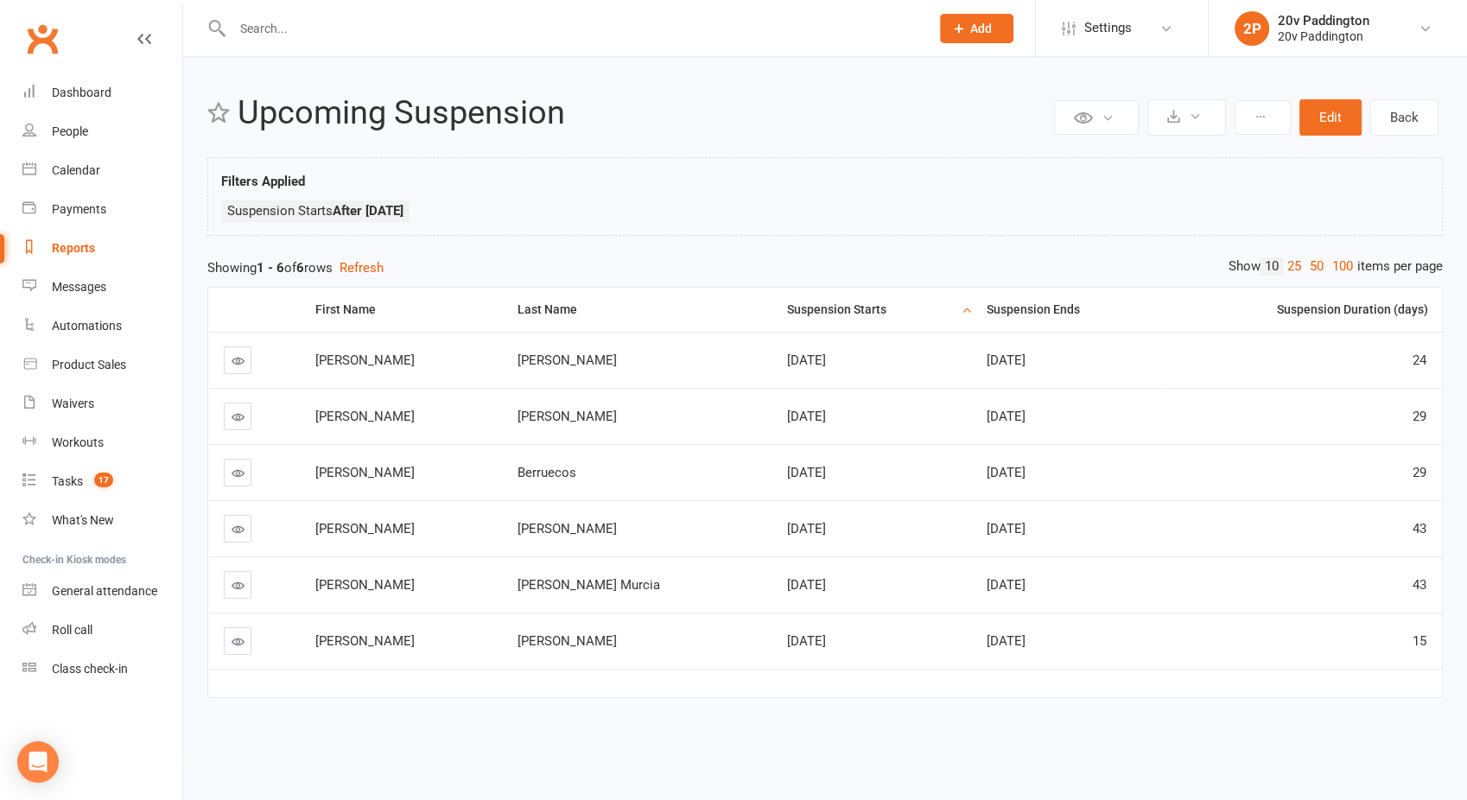
click at [60, 264] on link "Reports" at bounding box center [102, 248] width 160 height 39
select select "100"
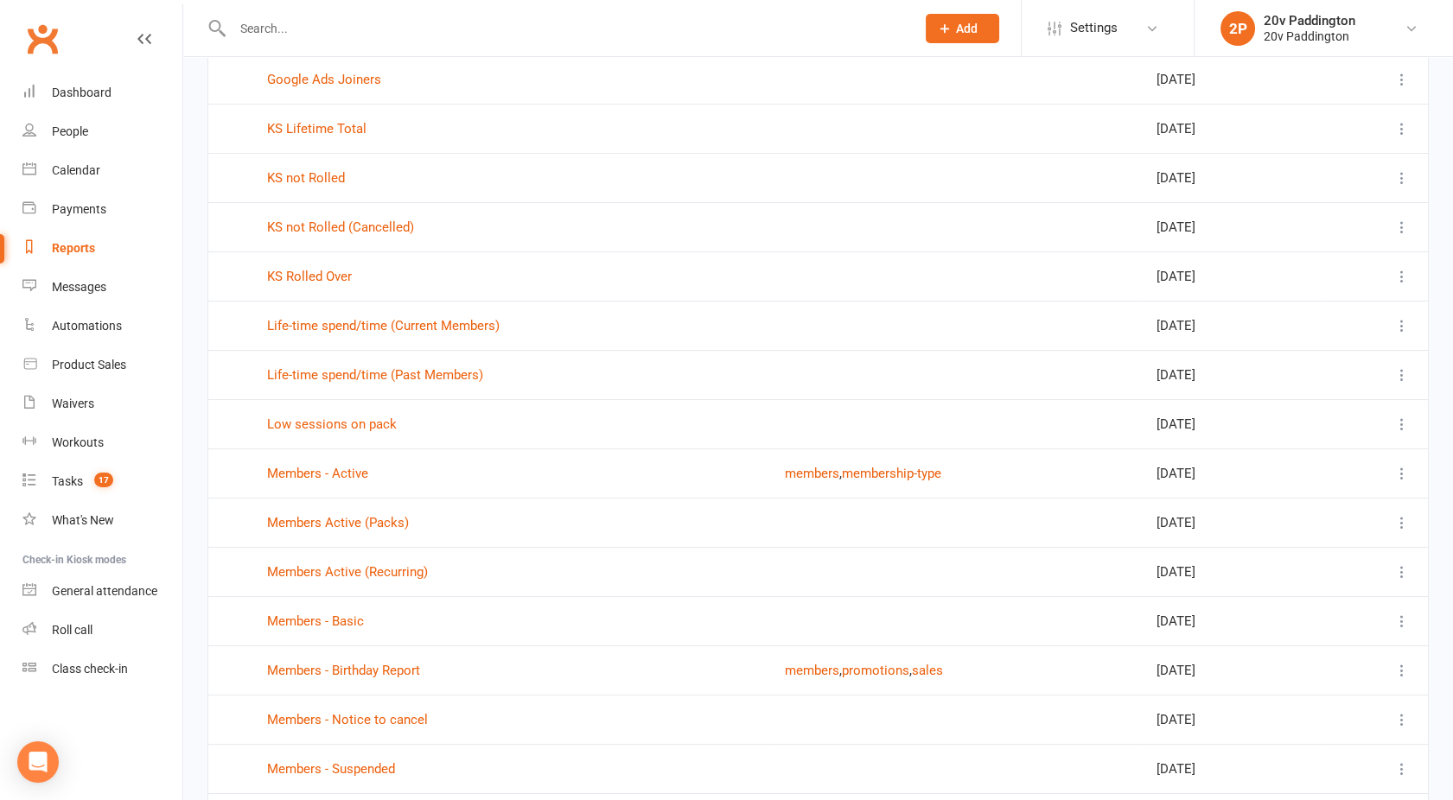
scroll to position [545, 0]
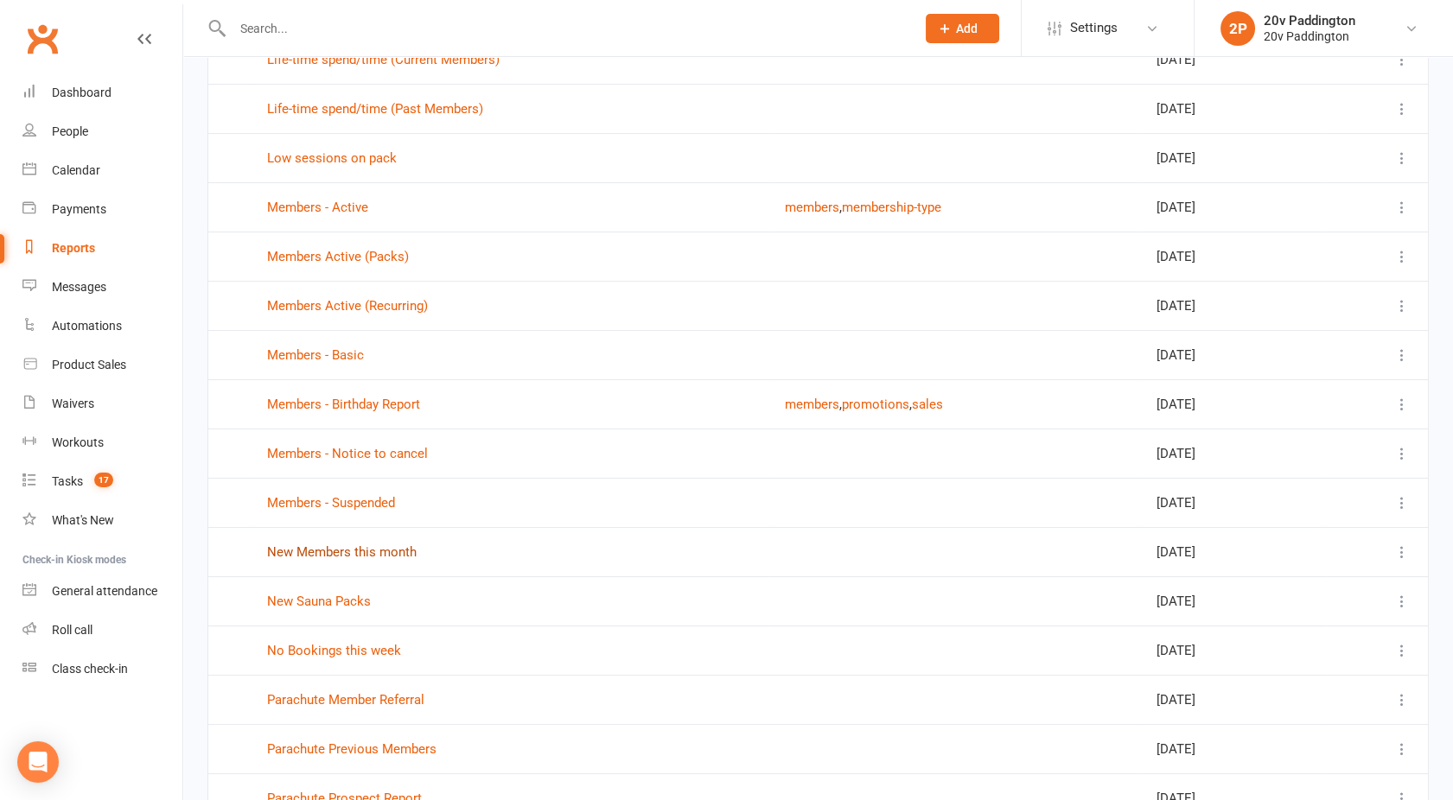
click at [347, 550] on link "New Members this month" at bounding box center [342, 552] width 150 height 16
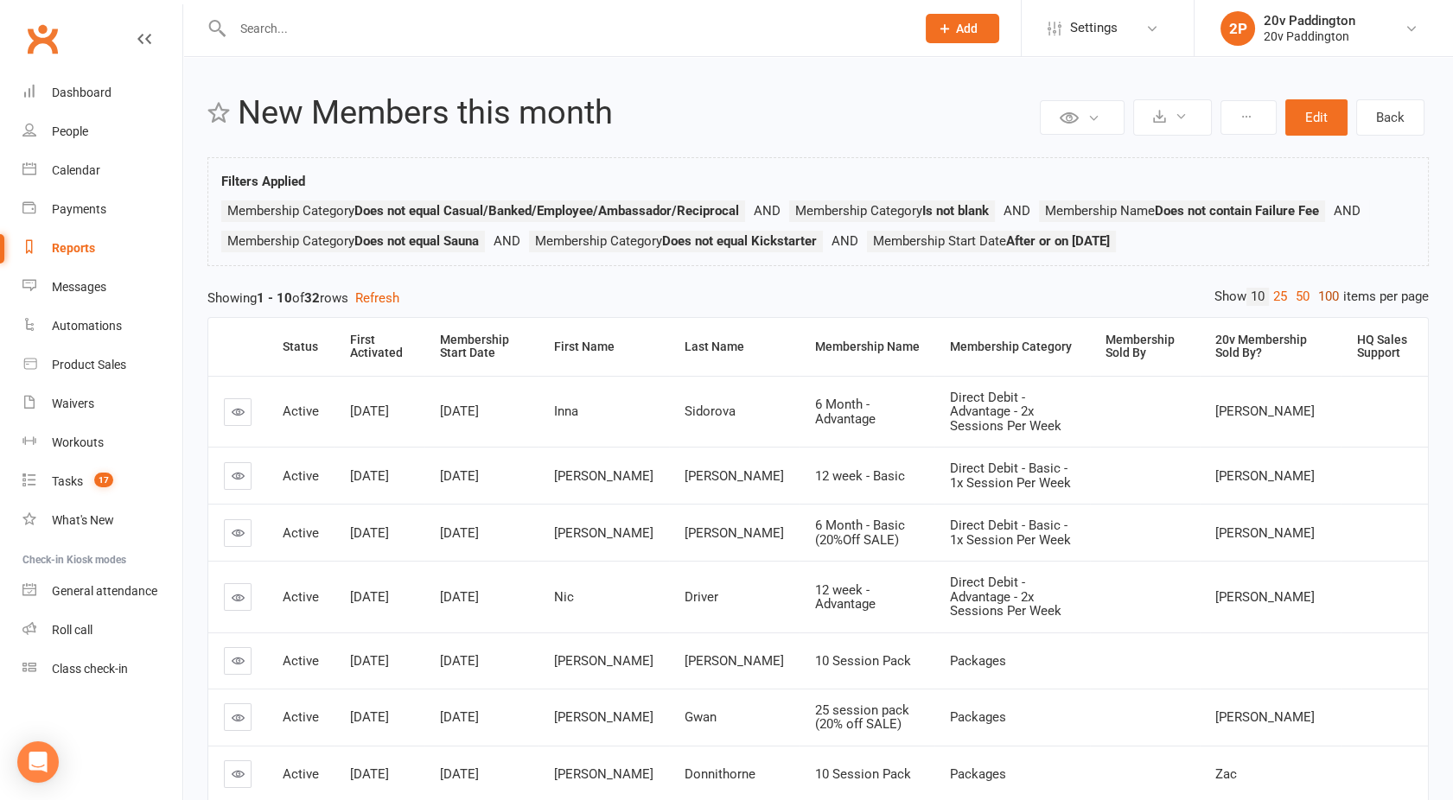
click at [1330, 294] on link "100" at bounding box center [1328, 297] width 29 height 18
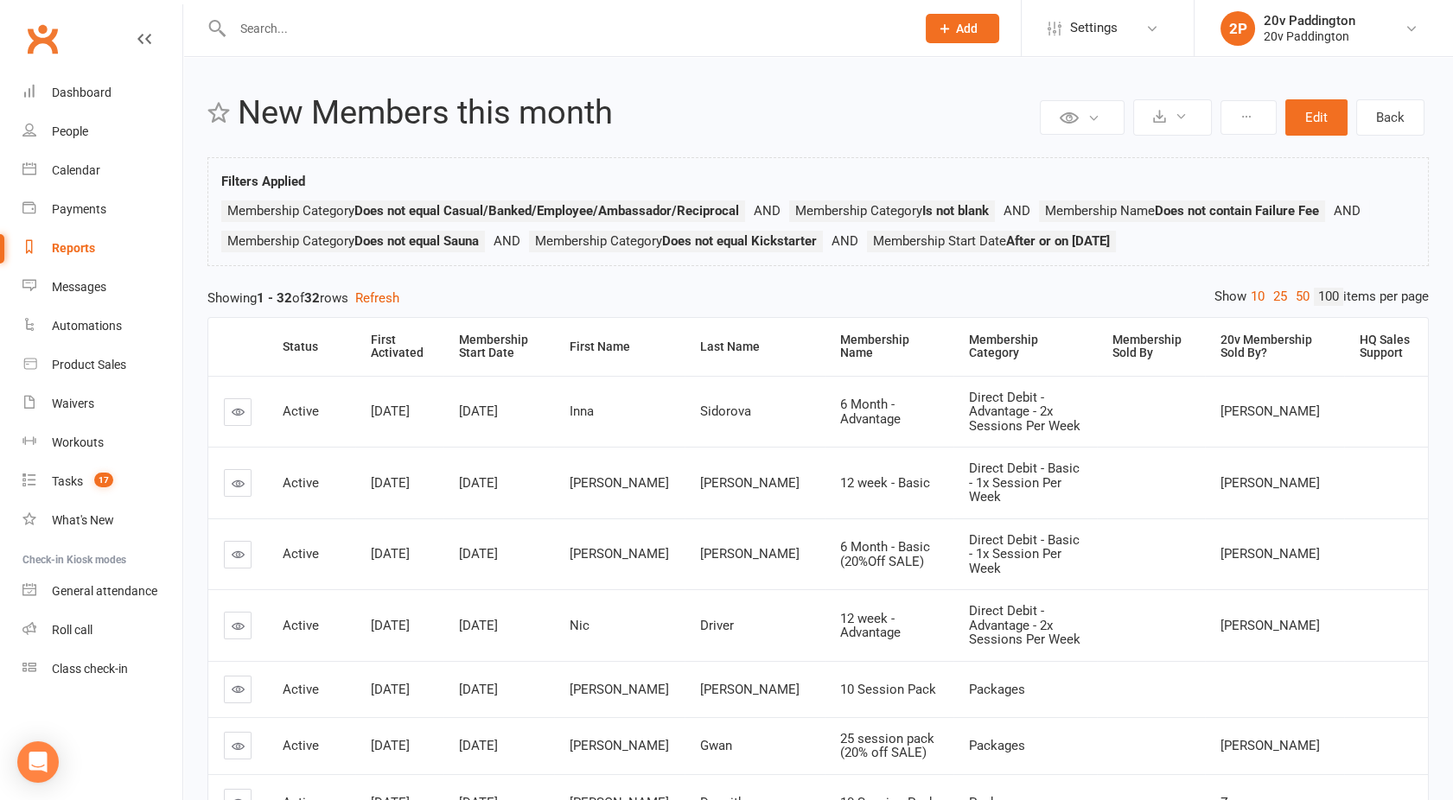
scroll to position [143, 0]
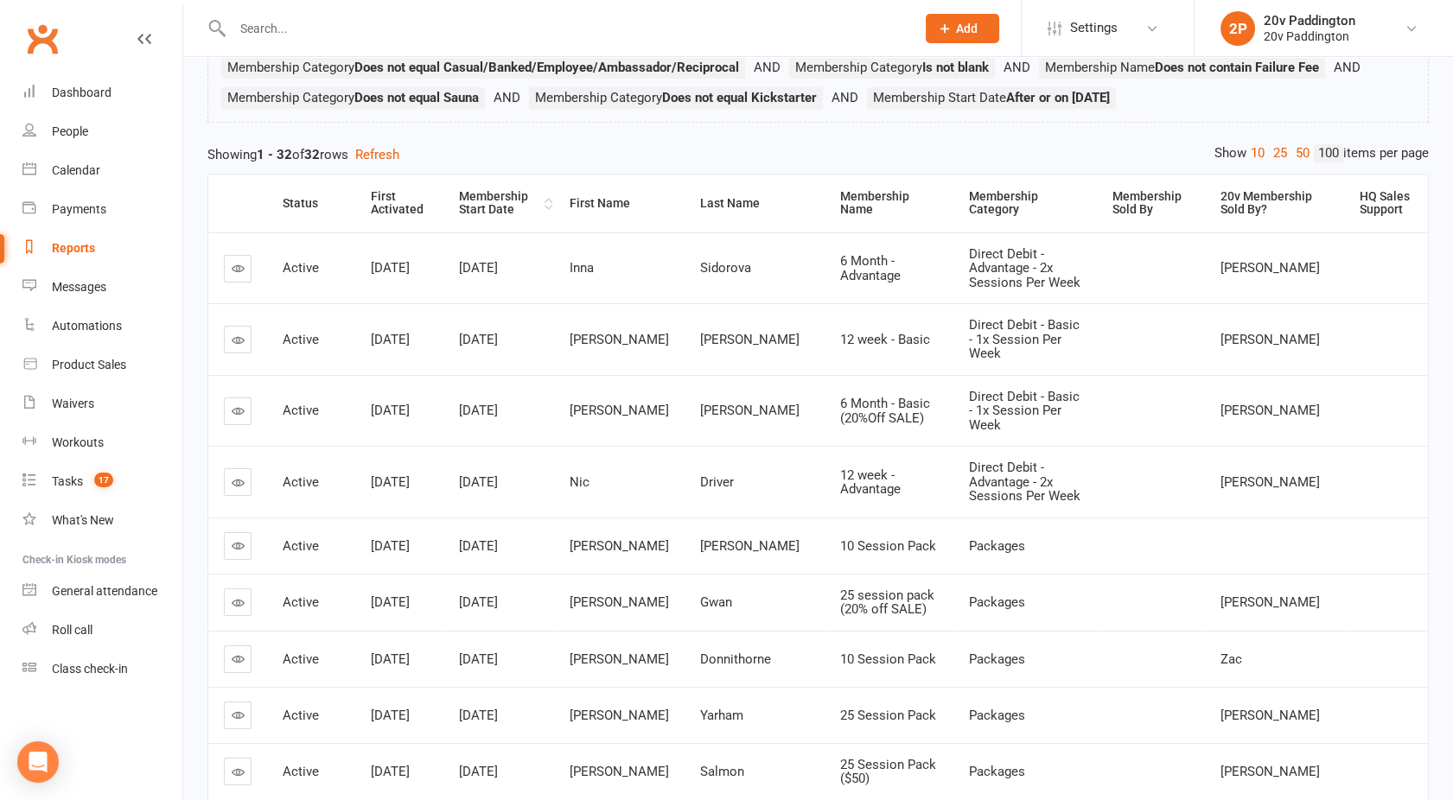
click at [493, 212] on div "Membership Start Date" at bounding box center [499, 203] width 81 height 27
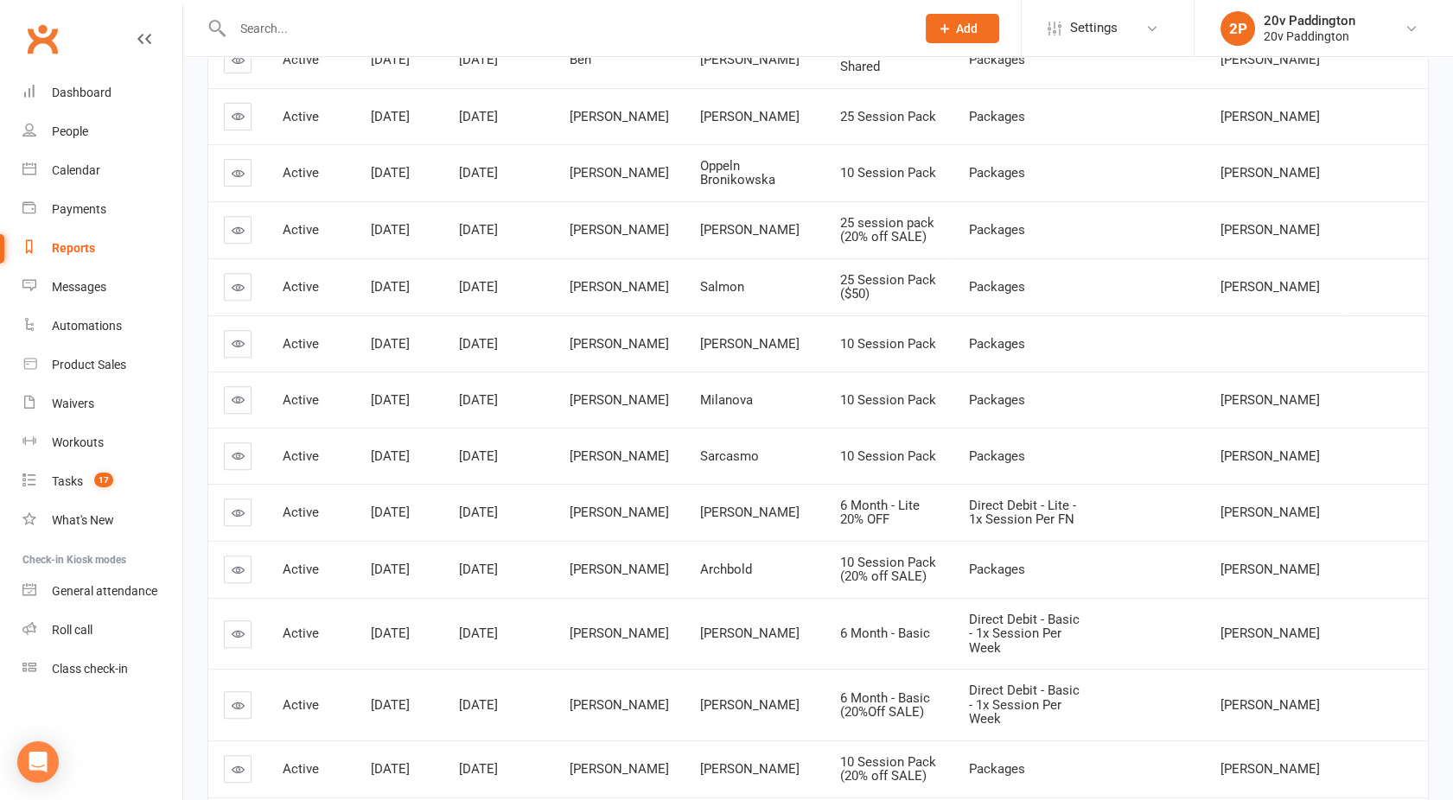
scroll to position [1537, 0]
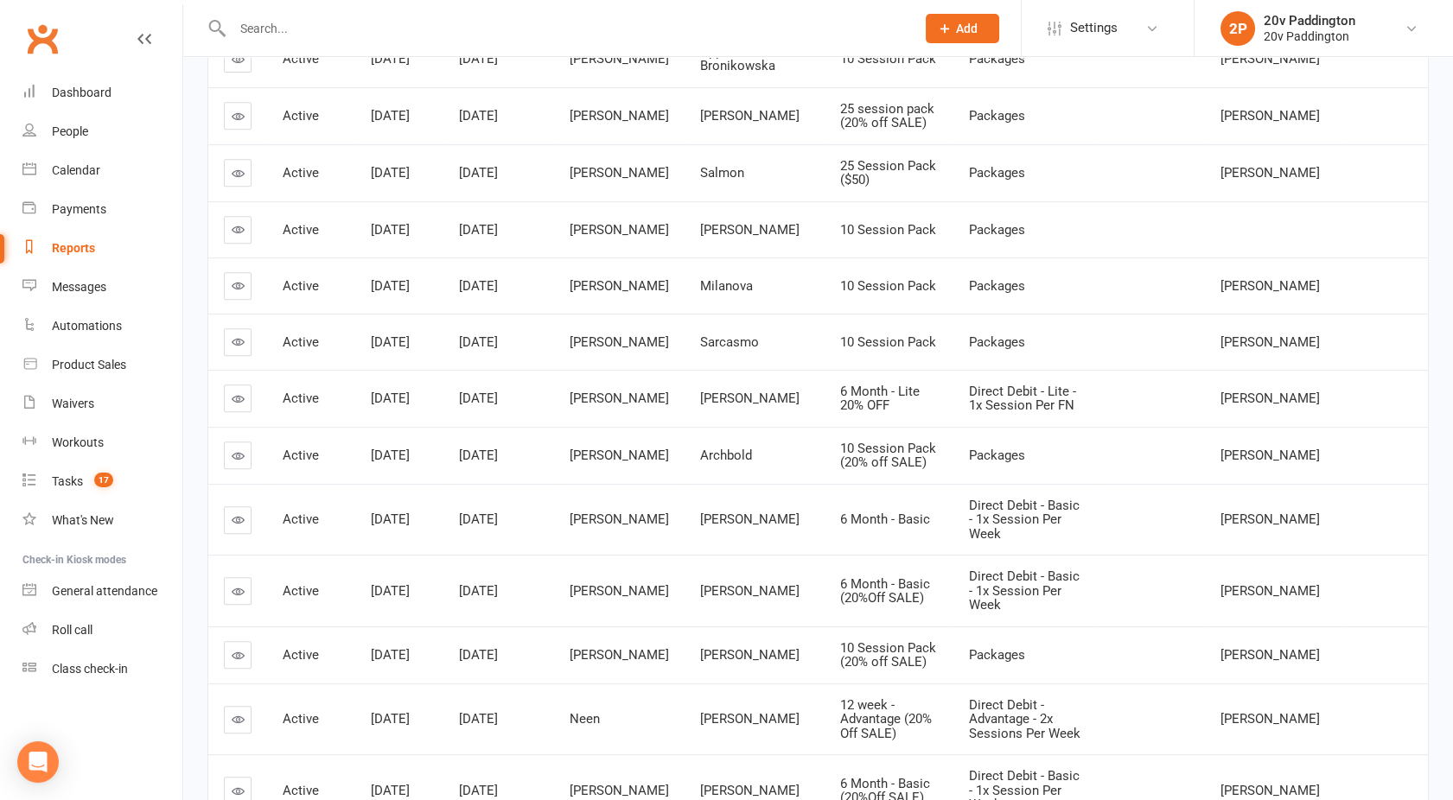
click at [646, 427] on td "[PERSON_NAME]" at bounding box center [619, 455] width 130 height 57
click at [67, 239] on link "Reports" at bounding box center [102, 248] width 160 height 39
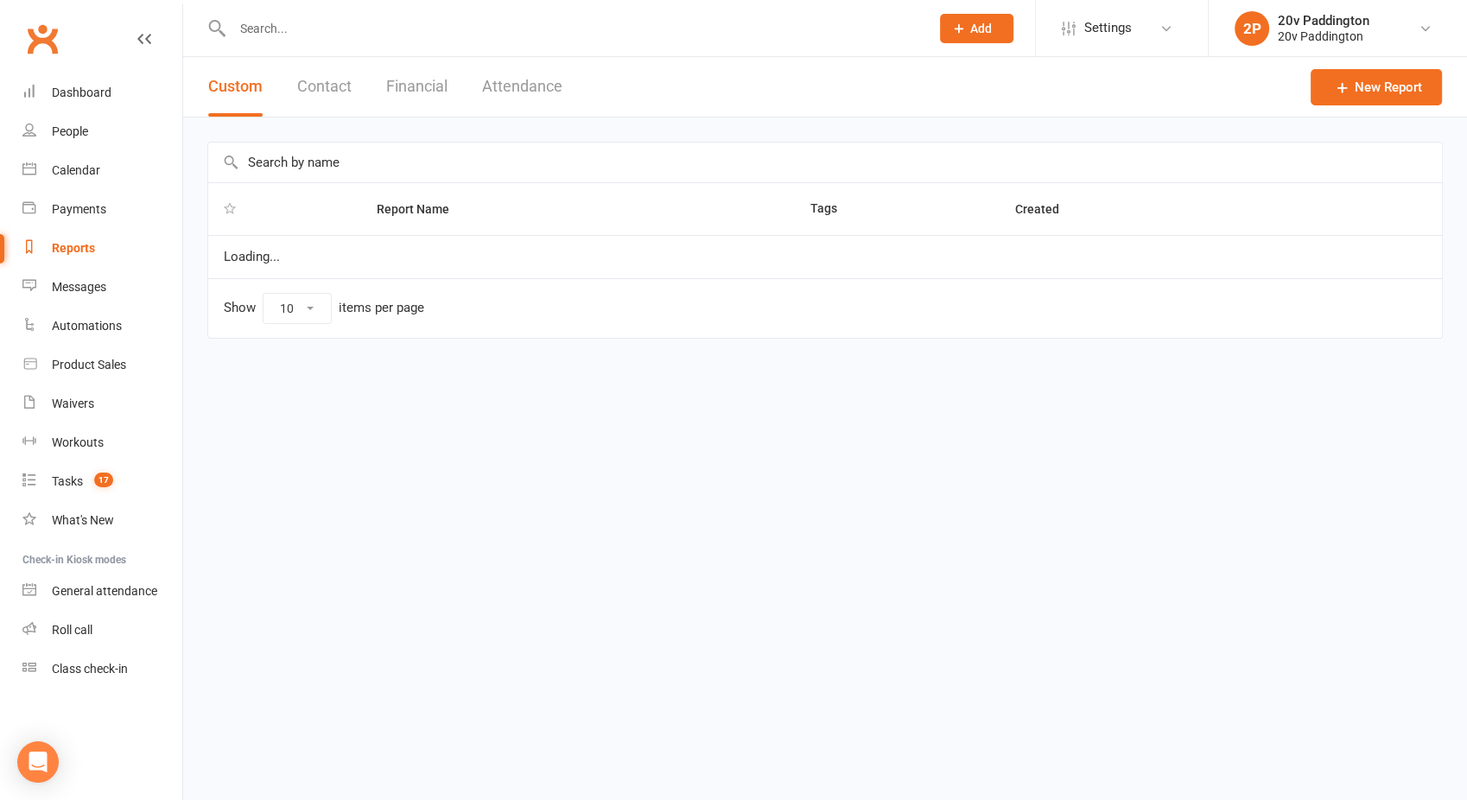
select select "100"
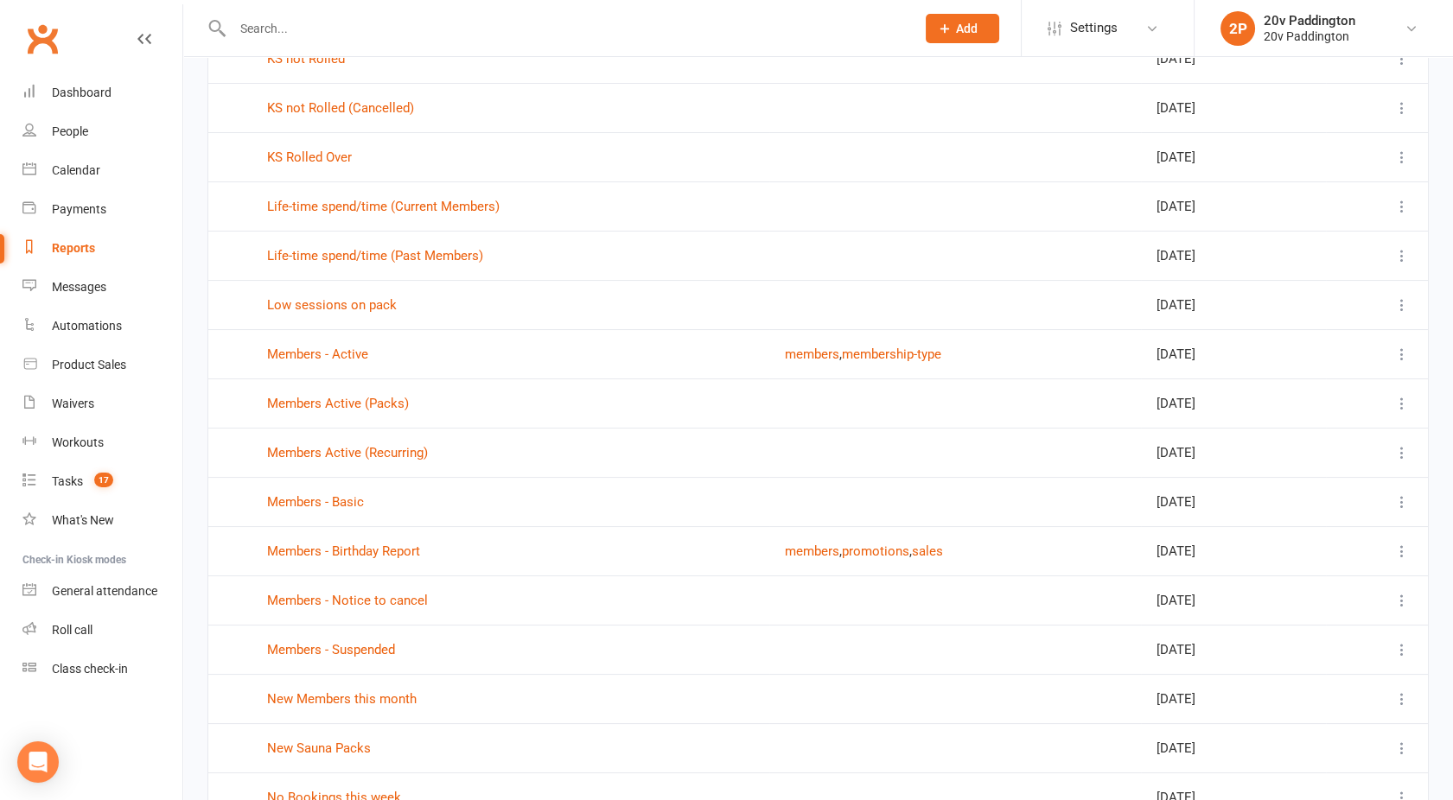
scroll to position [400, 0]
click at [341, 594] on link "Members - Notice to cancel" at bounding box center [347, 599] width 161 height 16
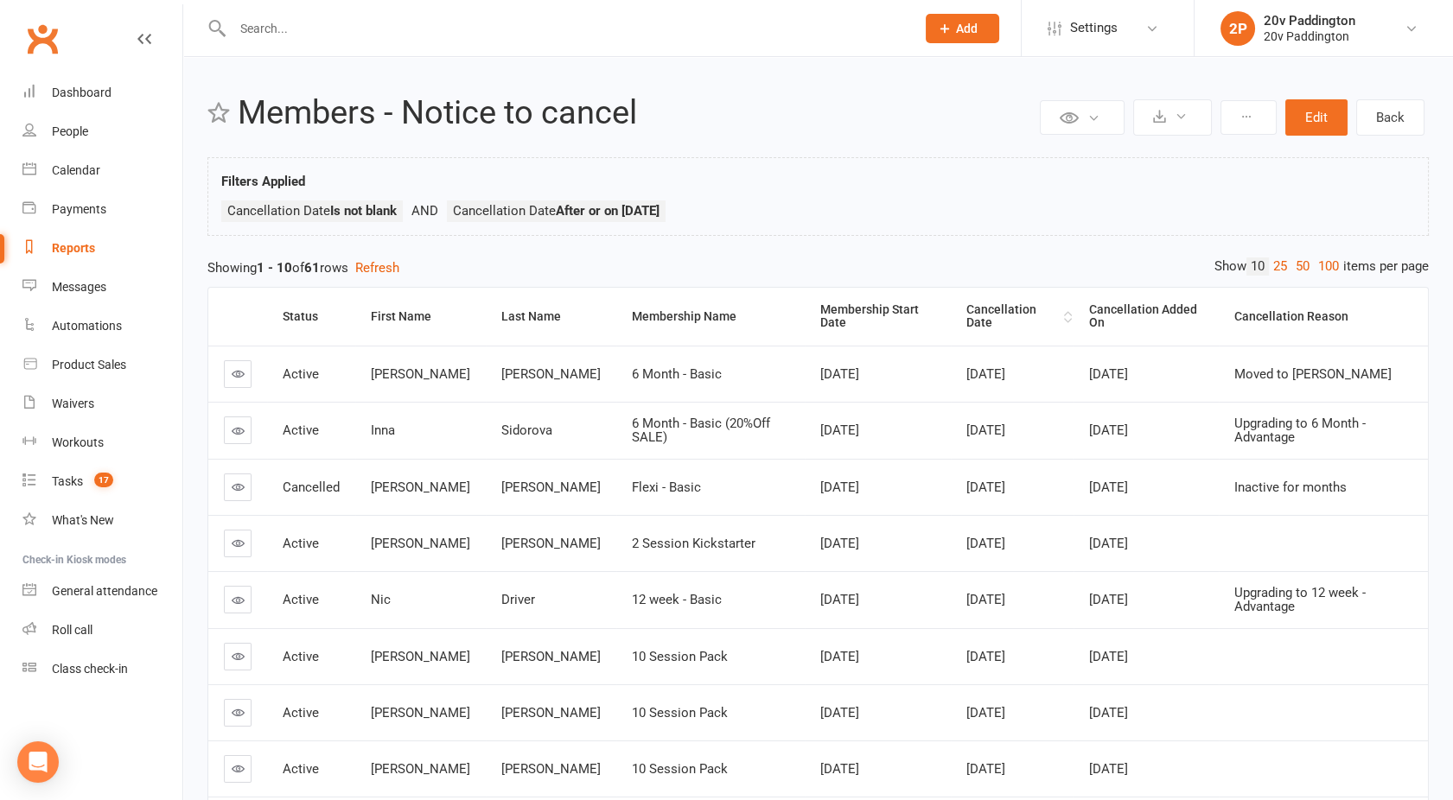
click at [989, 304] on div "Cancellation Date" at bounding box center [1012, 316] width 93 height 27
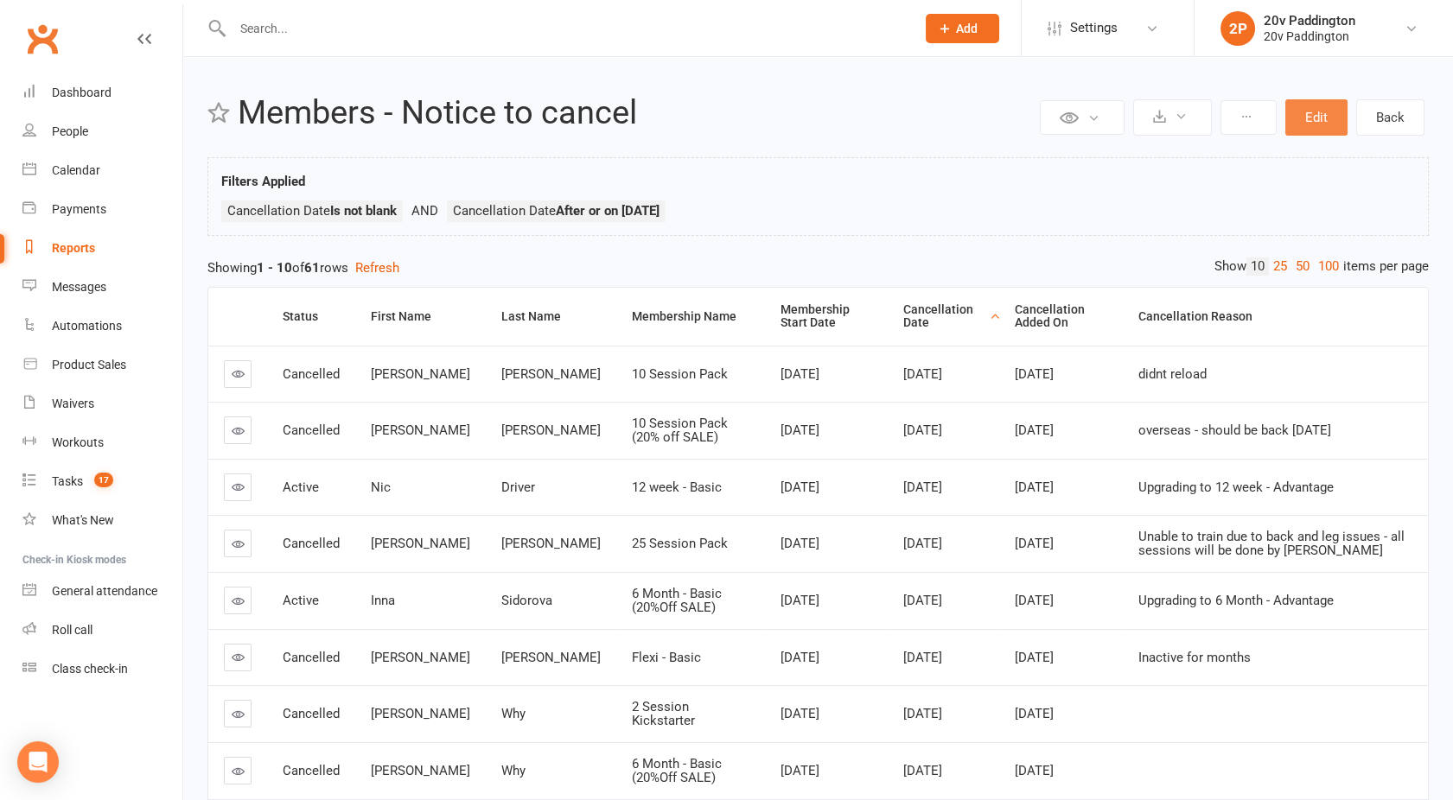
click at [1314, 115] on button "Edit" at bounding box center [1316, 117] width 62 height 36
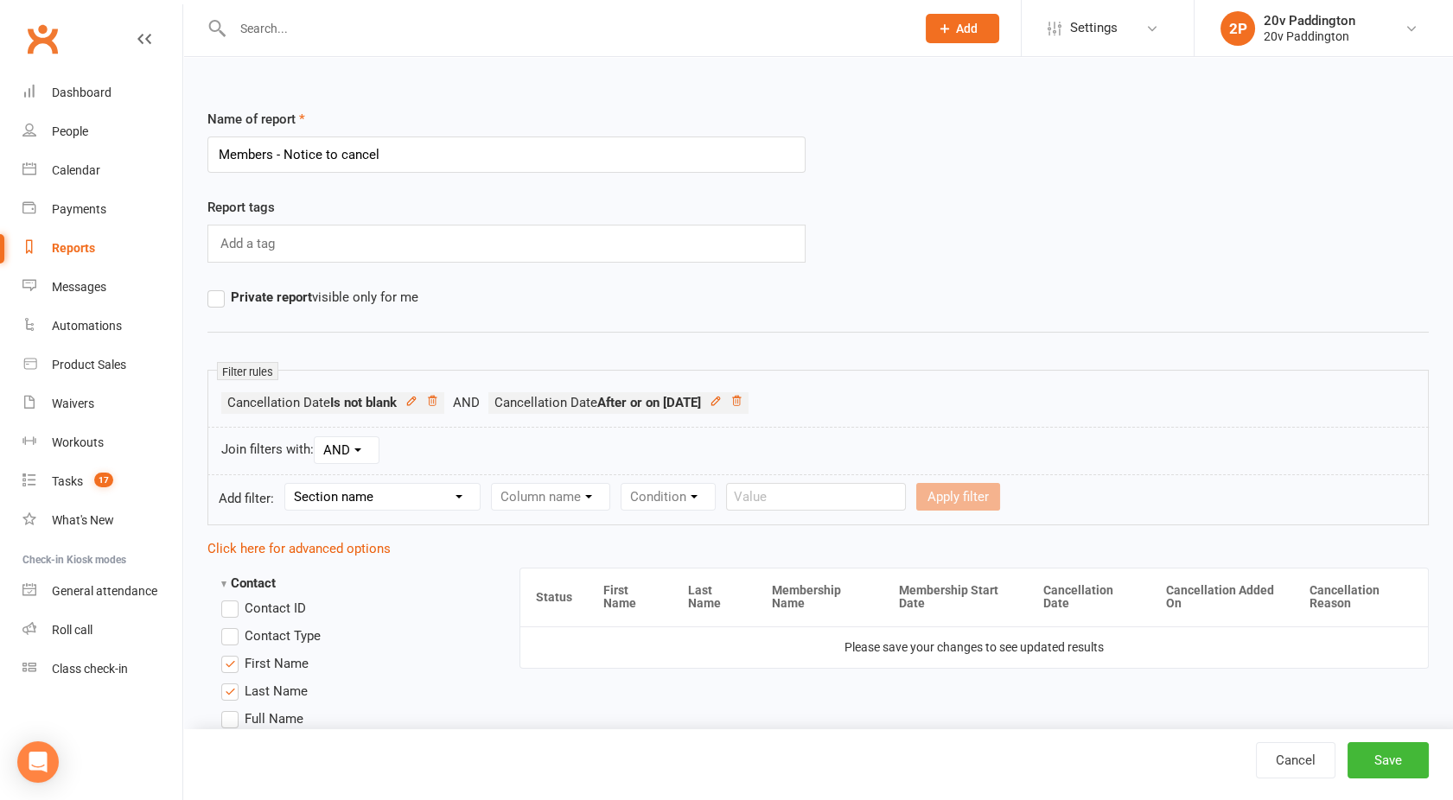
click at [341, 493] on select "Section name Contact Attendance Aggregate Payment Booking Waitlist Attendees Ca…" at bounding box center [382, 497] width 194 height 26
select select "10"
click at [288, 484] on select "Section name Contact Attendance Aggregate Payment Booking Waitlist Attendees Ca…" at bounding box center [382, 497] width 194 height 26
click at [556, 502] on select "Column name Membership ID Membership Name Membership Category Membership Start …" at bounding box center [660, 497] width 337 height 26
select select "31"
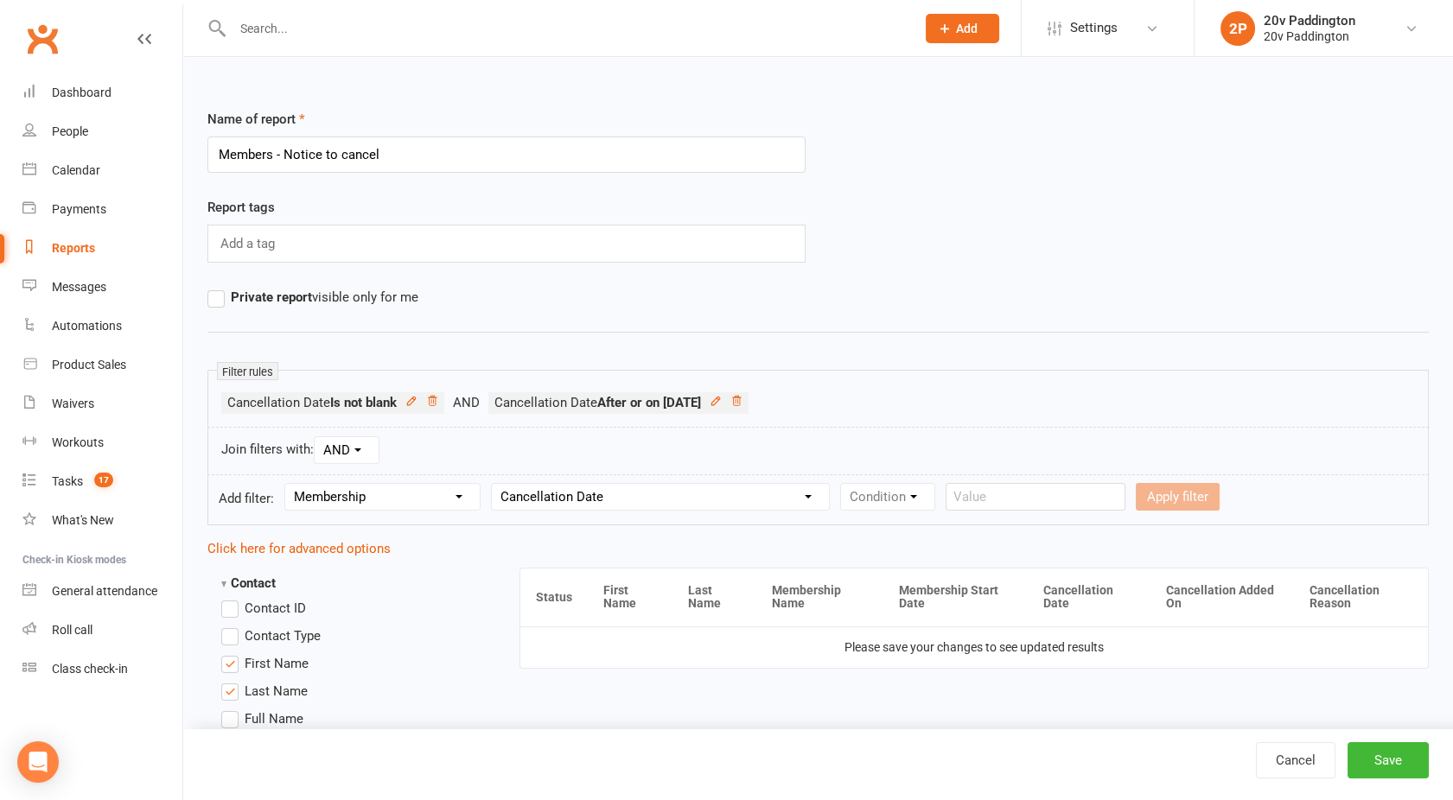
click at [493, 484] on select "Column name Membership ID Membership Name Membership Category Membership Start …" at bounding box center [660, 497] width 337 height 26
click at [902, 501] on select "Condition Is Is not Before After Before or on After or on Is blank Is not blank" at bounding box center [895, 497] width 109 height 26
select select "5"
click at [843, 484] on select "Condition Is Is not Before After Before or on After or on Is blank Is not blank" at bounding box center [895, 497] width 109 height 26
click at [1093, 511] on form "Add filter: Section name Contact Attendance Aggregate Payment Booking Waitlist …" at bounding box center [817, 499] width 1221 height 51
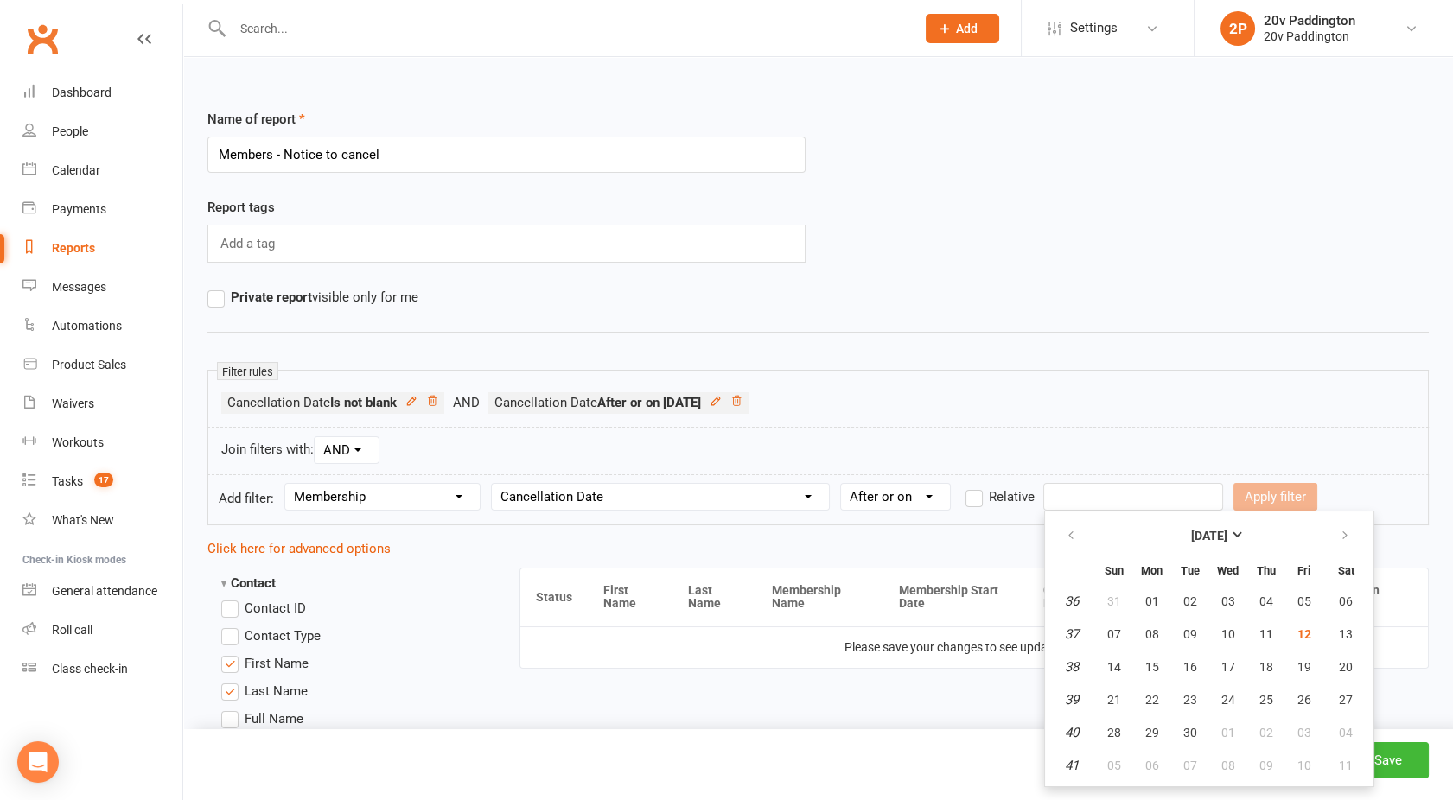
click at [1087, 497] on input "text" at bounding box center [1133, 497] width 180 height 28
click at [1145, 602] on span "01" at bounding box center [1152, 602] width 14 height 14
type input "01 Sep 2025"
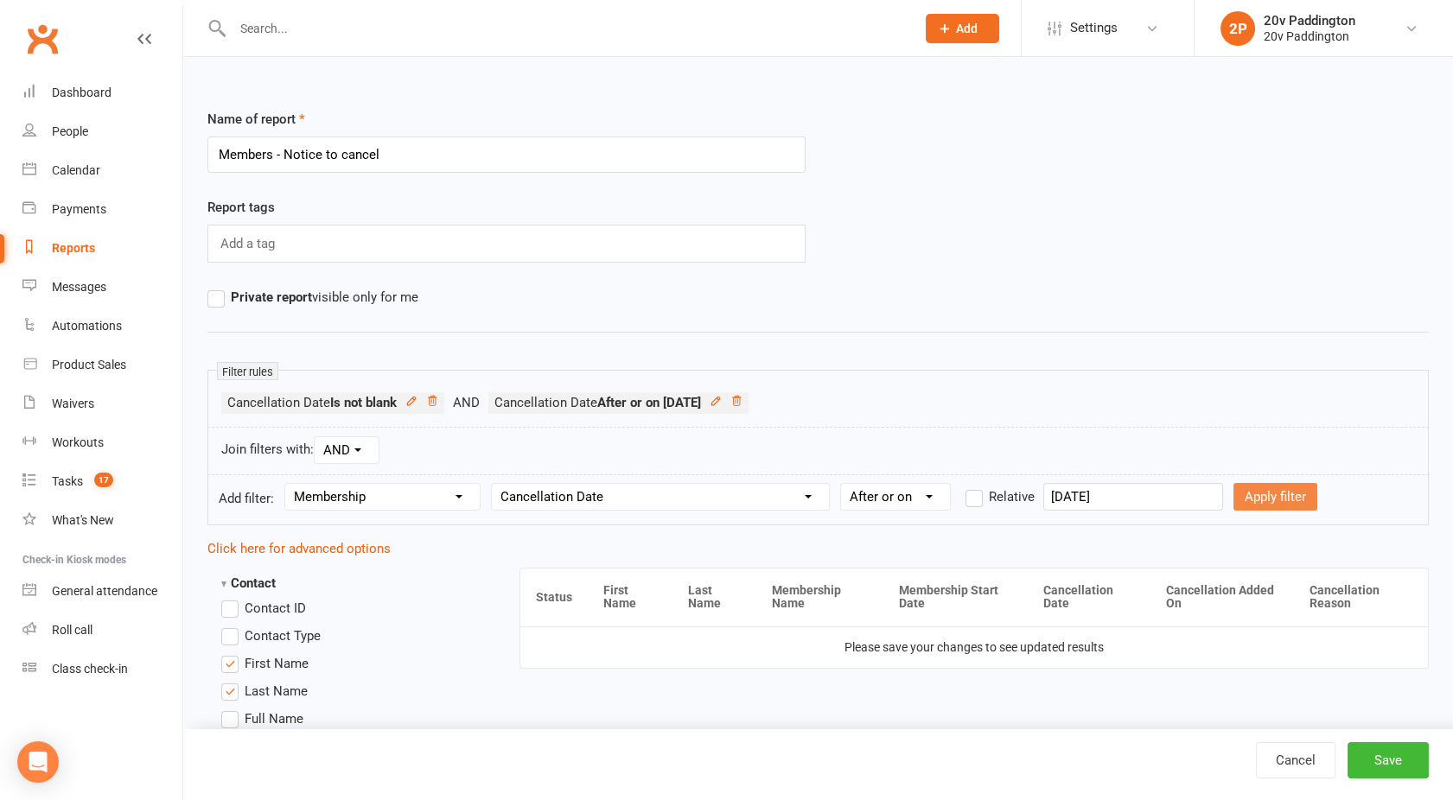
click at [1244, 500] on button "Apply filter" at bounding box center [1275, 497] width 84 height 28
select select
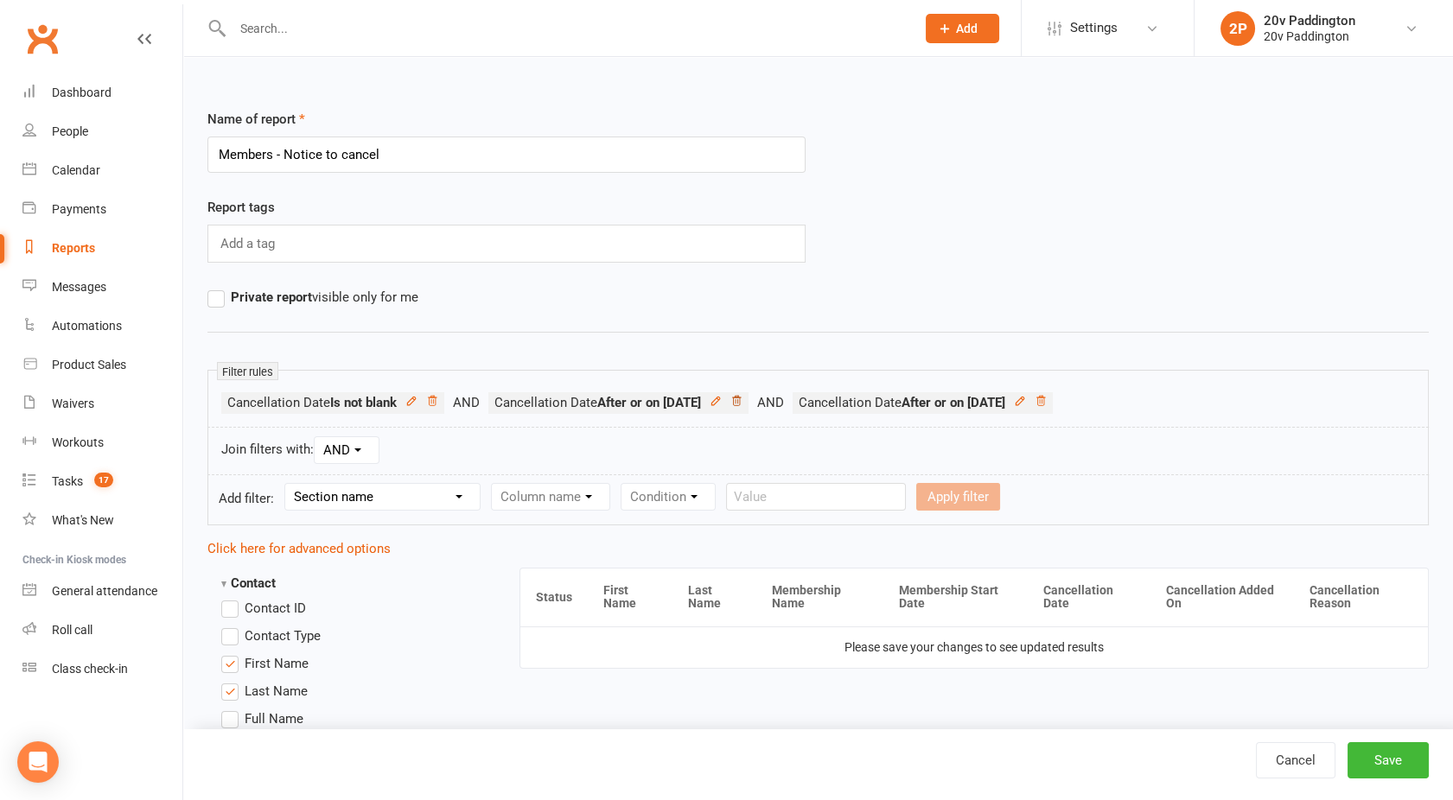
click at [741, 396] on icon at bounding box center [736, 401] width 9 height 10
click at [1385, 753] on button "Save" at bounding box center [1387, 760] width 81 height 36
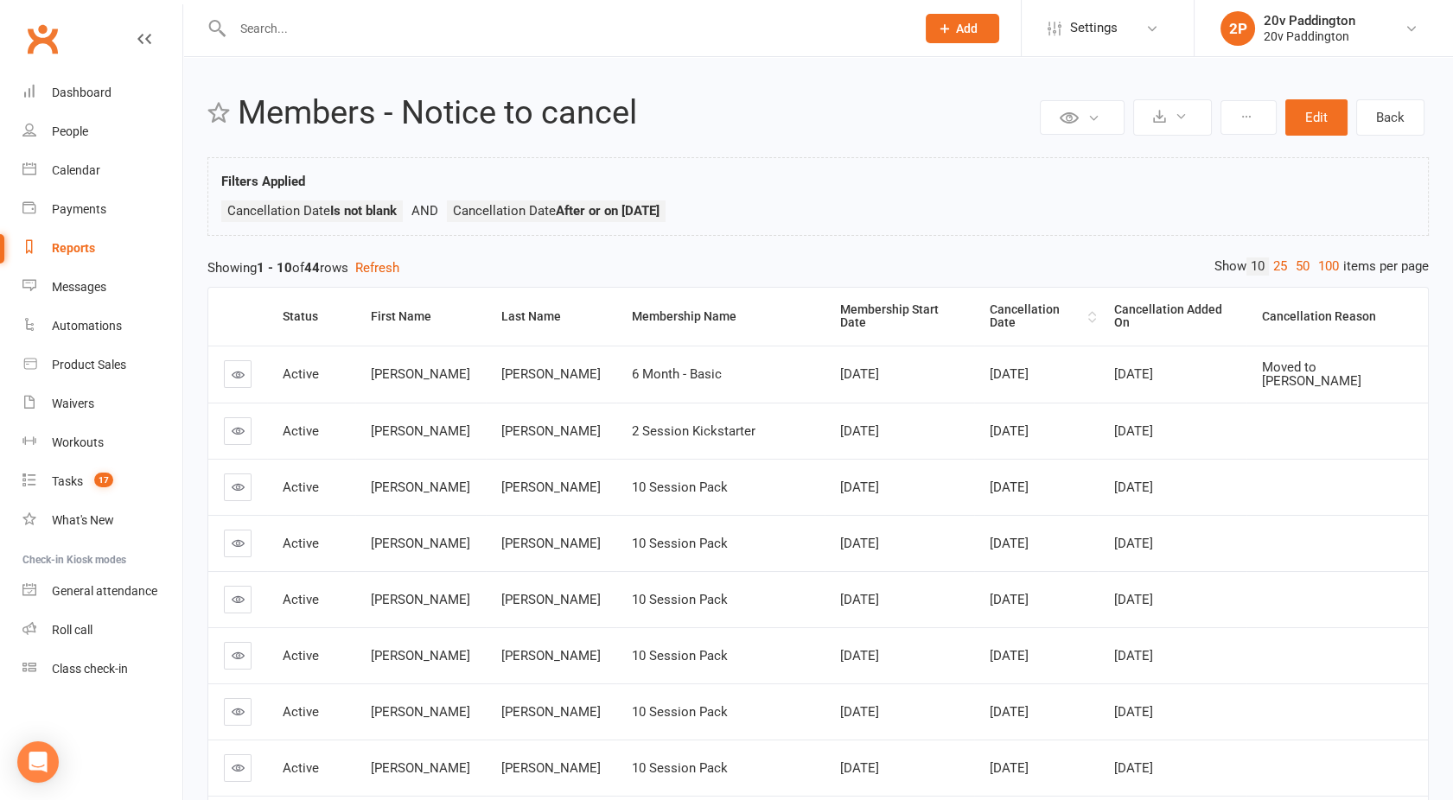
click at [1025, 302] on th "Cancellation Date" at bounding box center [1036, 317] width 124 height 58
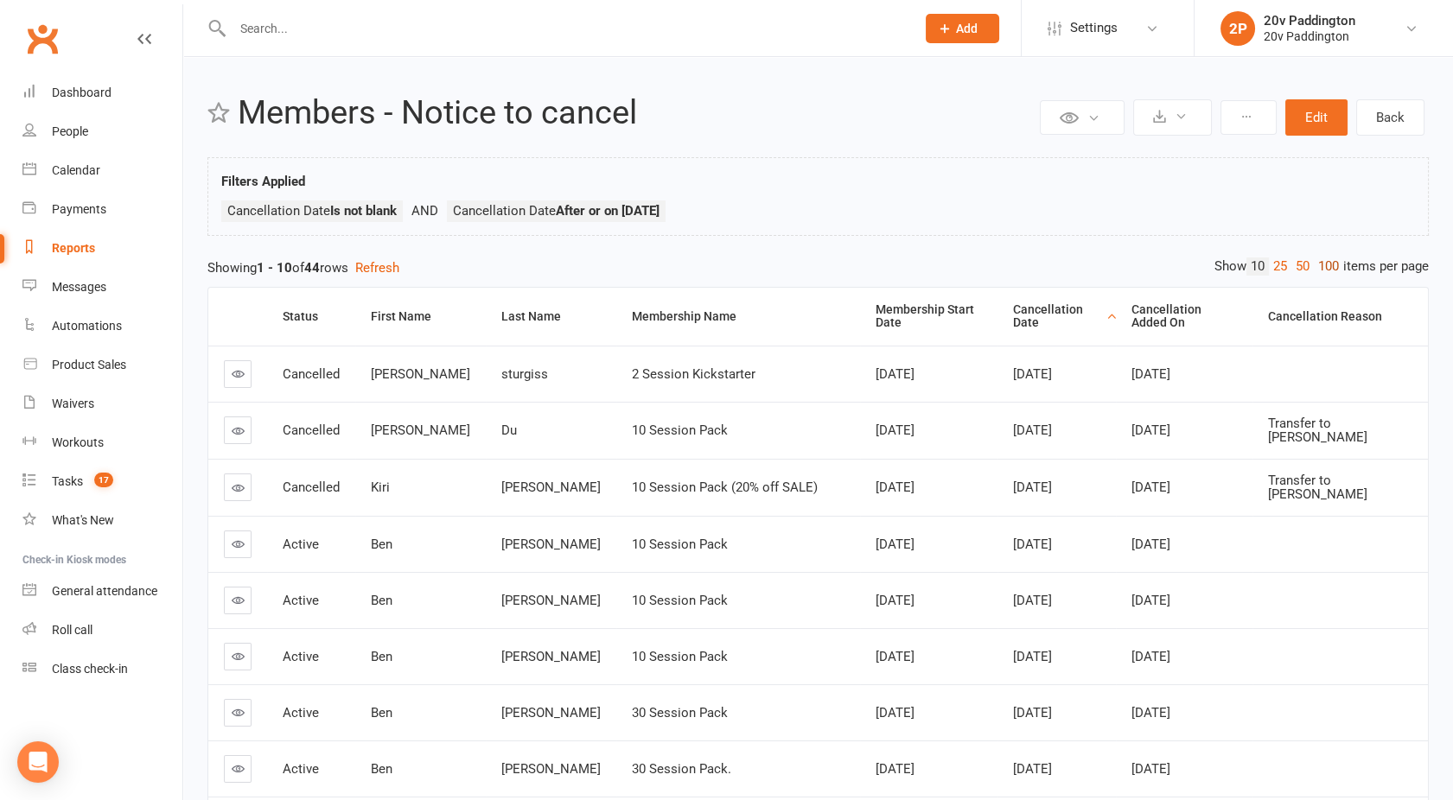
click at [1327, 264] on link "100" at bounding box center [1328, 267] width 29 height 18
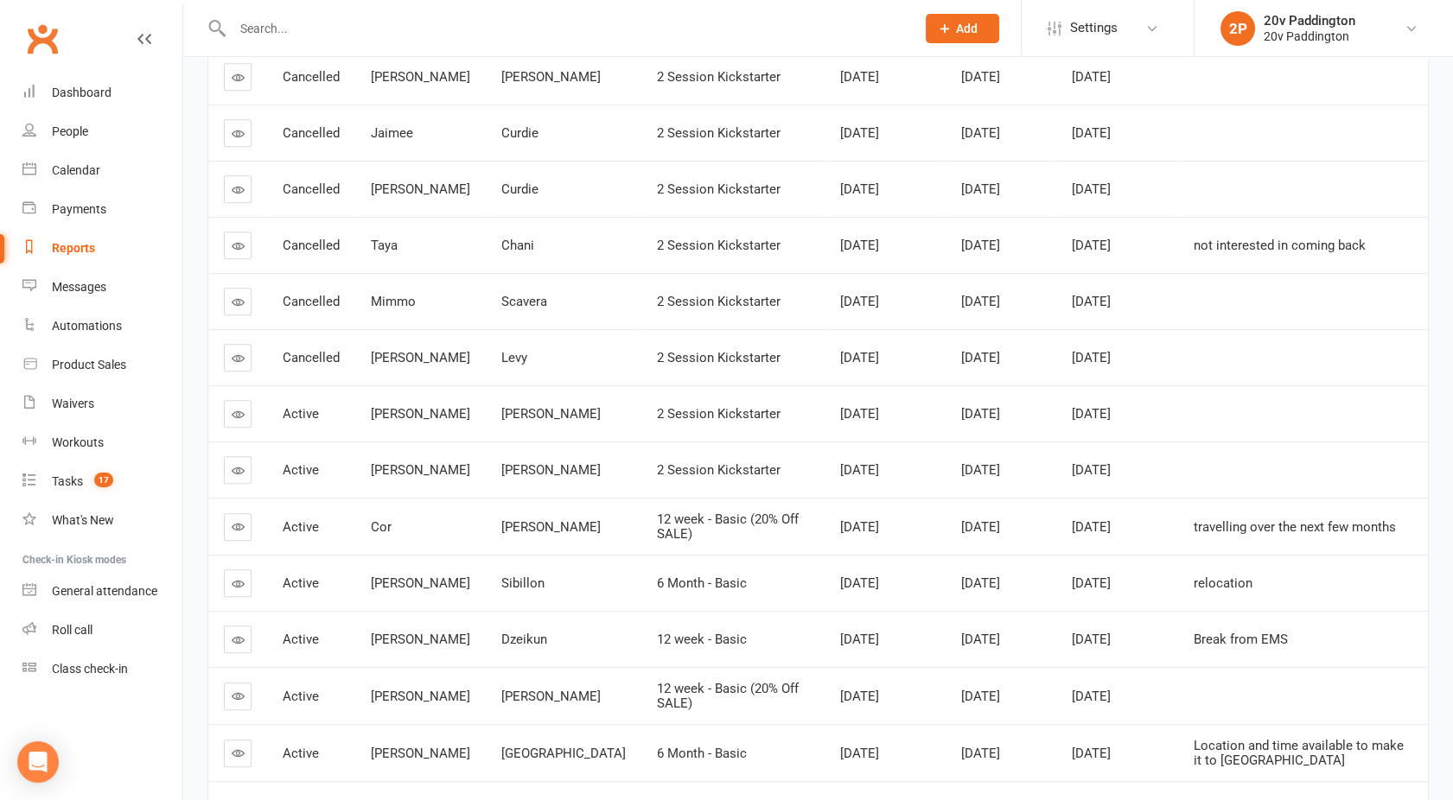
scroll to position [2066, 0]
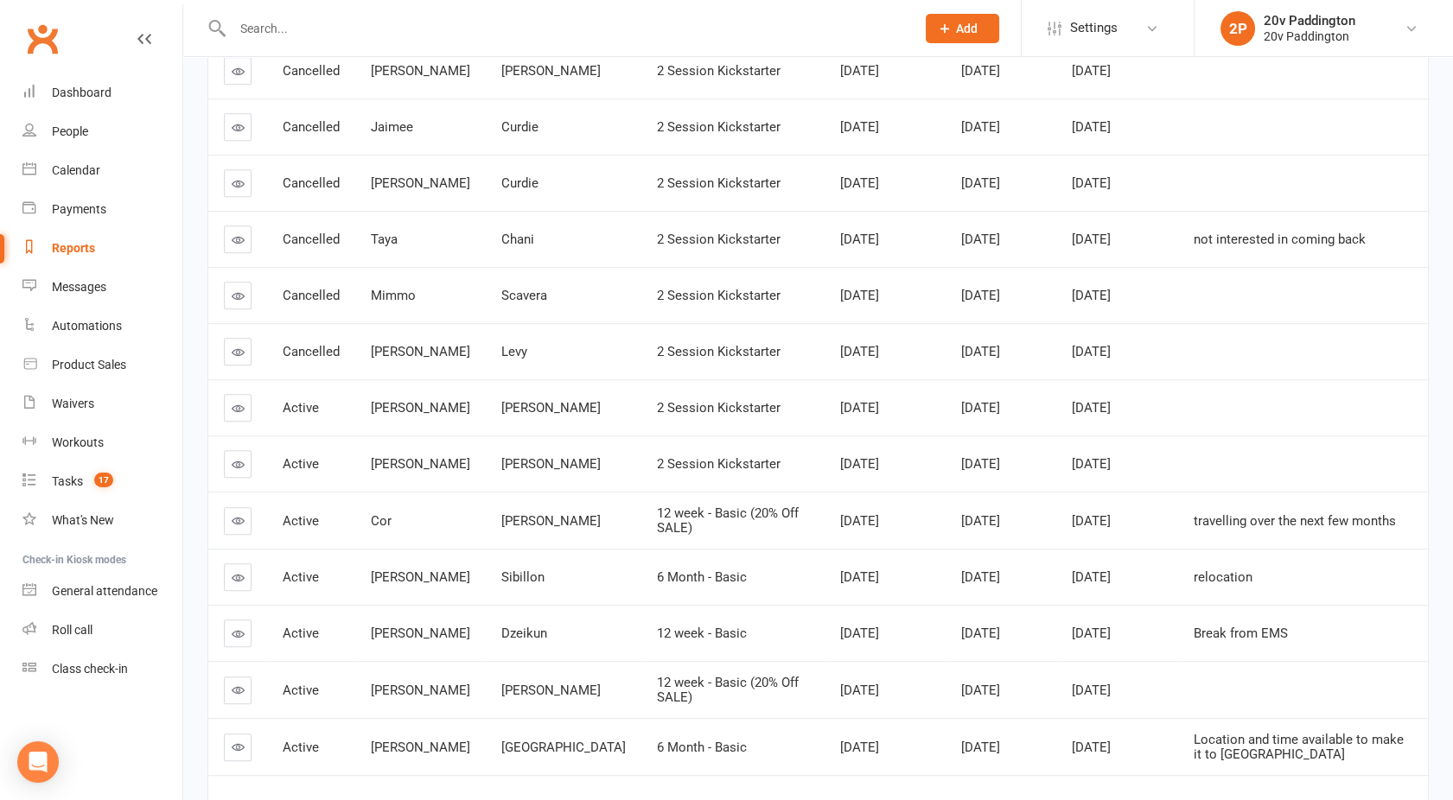
drag, startPoint x: 939, startPoint y: 438, endPoint x: 1009, endPoint y: 436, distance: 70.9
click at [1009, 436] on td "[DATE]" at bounding box center [1000, 464] width 111 height 56
drag, startPoint x: 1009, startPoint y: 436, endPoint x: 998, endPoint y: 506, distance: 70.0
click at [998, 506] on td "Sep 28, 2025" at bounding box center [1000, 520] width 111 height 57
drag, startPoint x: 998, startPoint y: 506, endPoint x: 1025, endPoint y: 506, distance: 26.8
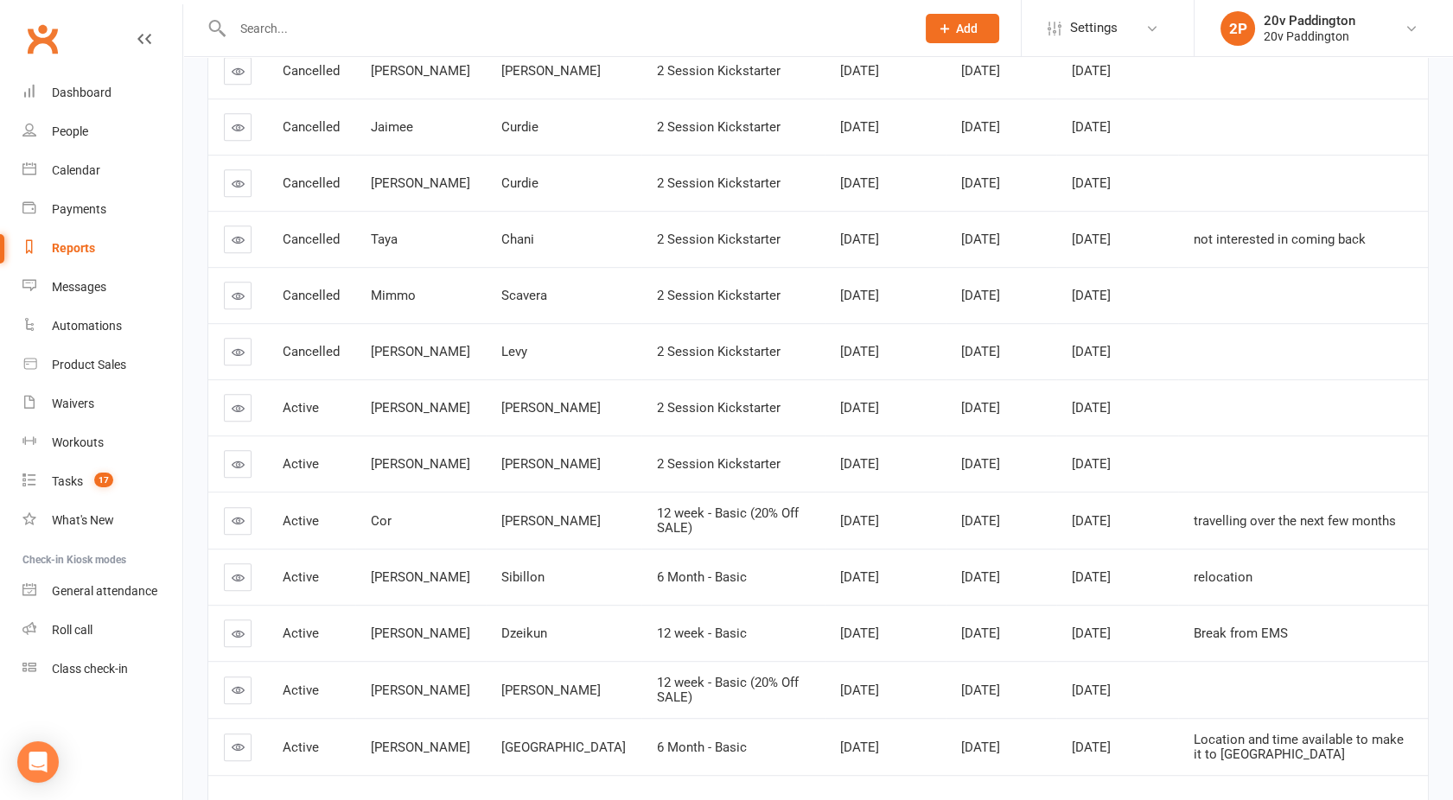
click at [1025, 506] on td "Sep 28, 2025" at bounding box center [1000, 520] width 111 height 57
click at [76, 245] on div "Reports" at bounding box center [73, 248] width 43 height 14
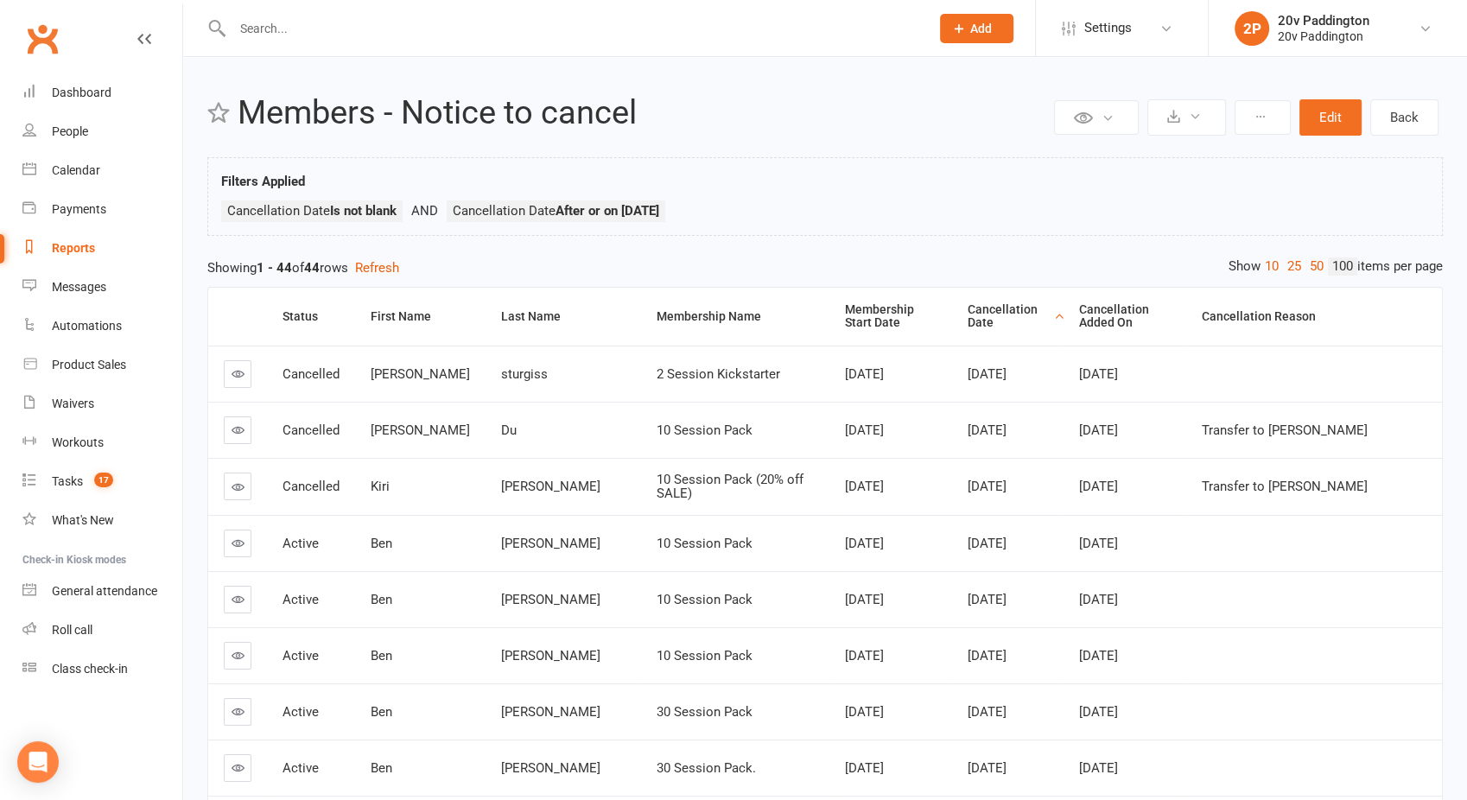
select select "100"
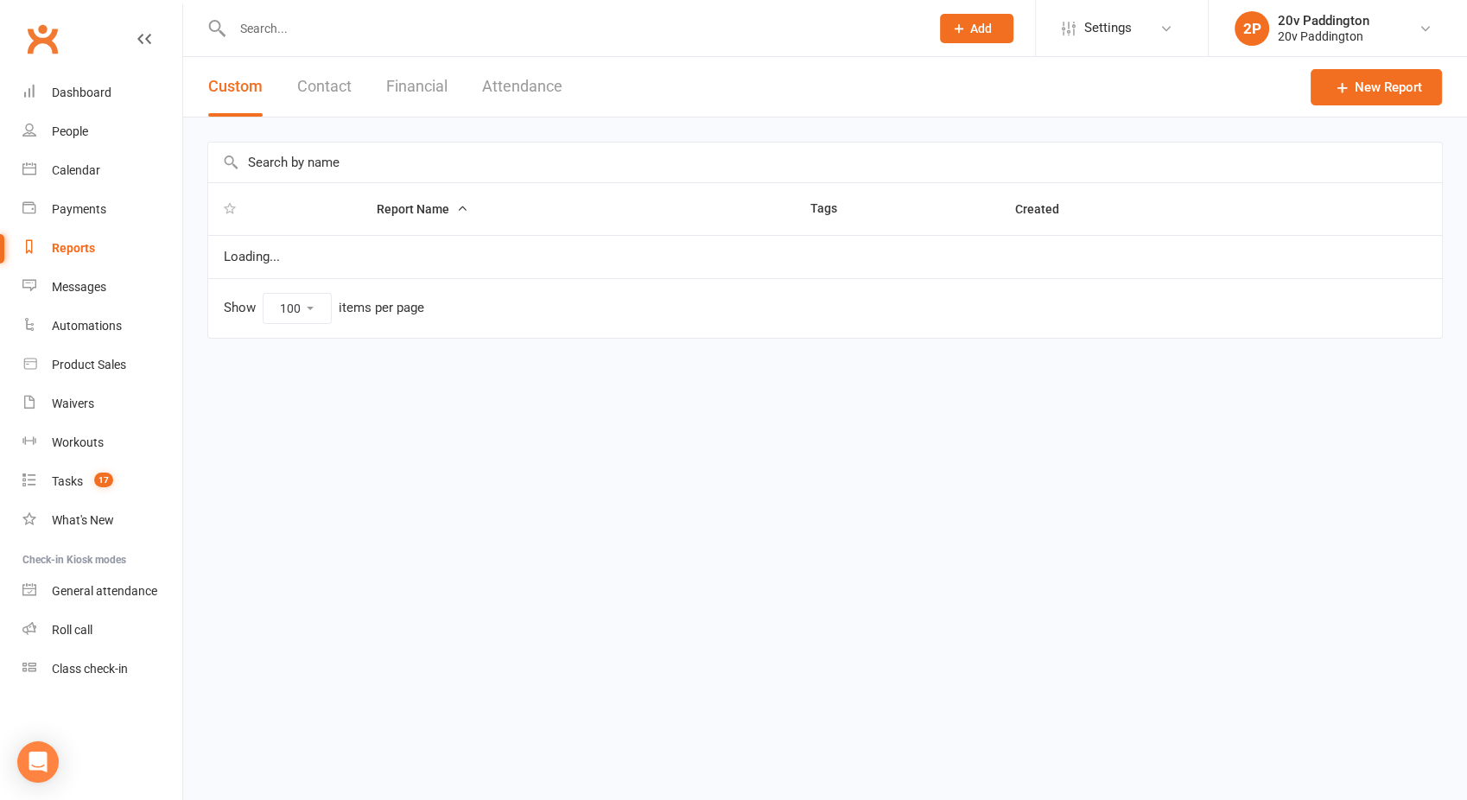
click at [430, 75] on button "Financial" at bounding box center [416, 87] width 61 height 60
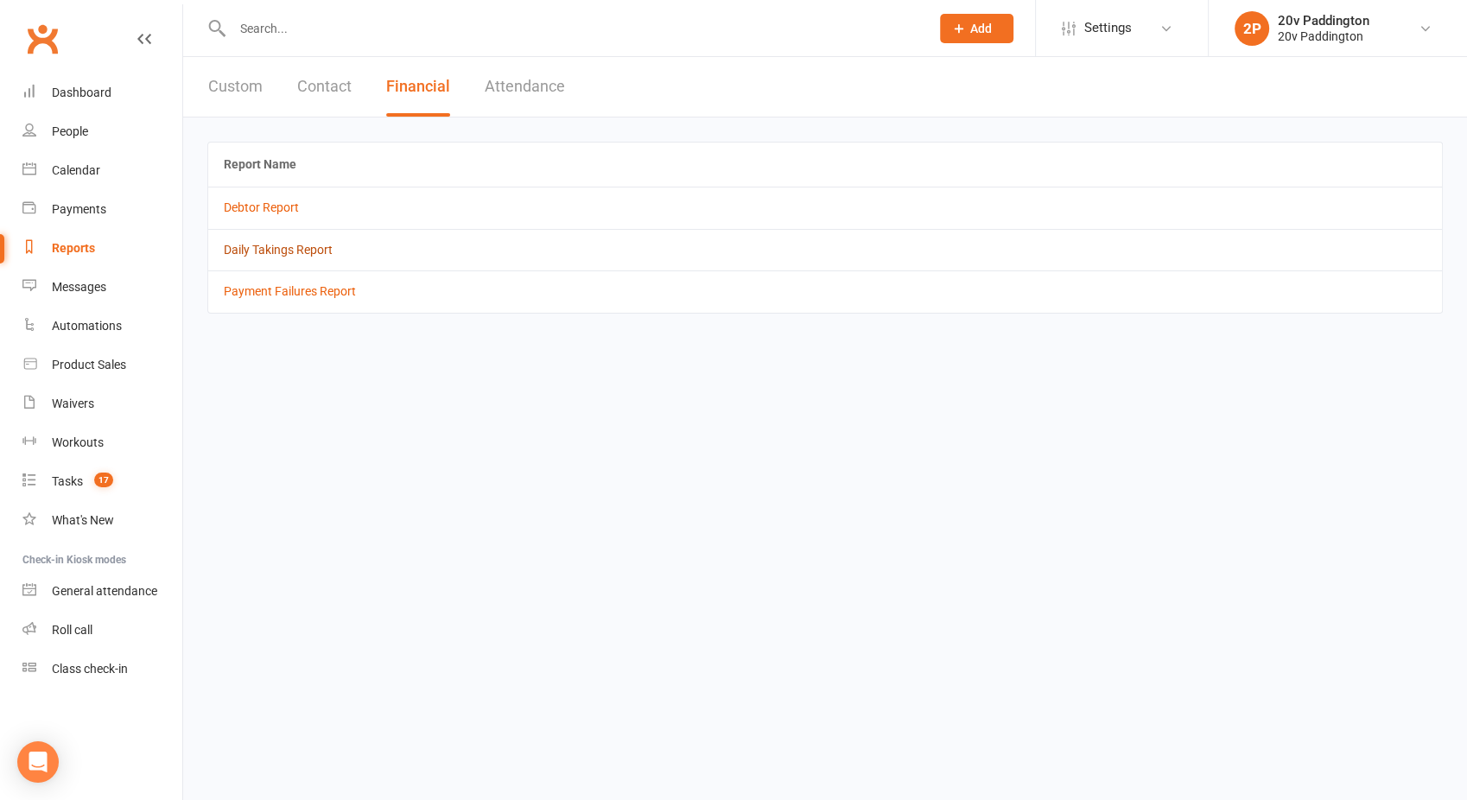
click at [264, 251] on link "Daily Takings Report" at bounding box center [278, 250] width 109 height 14
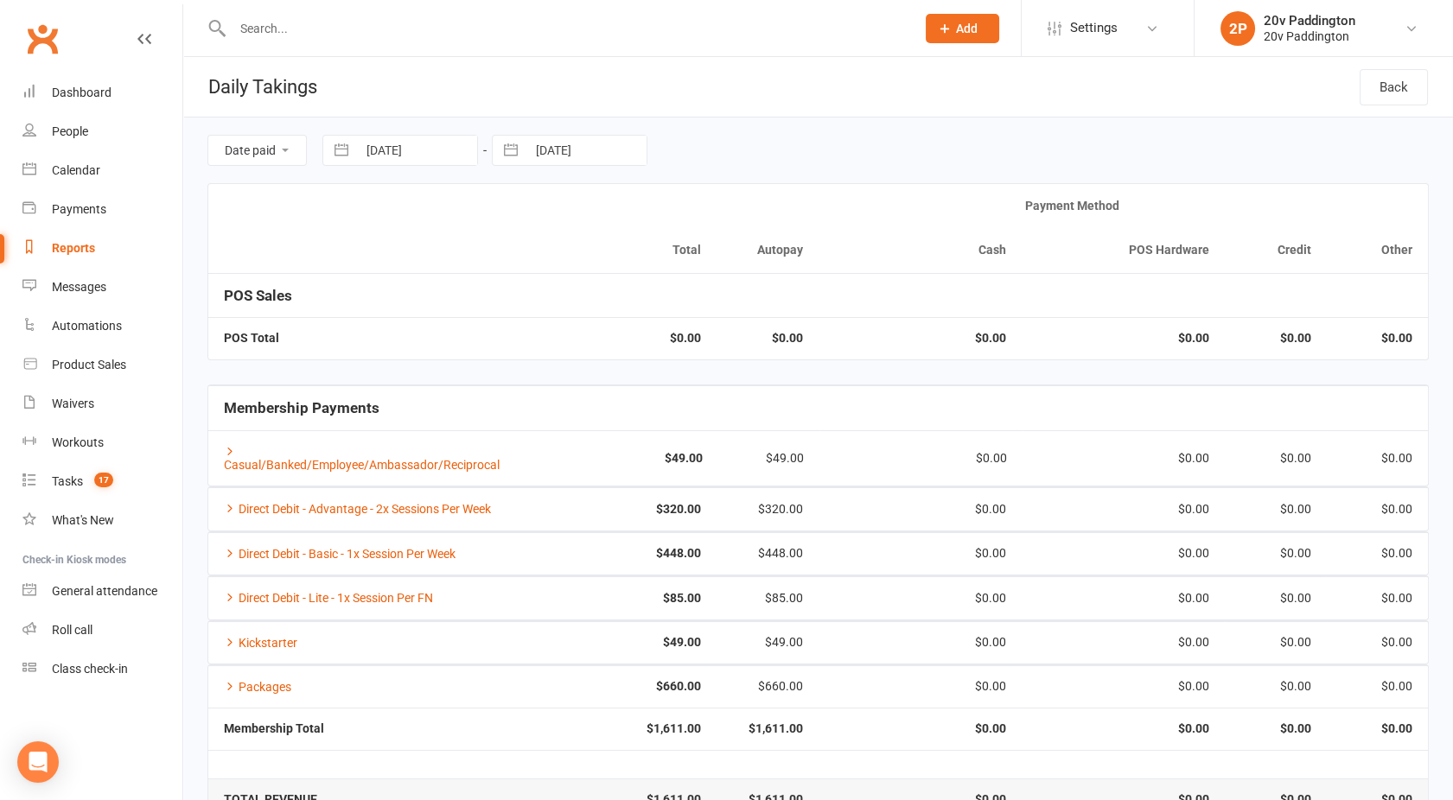
select select "7"
select select "2025"
select select "8"
select select "2025"
select select "9"
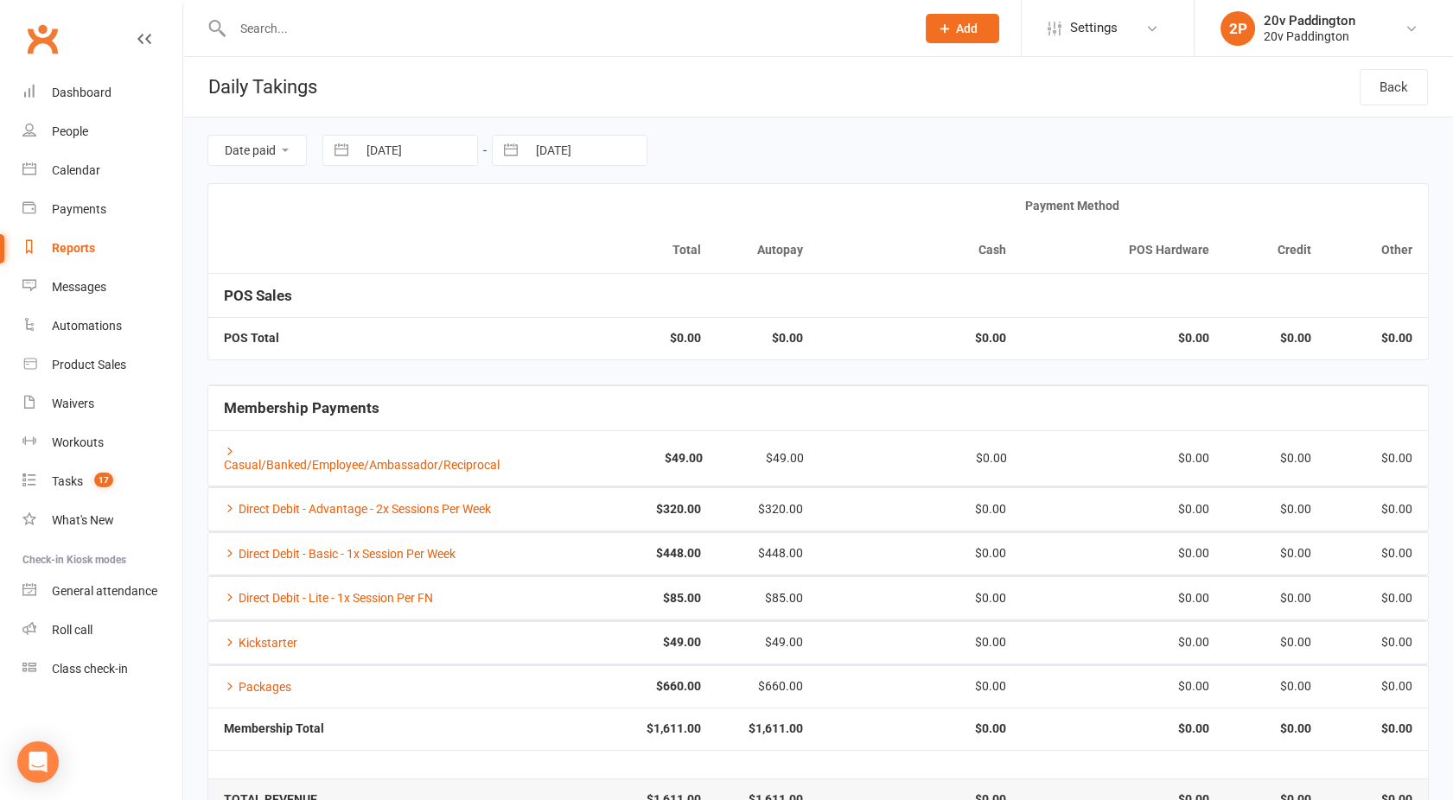
select select "2025"
click at [387, 139] on input "12 Sep 2025" at bounding box center [417, 150] width 120 height 29
click at [404, 283] on td "1" at bounding box center [393, 284] width 34 height 33
type input "01 Sep 2025"
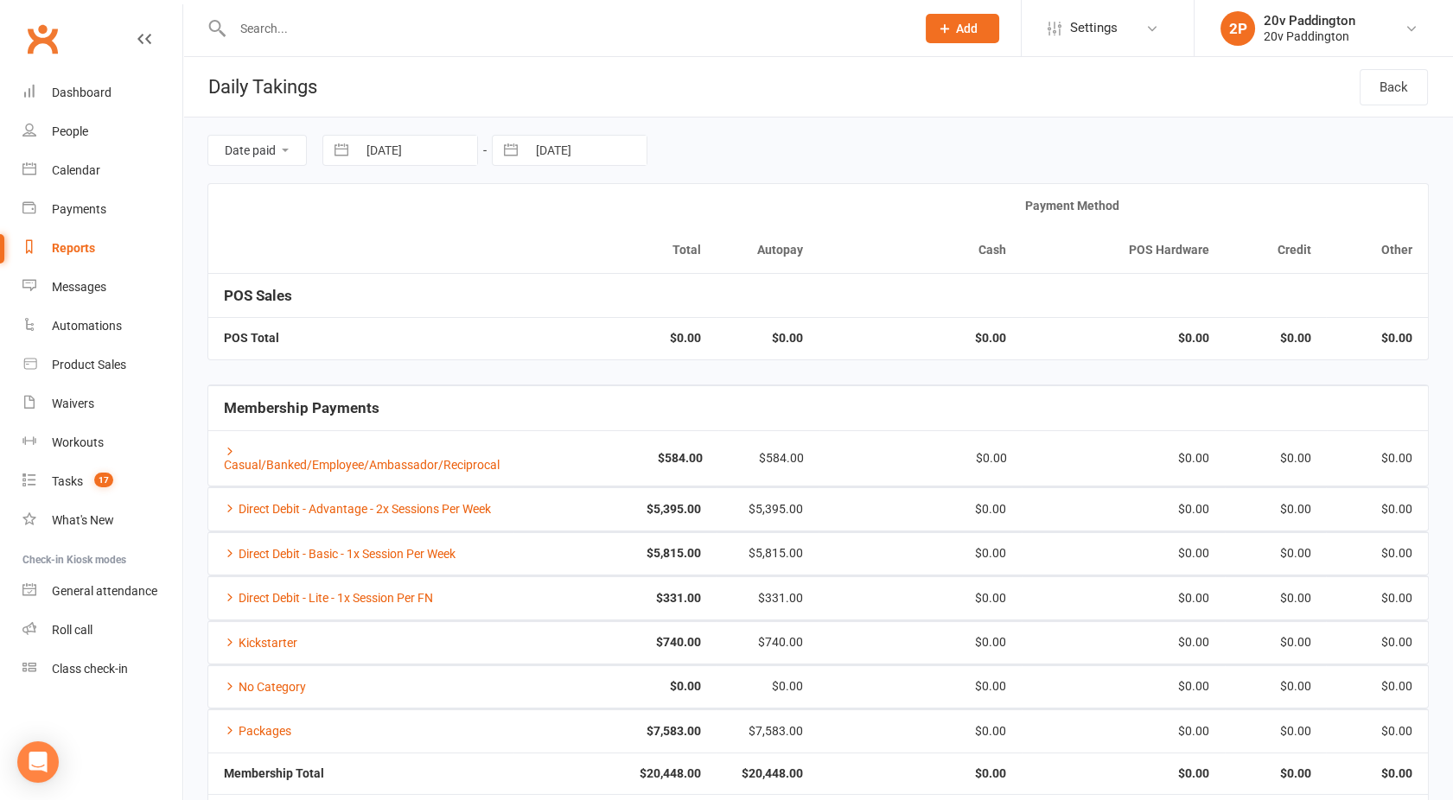
scroll to position [83, 0]
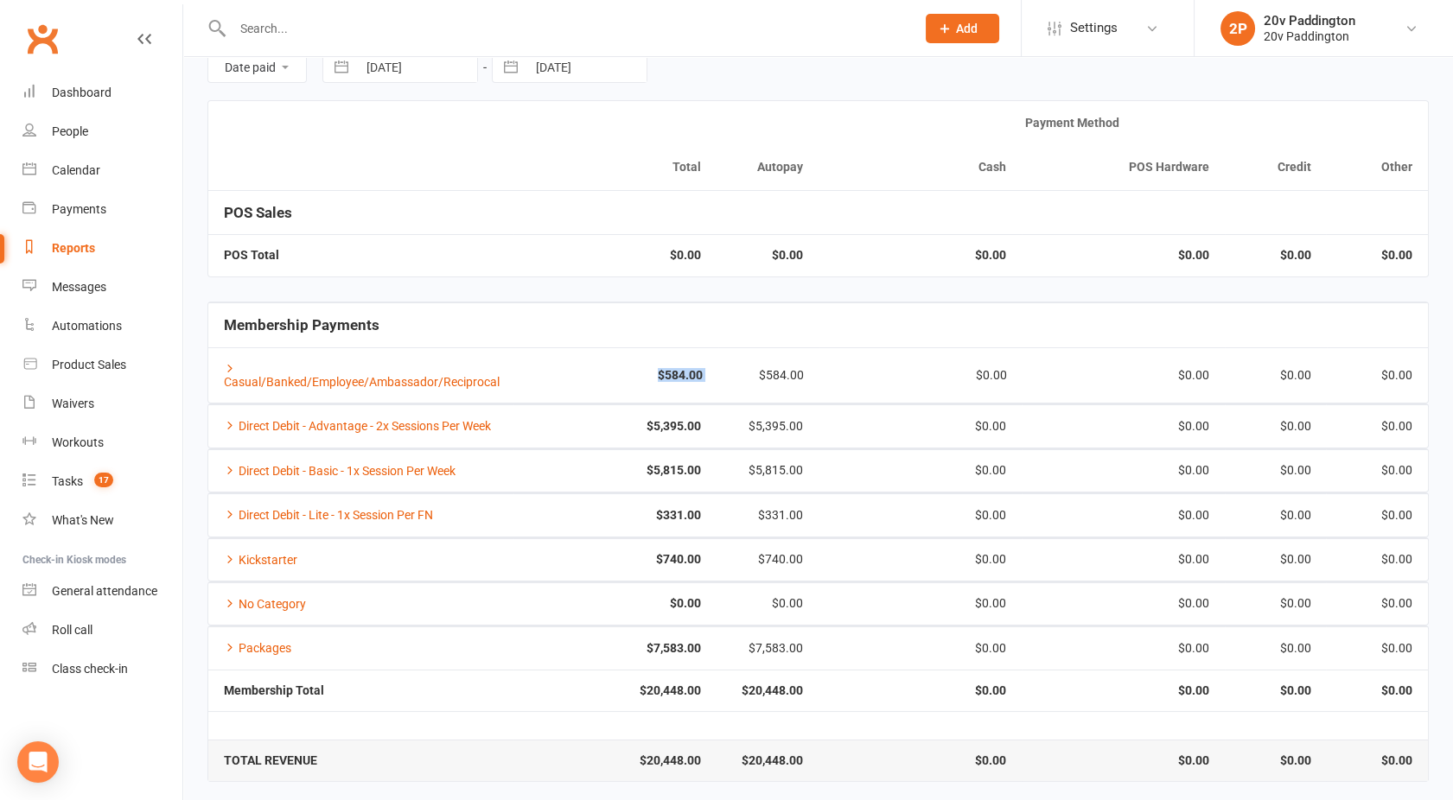
drag, startPoint x: 650, startPoint y: 360, endPoint x: 717, endPoint y: 374, distance: 68.8
click at [717, 374] on tr "Casual/Banked/Employee/Ambassador/Reciprocal $584.00 $584.00 $0.00 $0.00 $0.00 …" at bounding box center [817, 375] width 1219 height 56
click at [322, 372] on td "Casual/Banked/Employee/Ambassador/Reciprocal" at bounding box center [361, 375] width 307 height 56
click at [295, 380] on link "Casual/Banked/Employee/Ambassador/Reciprocal" at bounding box center [362, 375] width 276 height 27
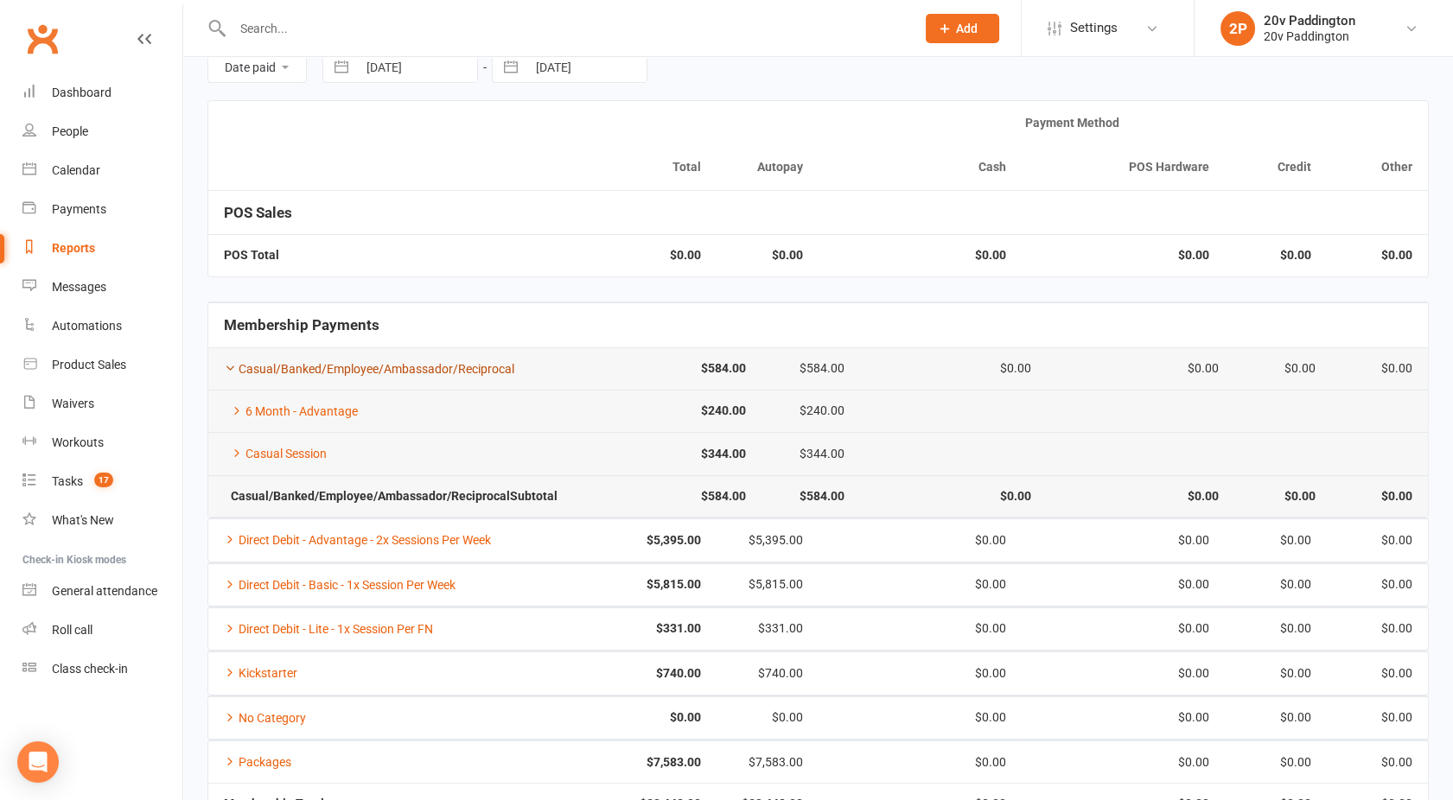
click at [290, 376] on link "Casual/Banked/Employee/Ambassador/Reciprocal" at bounding box center [369, 369] width 290 height 14
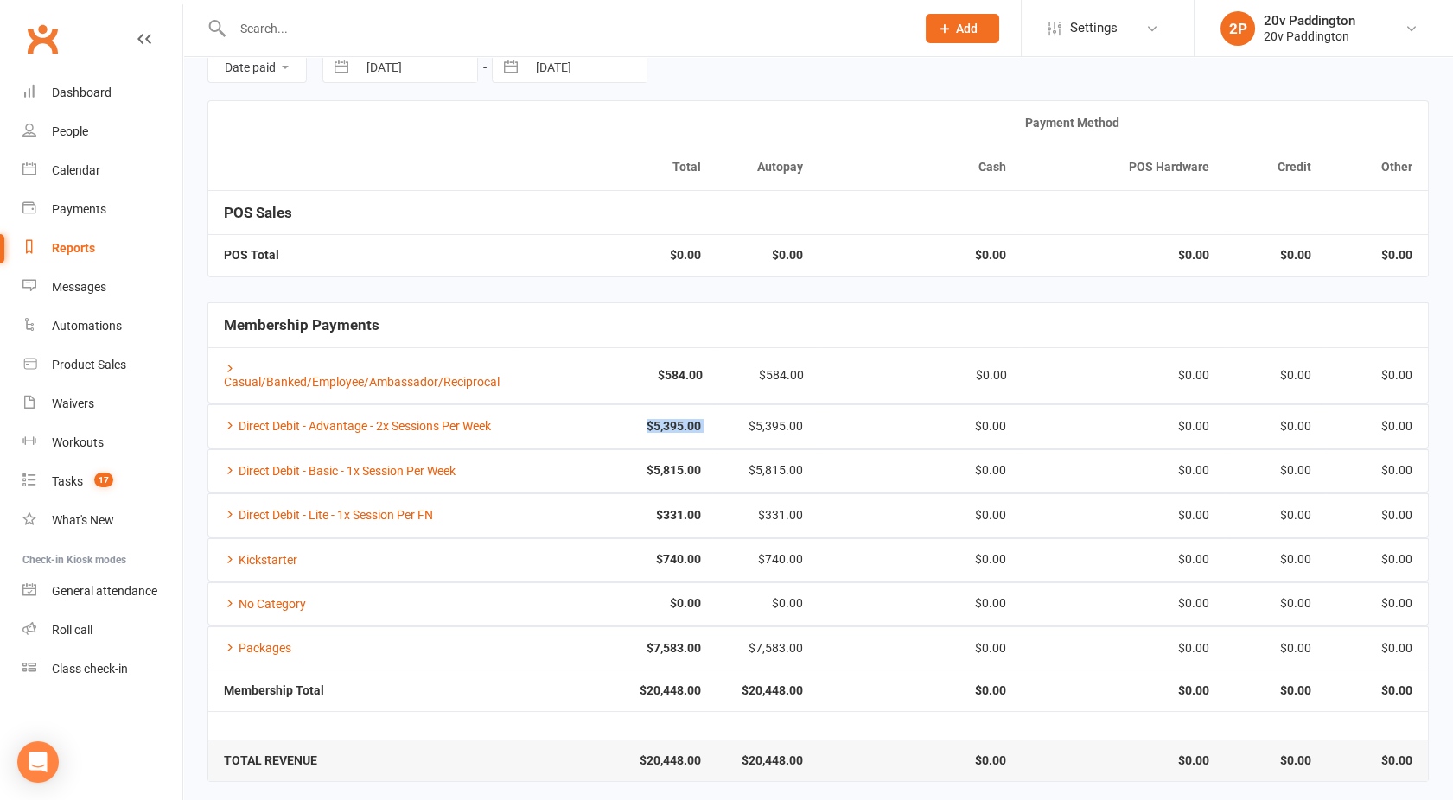
drag, startPoint x: 633, startPoint y: 429, endPoint x: 729, endPoint y: 430, distance: 96.8
click at [729, 430] on tr "Direct Debit - Advantage - 2x Sessions Per Week $5,395.00 $5,395.00 $0.00 $0.00…" at bounding box center [817, 425] width 1219 height 42
drag, startPoint x: 729, startPoint y: 430, endPoint x: 718, endPoint y: 462, distance: 33.9
click at [718, 462] on tr "Direct Debit - Basic - 1x Session Per Week $5,815.00 $5,815.00 $0.00 $0.00 $0.0…" at bounding box center [817, 470] width 1219 height 42
drag, startPoint x: 718, startPoint y: 462, endPoint x: 623, endPoint y: 470, distance: 95.4
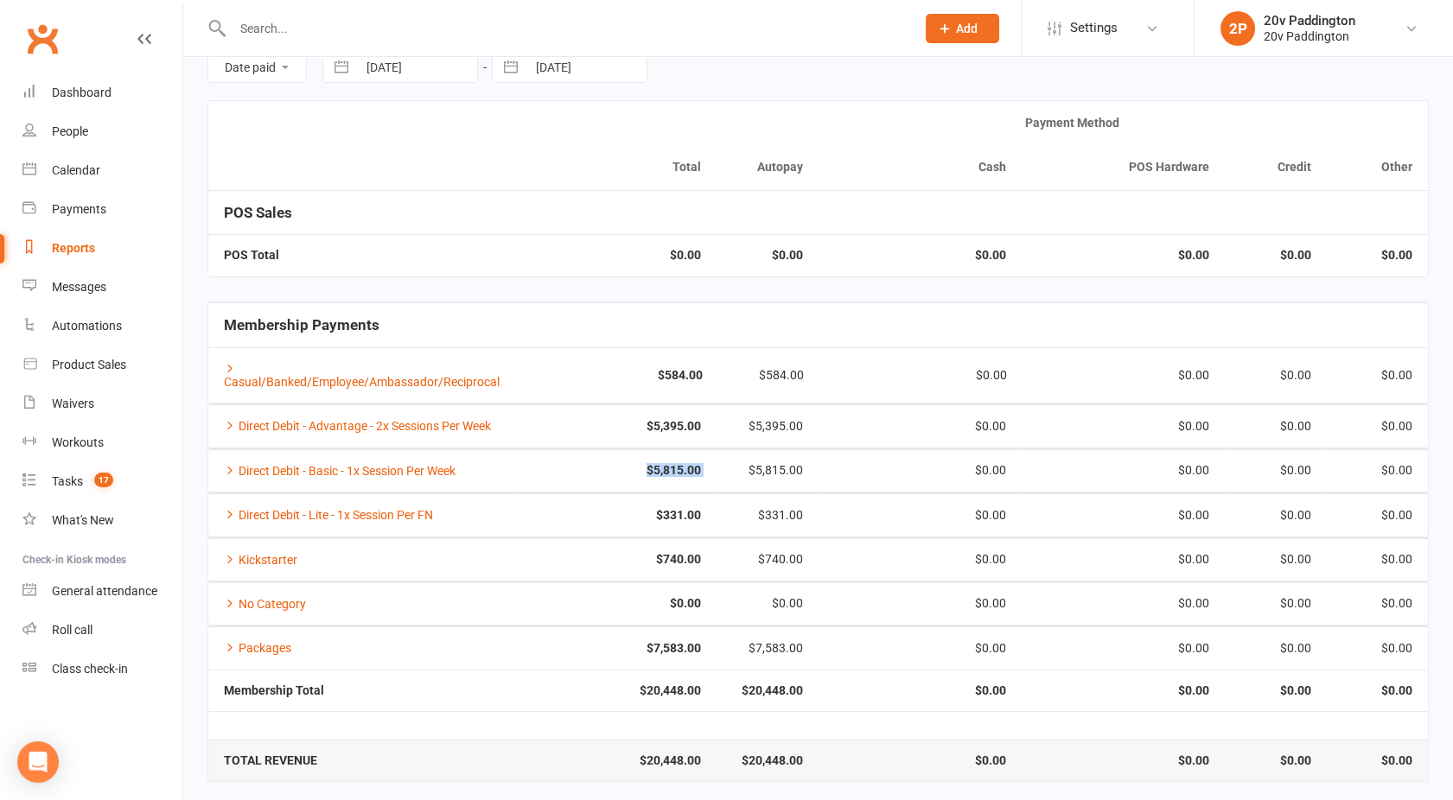
click at [623, 470] on strong "$5,815.00" at bounding box center [615, 470] width 172 height 13
click at [733, 464] on div "$5,815.00" at bounding box center [767, 470] width 71 height 13
drag, startPoint x: 653, startPoint y: 467, endPoint x: 710, endPoint y: 468, distance: 56.2
click at [710, 468] on td "$5,815.00" at bounding box center [614, 470] width 203 height 42
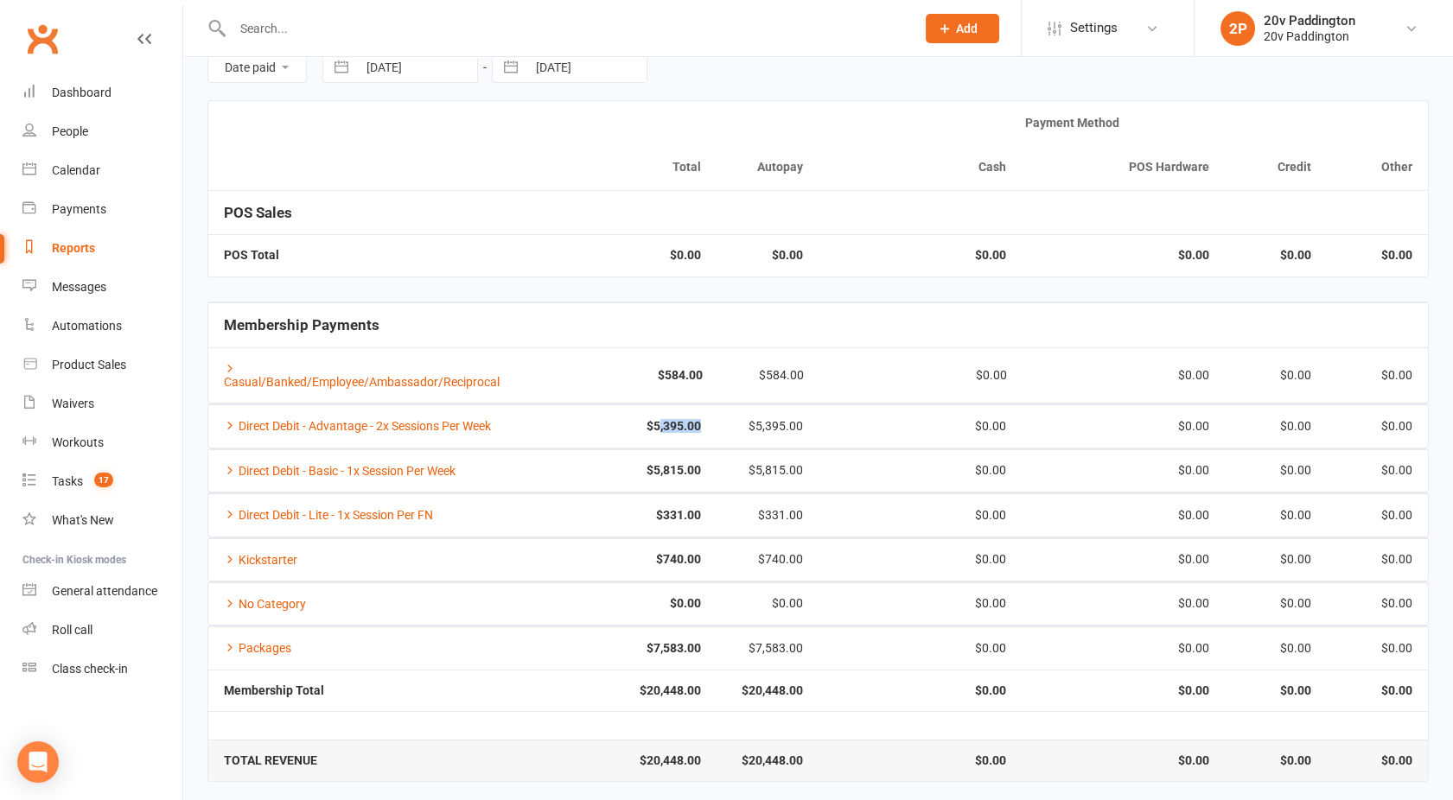
drag, startPoint x: 710, startPoint y: 468, endPoint x: 710, endPoint y: 423, distance: 45.8
click at [710, 423] on td "$5,395.00" at bounding box center [614, 425] width 203 height 42
drag, startPoint x: 710, startPoint y: 423, endPoint x: 719, endPoint y: 451, distance: 30.1
click at [719, 451] on td "$5,815.00" at bounding box center [767, 470] width 102 height 42
drag, startPoint x: 649, startPoint y: 506, endPoint x: 709, endPoint y: 505, distance: 59.6
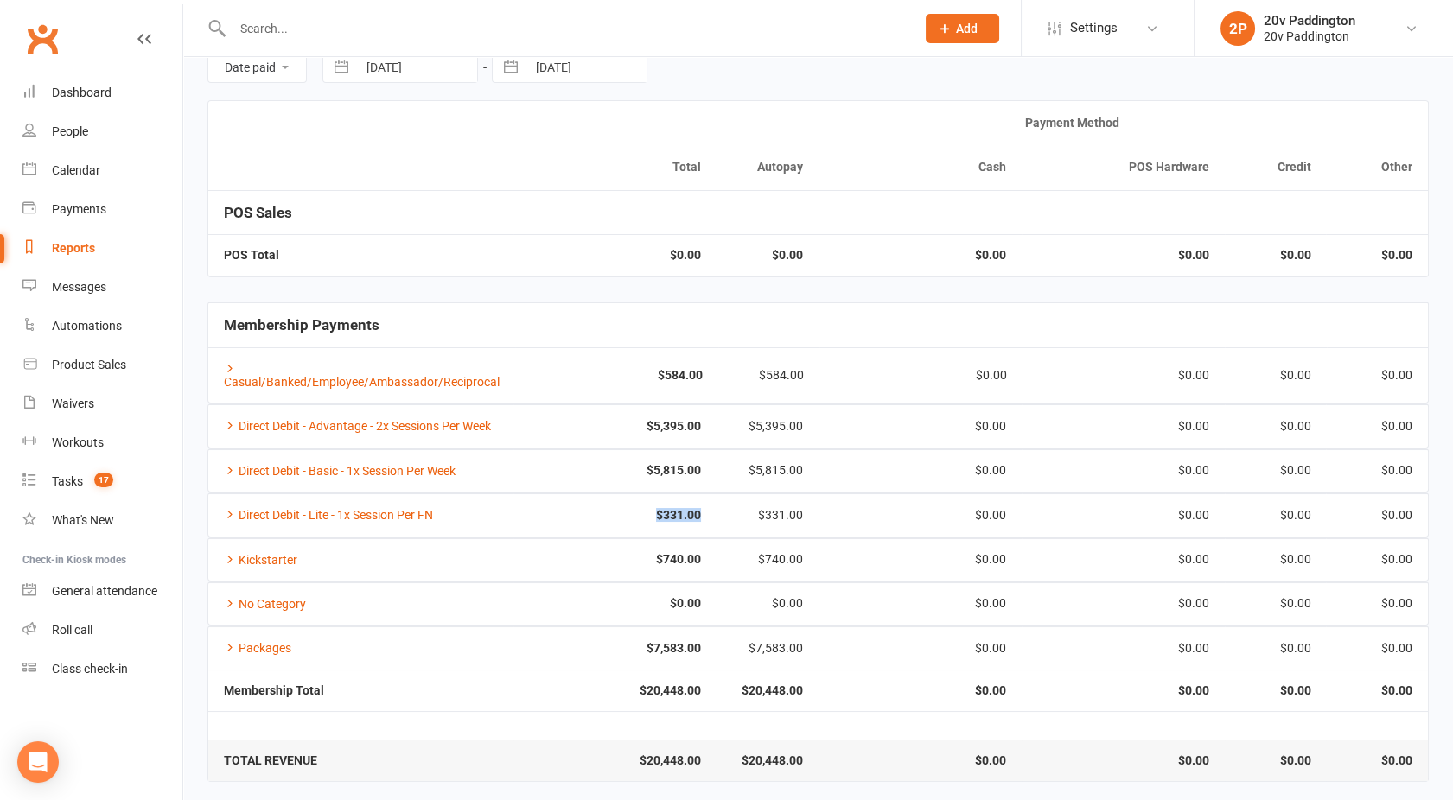
click at [709, 505] on td "$331.00" at bounding box center [614, 514] width 203 height 42
drag, startPoint x: 709, startPoint y: 505, endPoint x: 721, endPoint y: 551, distance: 48.2
click at [721, 551] on tr "Kickstarter $740.00 $740.00 $0.00 $0.00 $0.00 $0.00" at bounding box center [817, 559] width 1219 height 42
click at [709, 553] on td "$740.00" at bounding box center [614, 559] width 203 height 42
drag, startPoint x: 634, startPoint y: 641, endPoint x: 703, endPoint y: 646, distance: 69.3
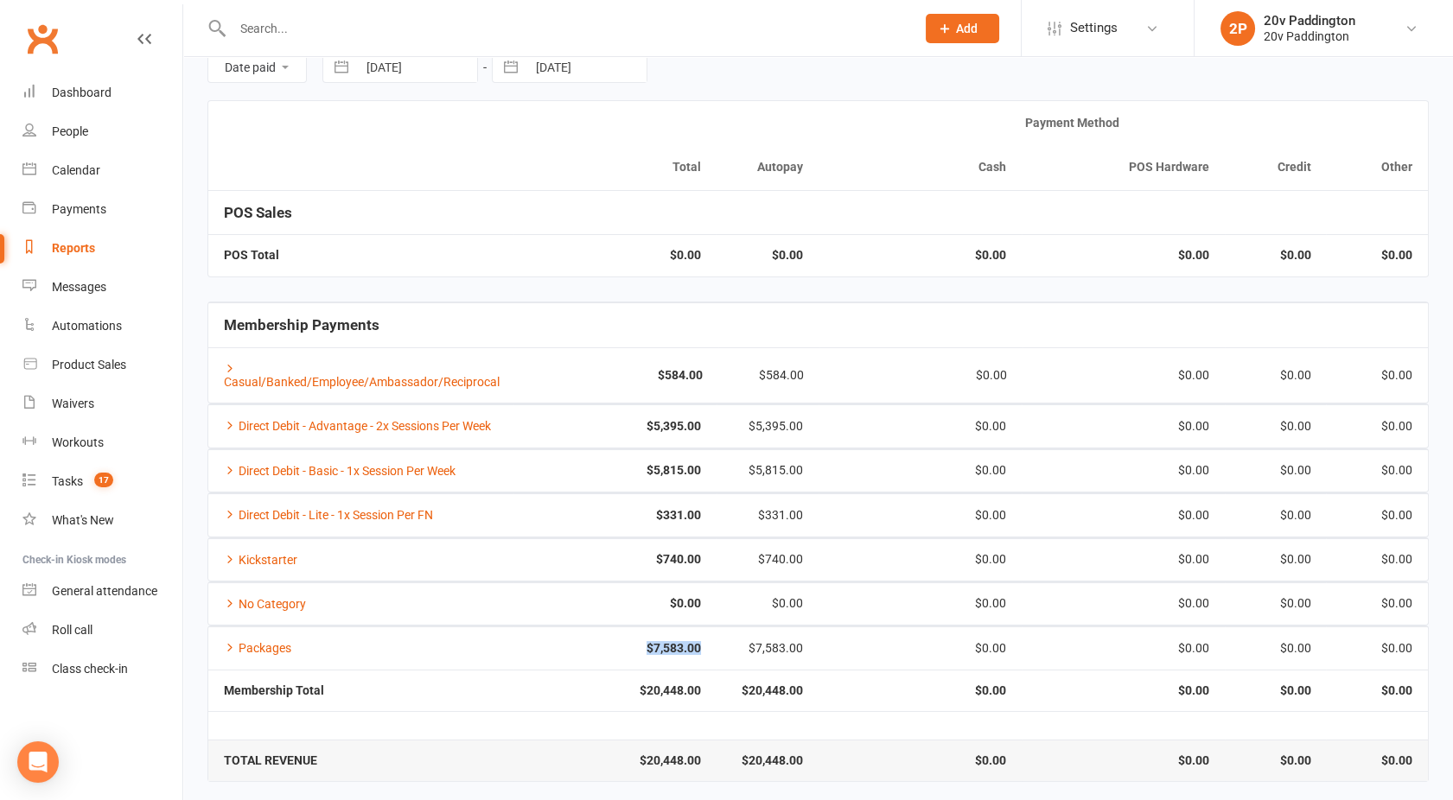
click at [703, 646] on td "$7,583.00" at bounding box center [614, 648] width 203 height 42
drag, startPoint x: 703, startPoint y: 646, endPoint x: 667, endPoint y: 640, distance: 37.0
click at [667, 642] on strong "$7,583.00" at bounding box center [615, 648] width 172 height 13
click at [712, 651] on td "$7,583.00" at bounding box center [614, 648] width 203 height 42
click at [74, 285] on div "Messages" at bounding box center [79, 287] width 54 height 14
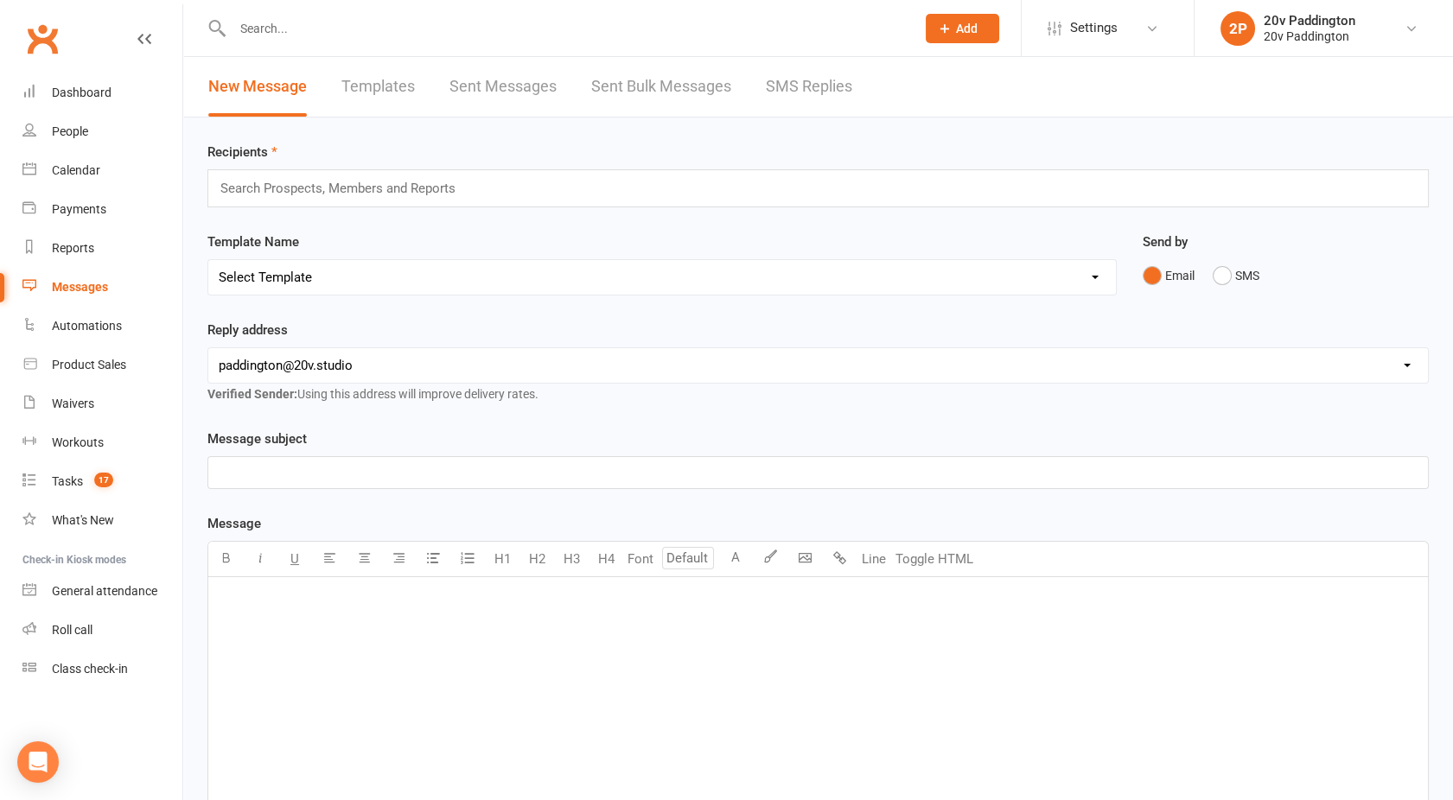
click at [509, 90] on link "Sent Messages" at bounding box center [502, 87] width 107 height 60
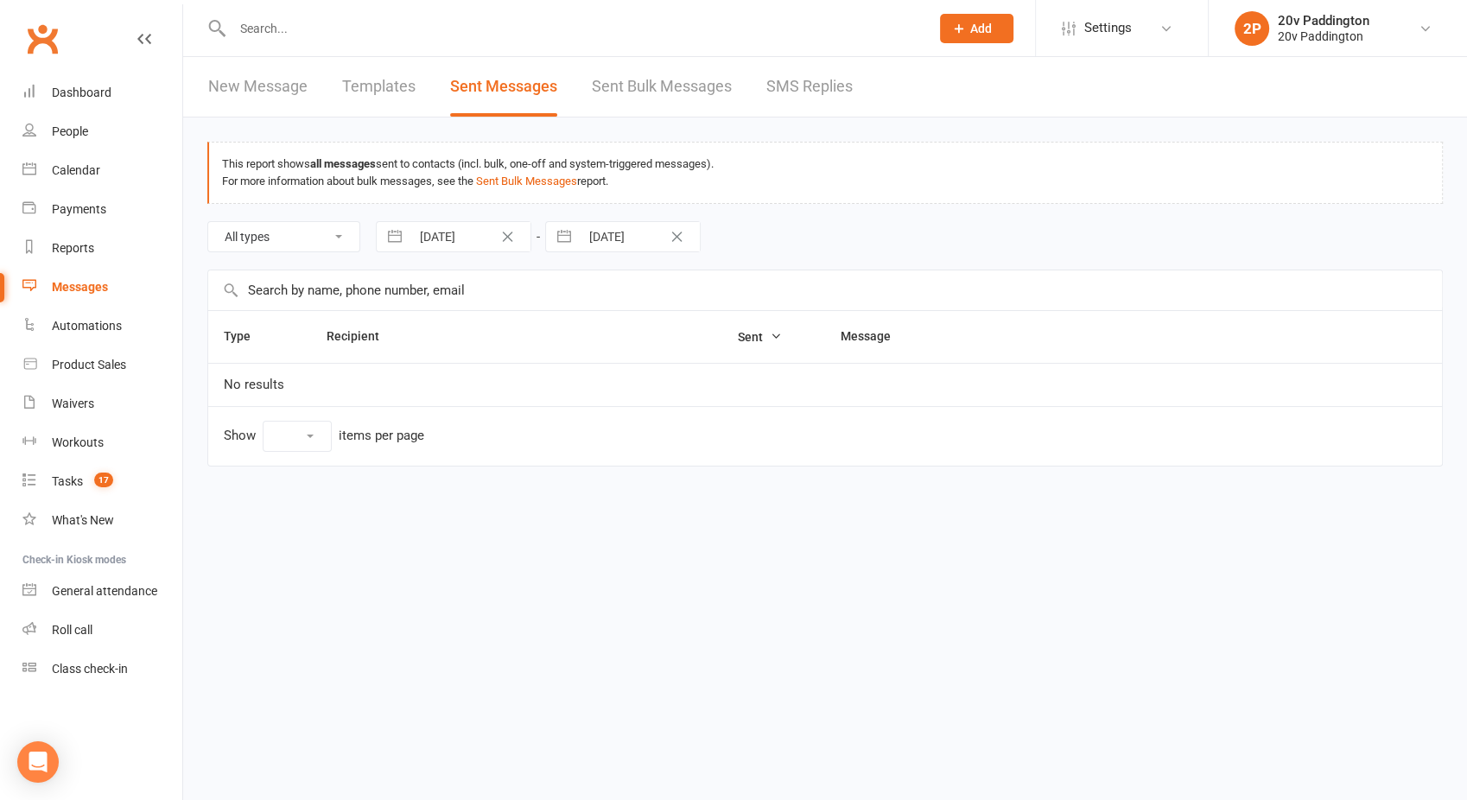
select select "10"
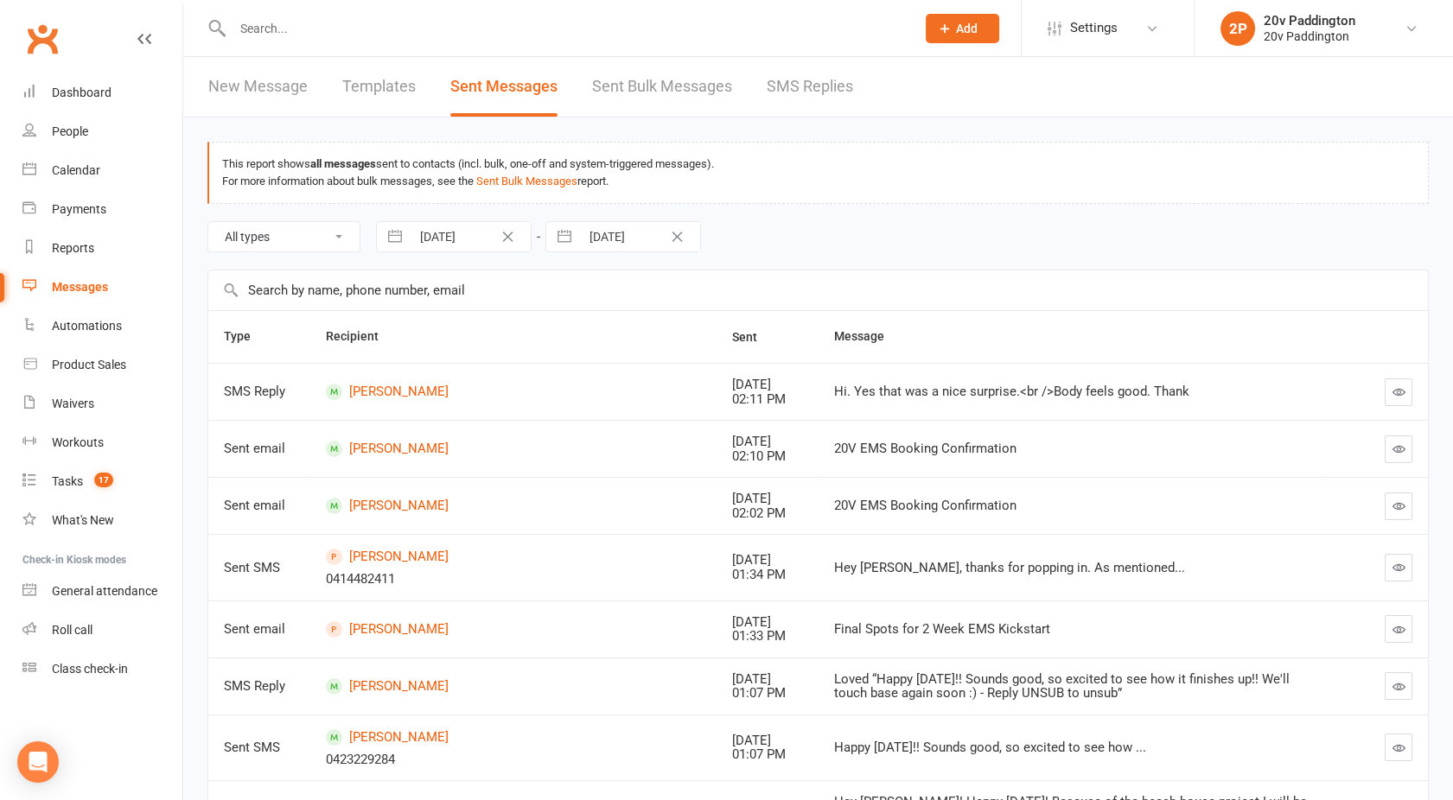
click at [294, 239] on select "All types Emails SMSes SMS Replies Failed SMSes Email Unsubscribes SMS Unsubscr…" at bounding box center [283, 236] width 151 height 29
select select "sms"
click at [208, 222] on select "All types Emails SMSes SMS Replies Failed SMSes Email Unsubscribes SMS Unsubscr…" at bounding box center [283, 236] width 151 height 29
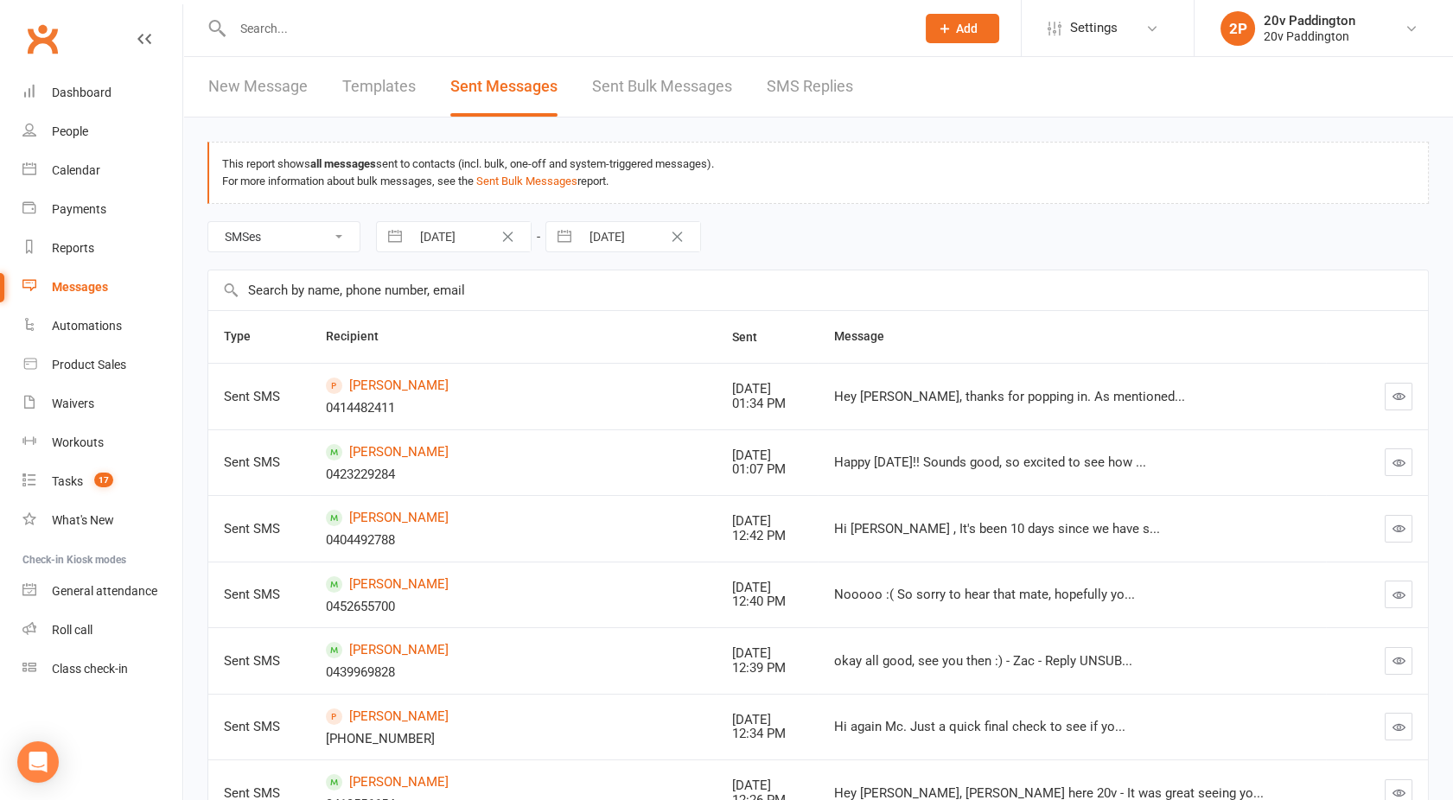
click at [286, 231] on select "All types Emails SMSes SMS Replies Failed SMSes Email Unsubscribes SMS Unsubscr…" at bounding box center [283, 236] width 151 height 29
click at [208, 222] on select "All types Emails SMSes SMS Replies Failed SMSes Email Unsubscribes SMS Unsubscr…" at bounding box center [283, 236] width 151 height 29
select select "6"
select select "2025"
select select "7"
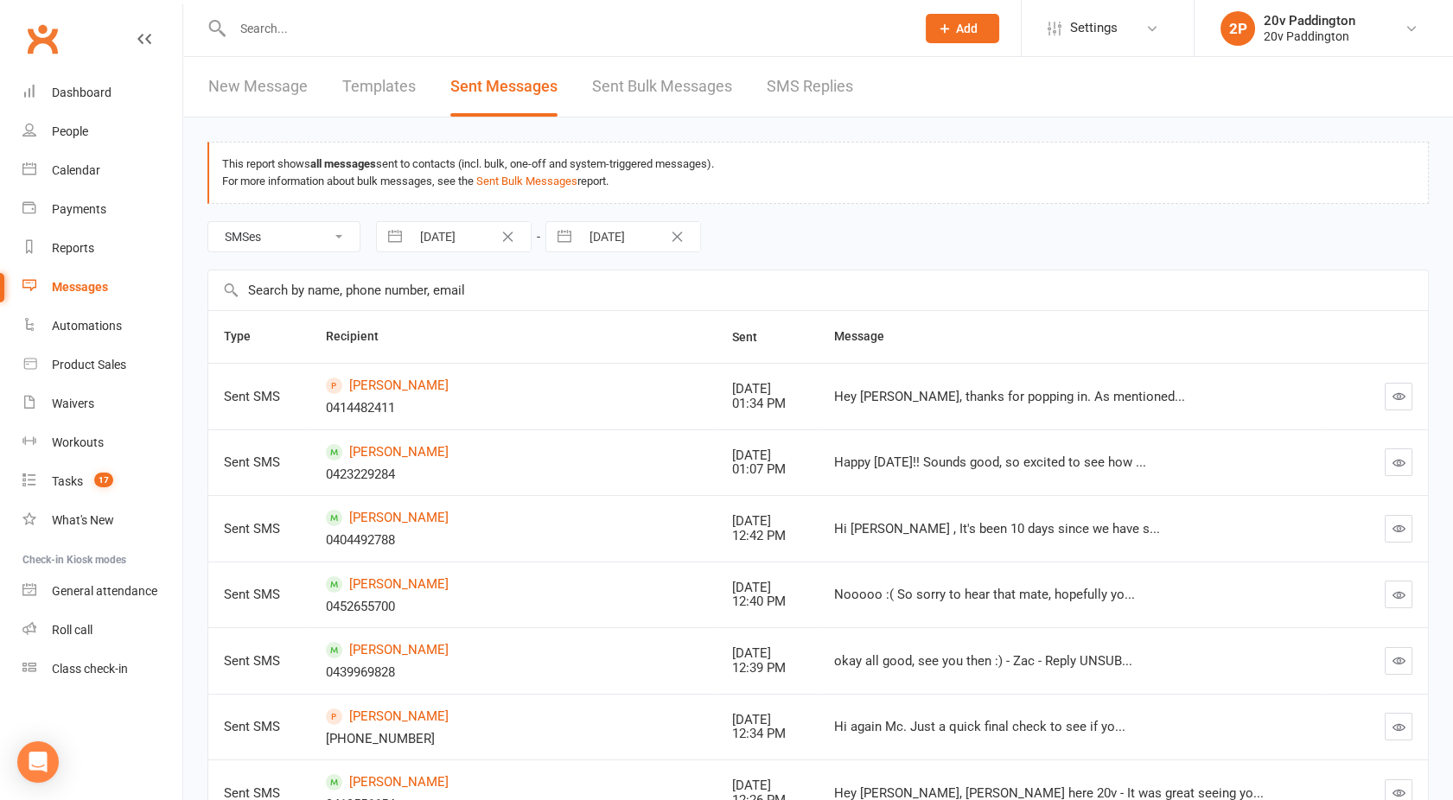
select select "2025"
select select "8"
select select "2025"
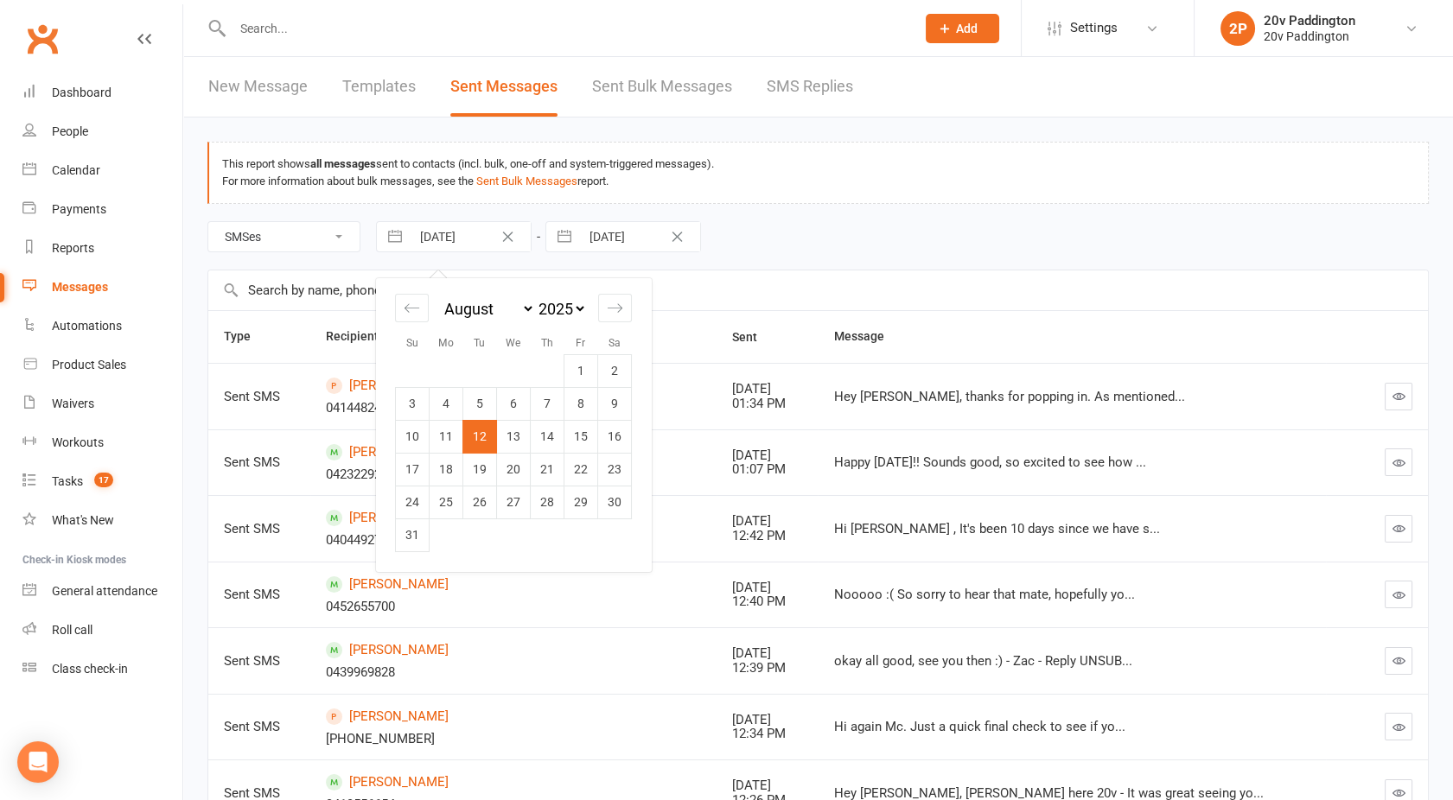
click at [436, 237] on input "12 Aug 2025" at bounding box center [471, 236] width 120 height 29
click at [585, 370] on td "1" at bounding box center [581, 370] width 34 height 33
type input "01 Aug 2025"
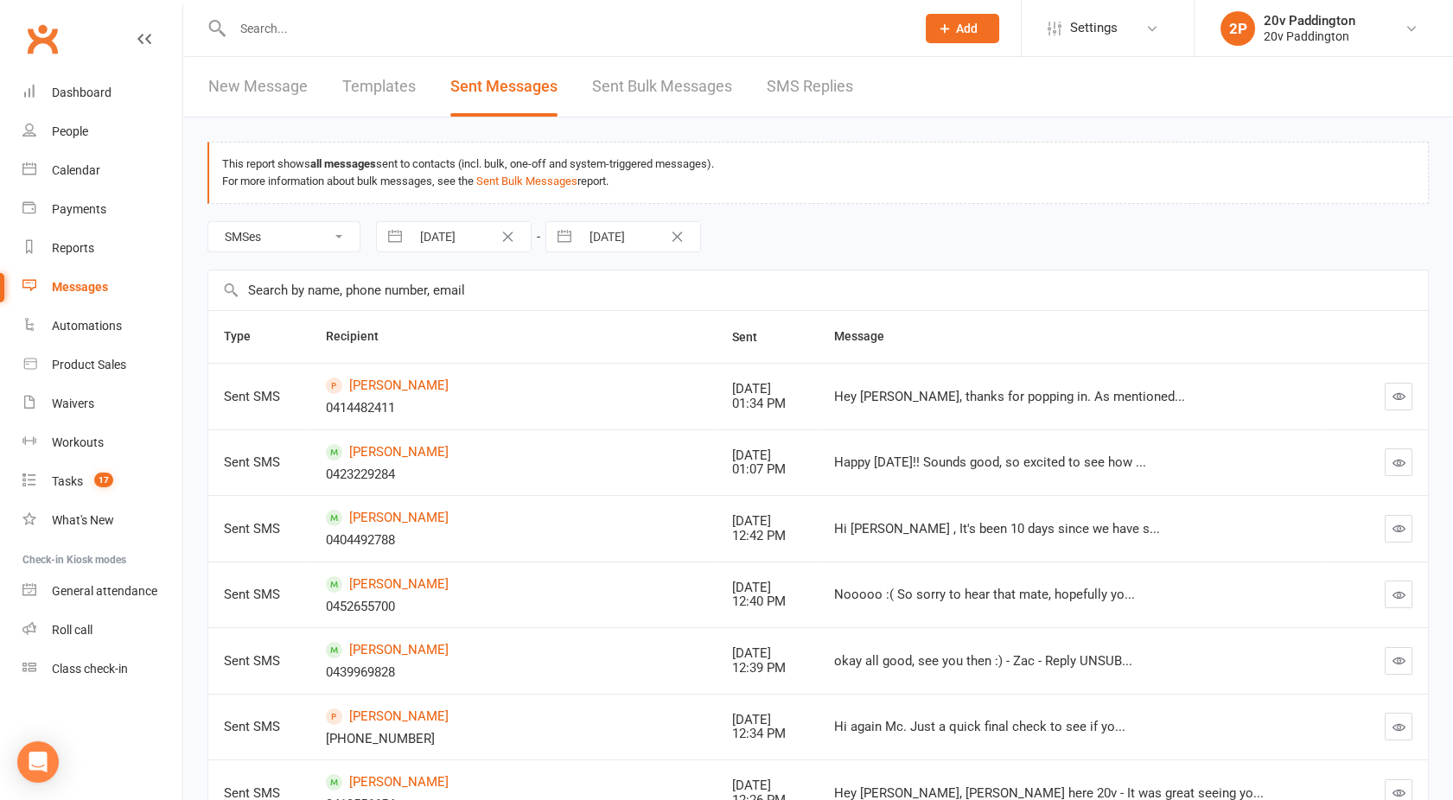
click at [607, 239] on input "12 Sep 2025" at bounding box center [640, 236] width 120 height 29
select select "7"
select select "2025"
select select "8"
select select "2025"
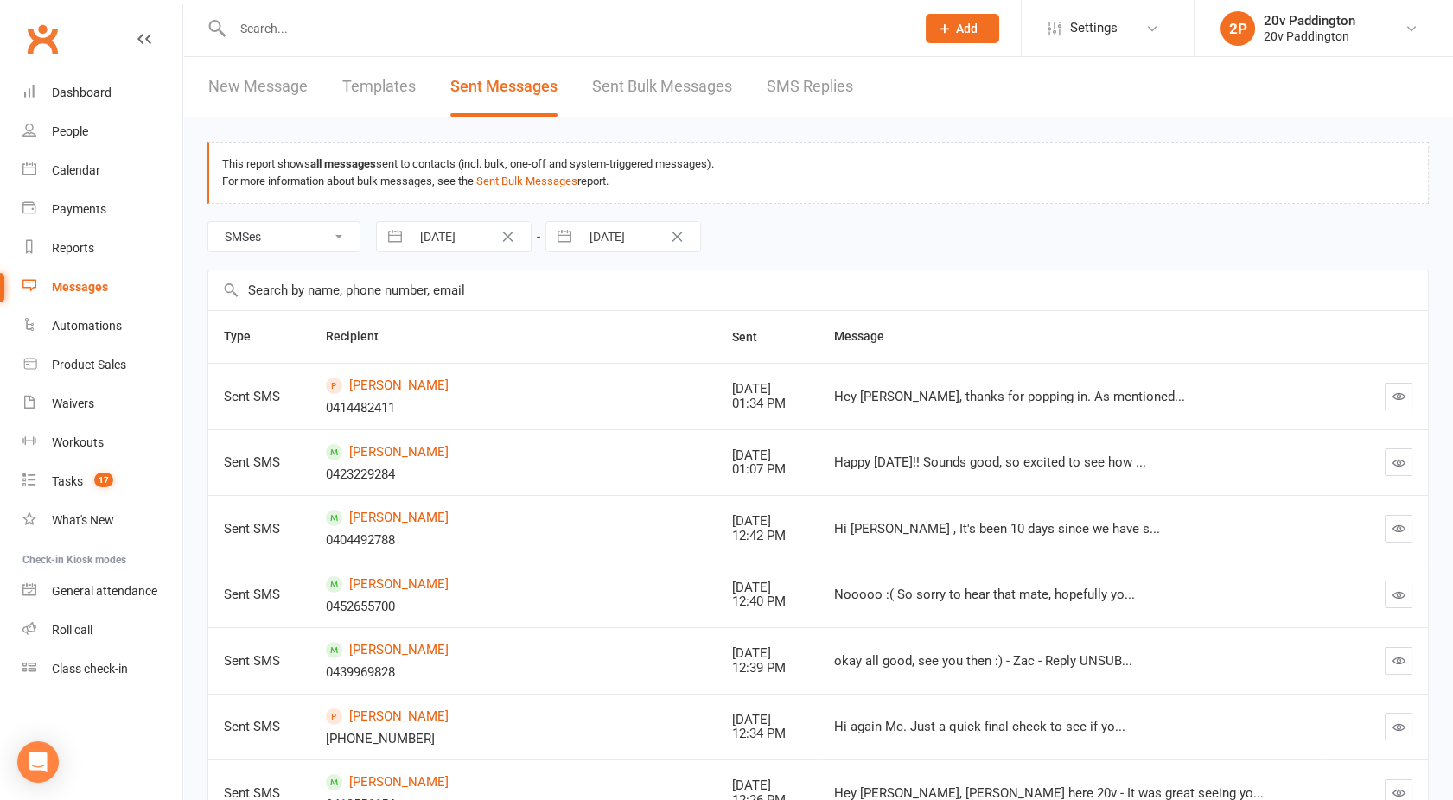
select select "9"
select select "2025"
click at [580, 307] on icon "Move backward to switch to the previous month." at bounding box center [581, 308] width 16 height 16
select select "6"
select select "2025"
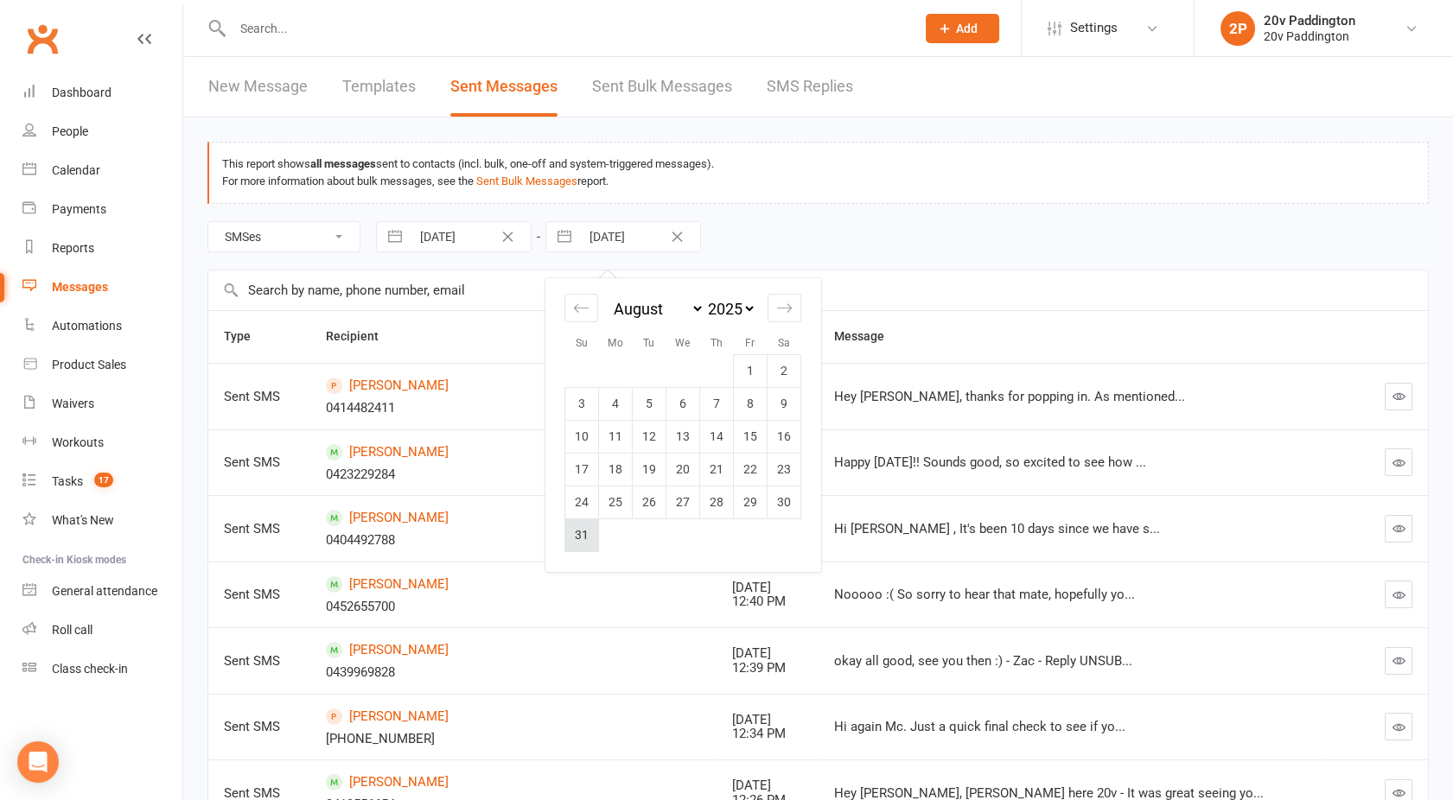
click at [582, 538] on td "31" at bounding box center [582, 535] width 34 height 33
type input "31 Aug 2025"
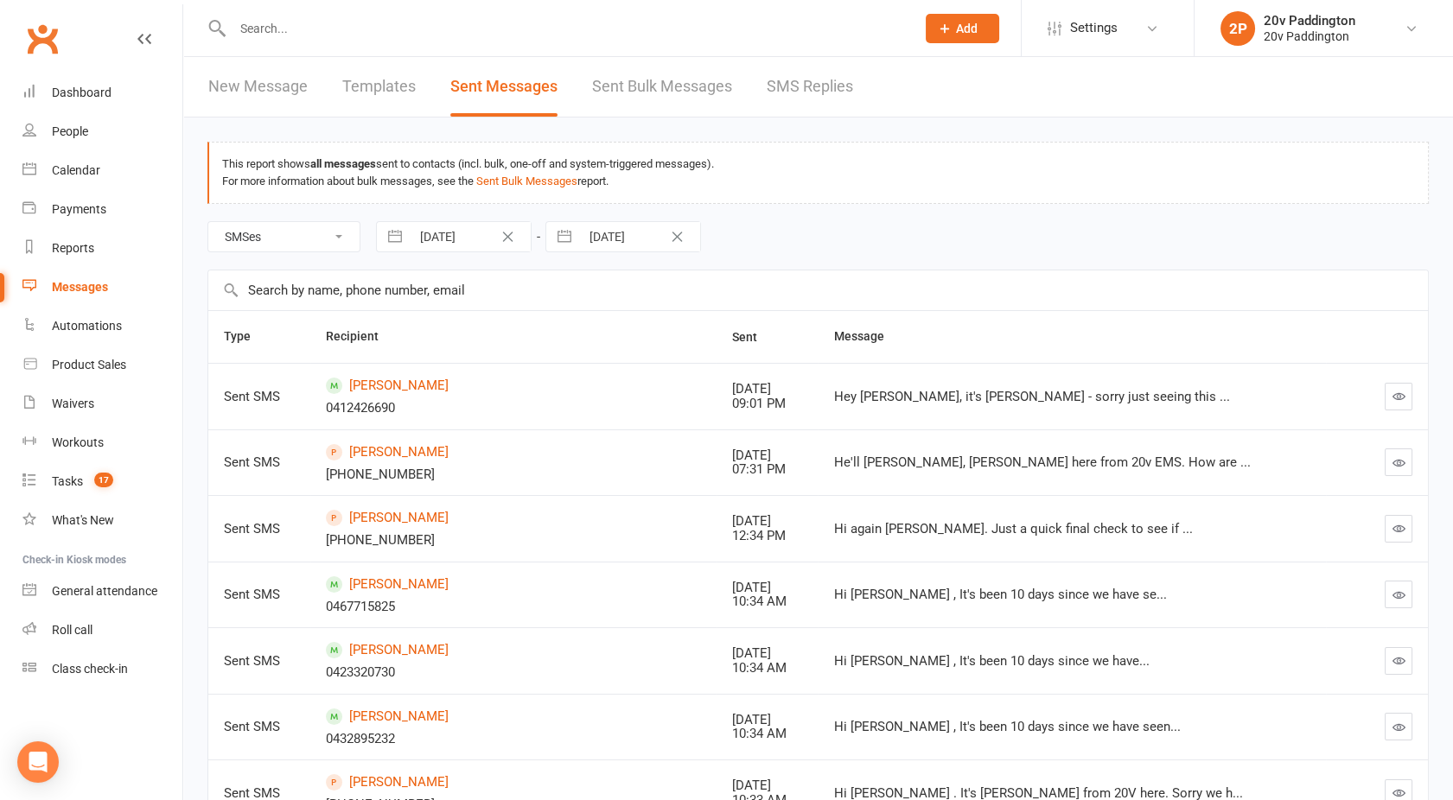
scroll to position [355, 0]
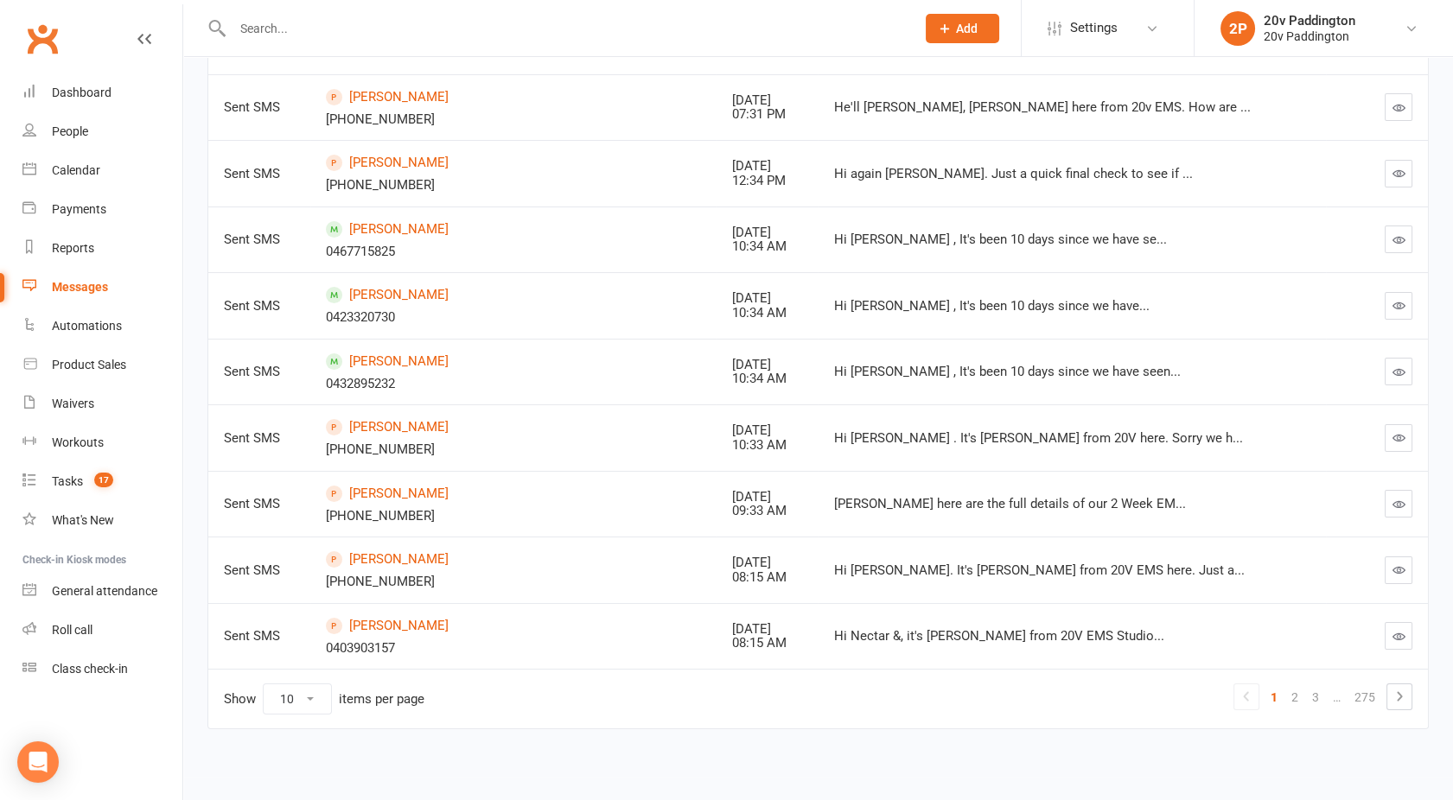
click at [302, 700] on select "10 25 50 100" at bounding box center [297, 698] width 67 height 29
select select "100"
click at [264, 684] on select "10 25 50 100" at bounding box center [297, 698] width 67 height 29
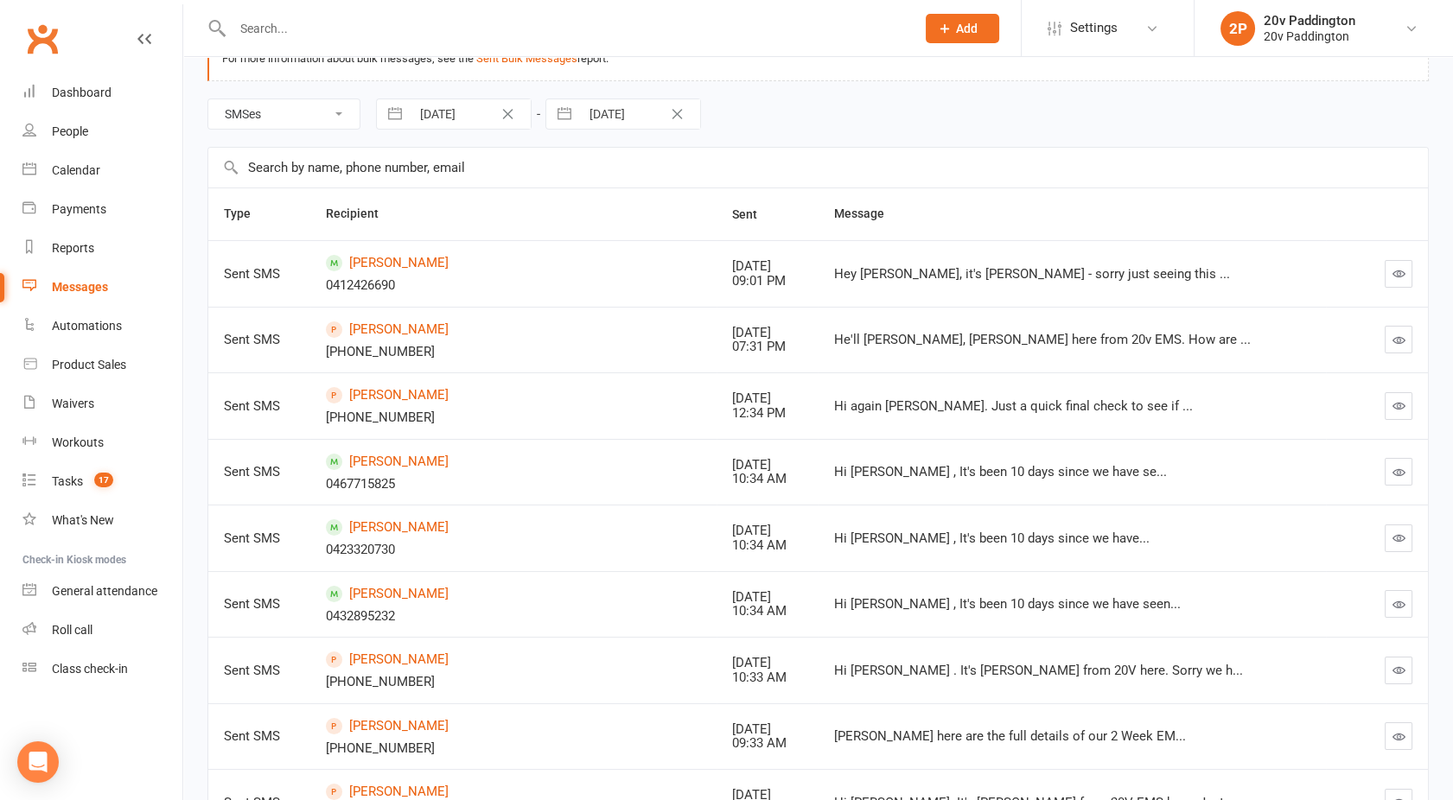
scroll to position [0, 0]
